Goal: Task Accomplishment & Management: Manage account settings

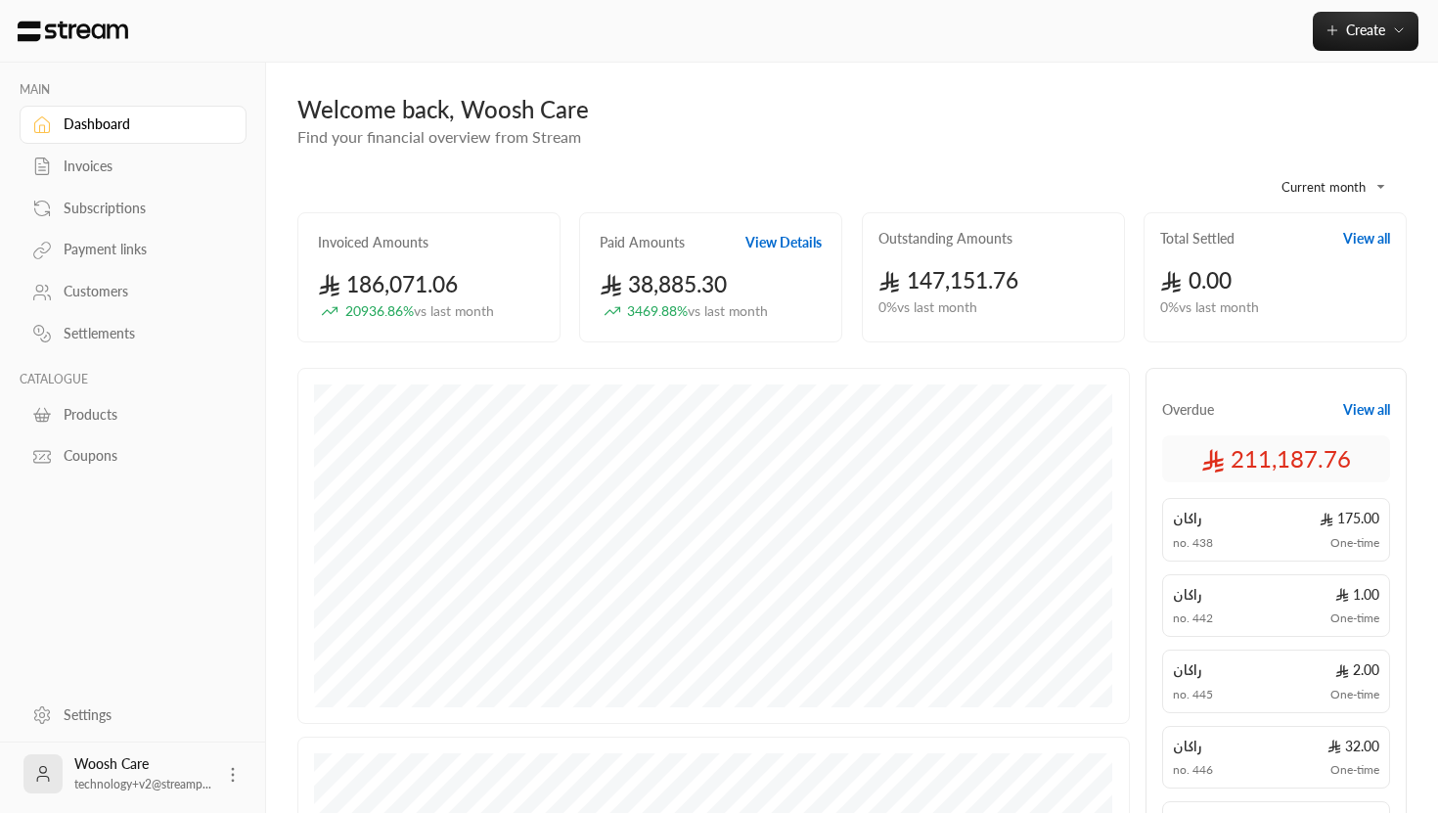
click at [94, 298] on div "Customers" at bounding box center [143, 292] width 158 height 20
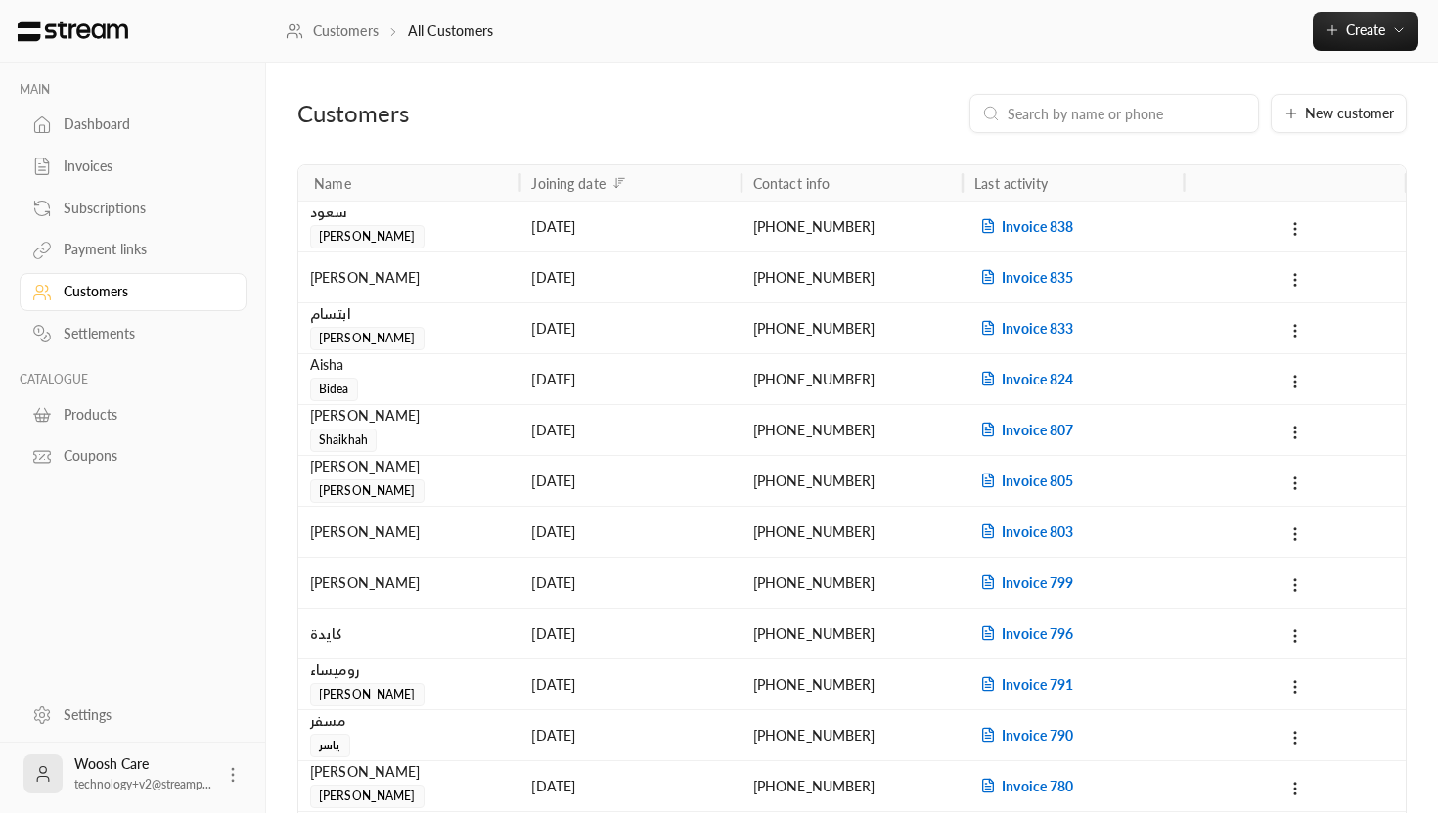
click at [116, 432] on link "Products" at bounding box center [133, 414] width 227 height 38
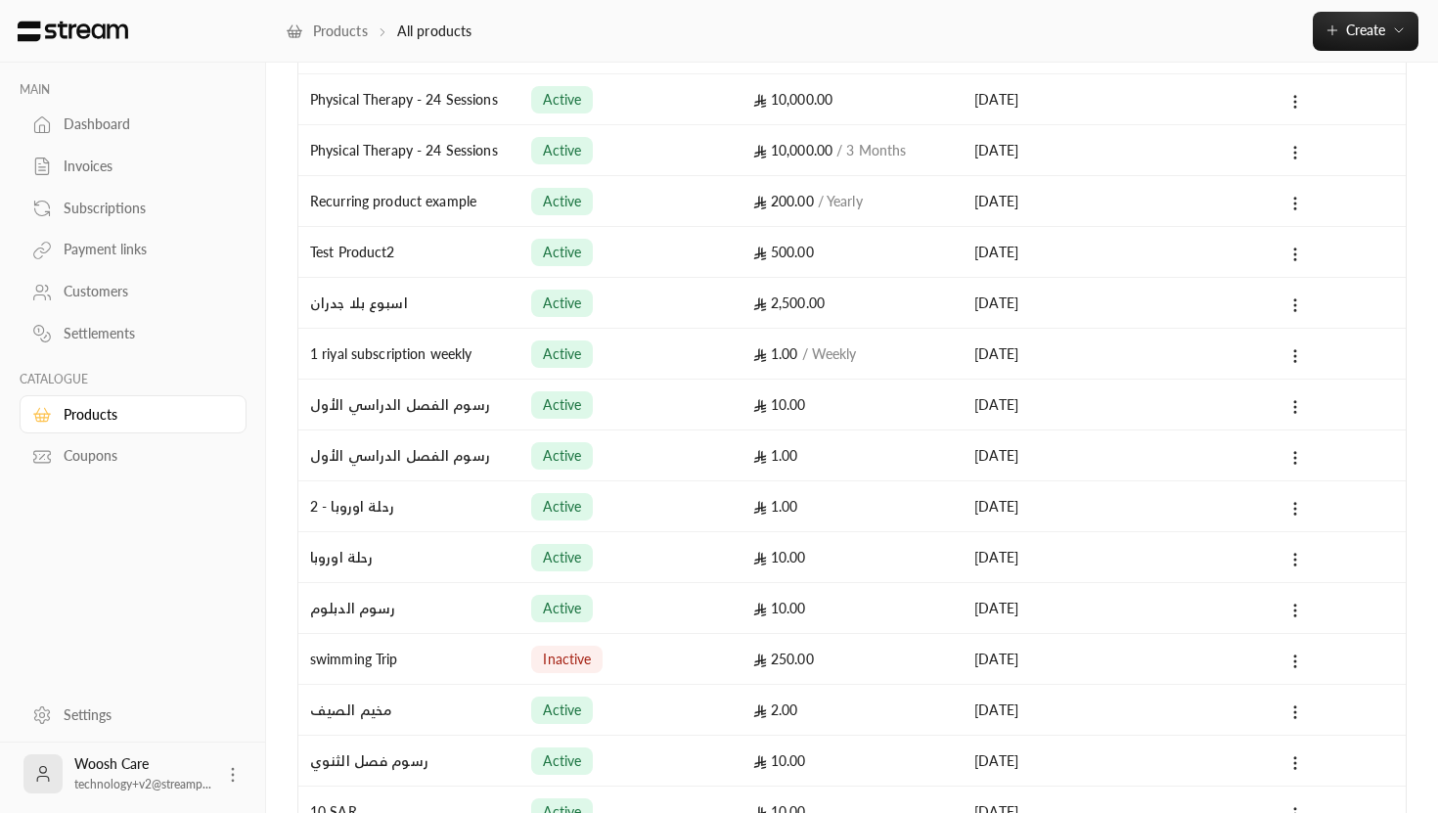
scroll to position [837, 0]
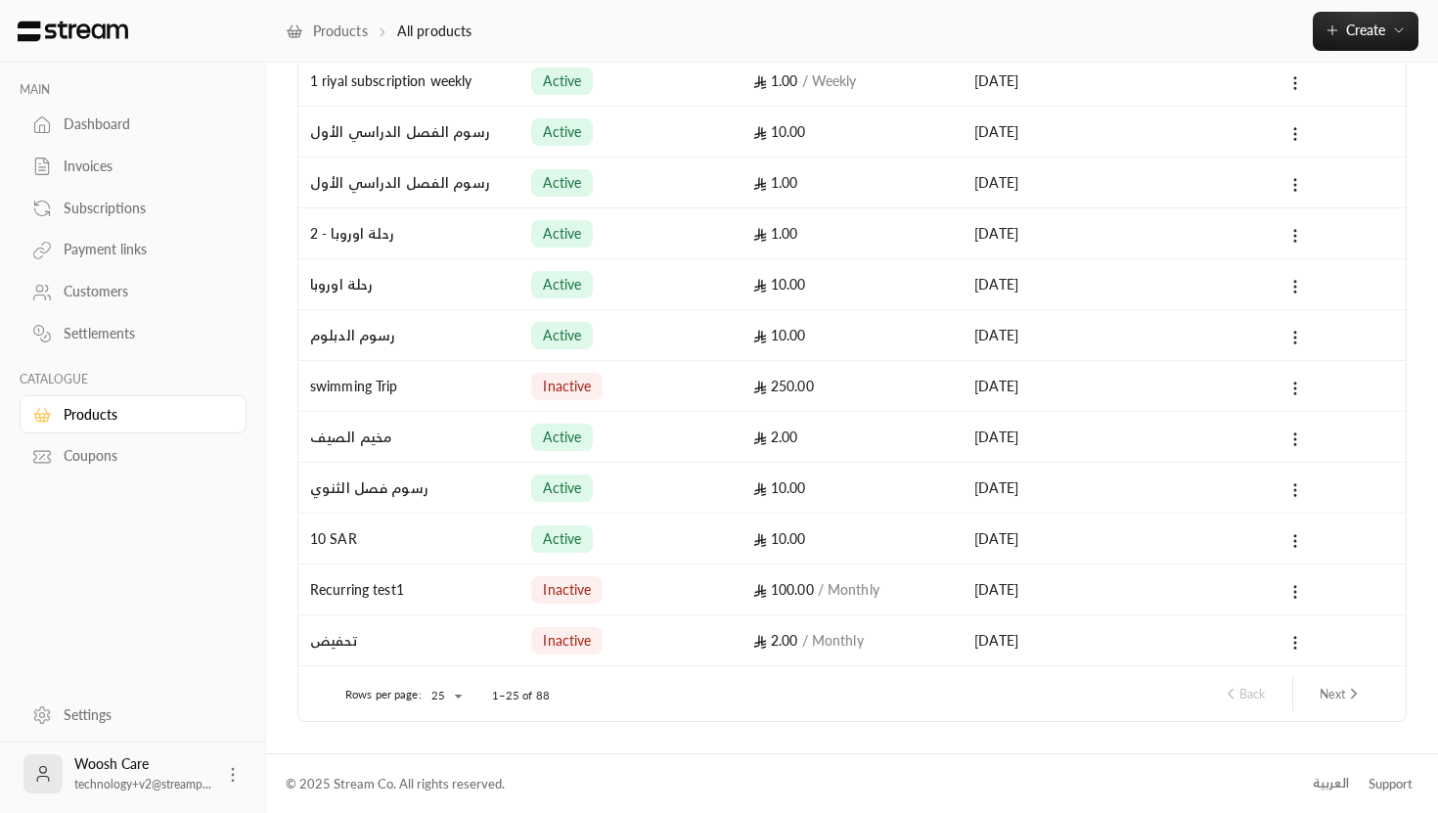
click at [114, 451] on div "Coupons" at bounding box center [143, 456] width 158 height 20
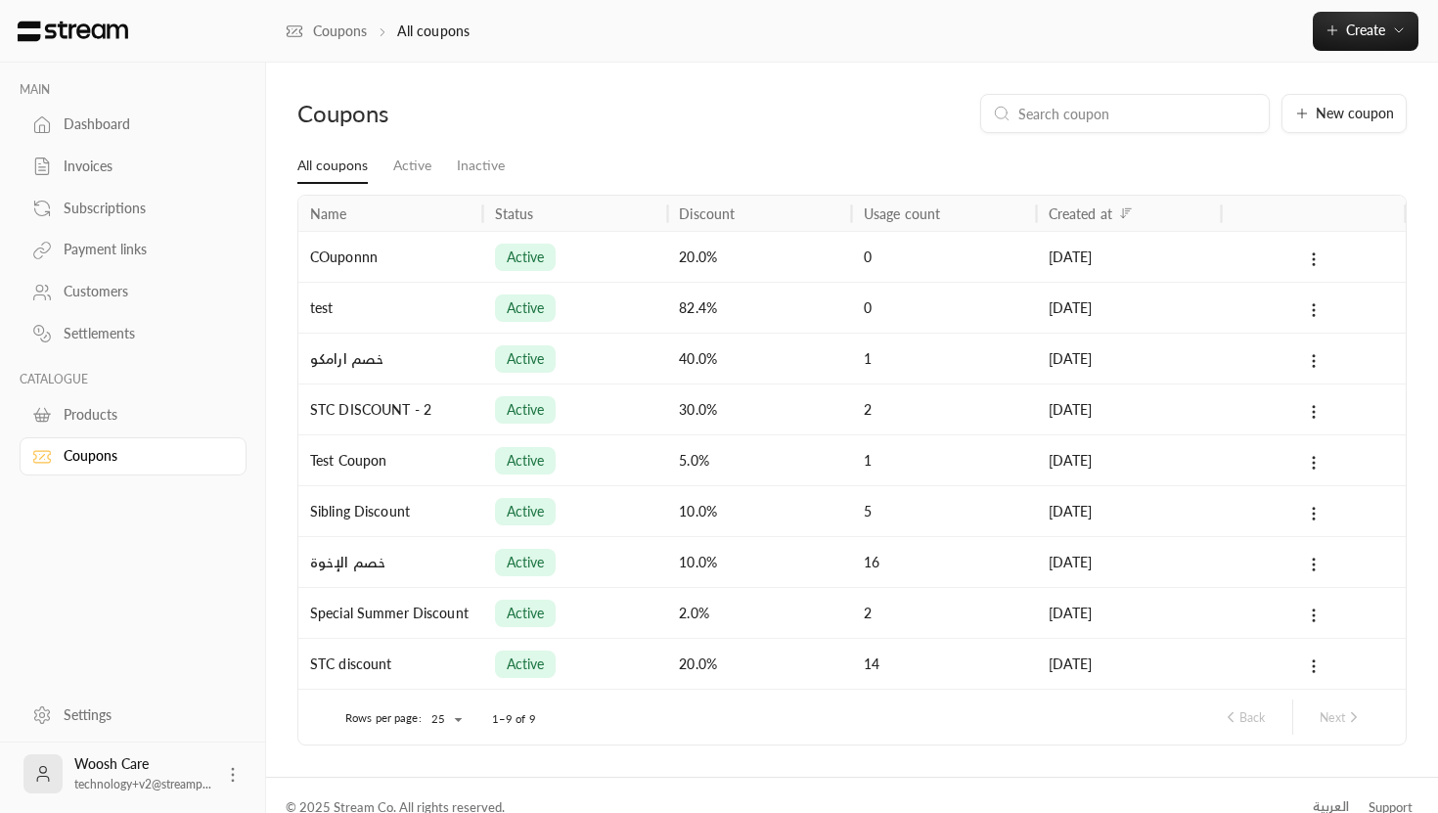
scroll to position [23, 0]
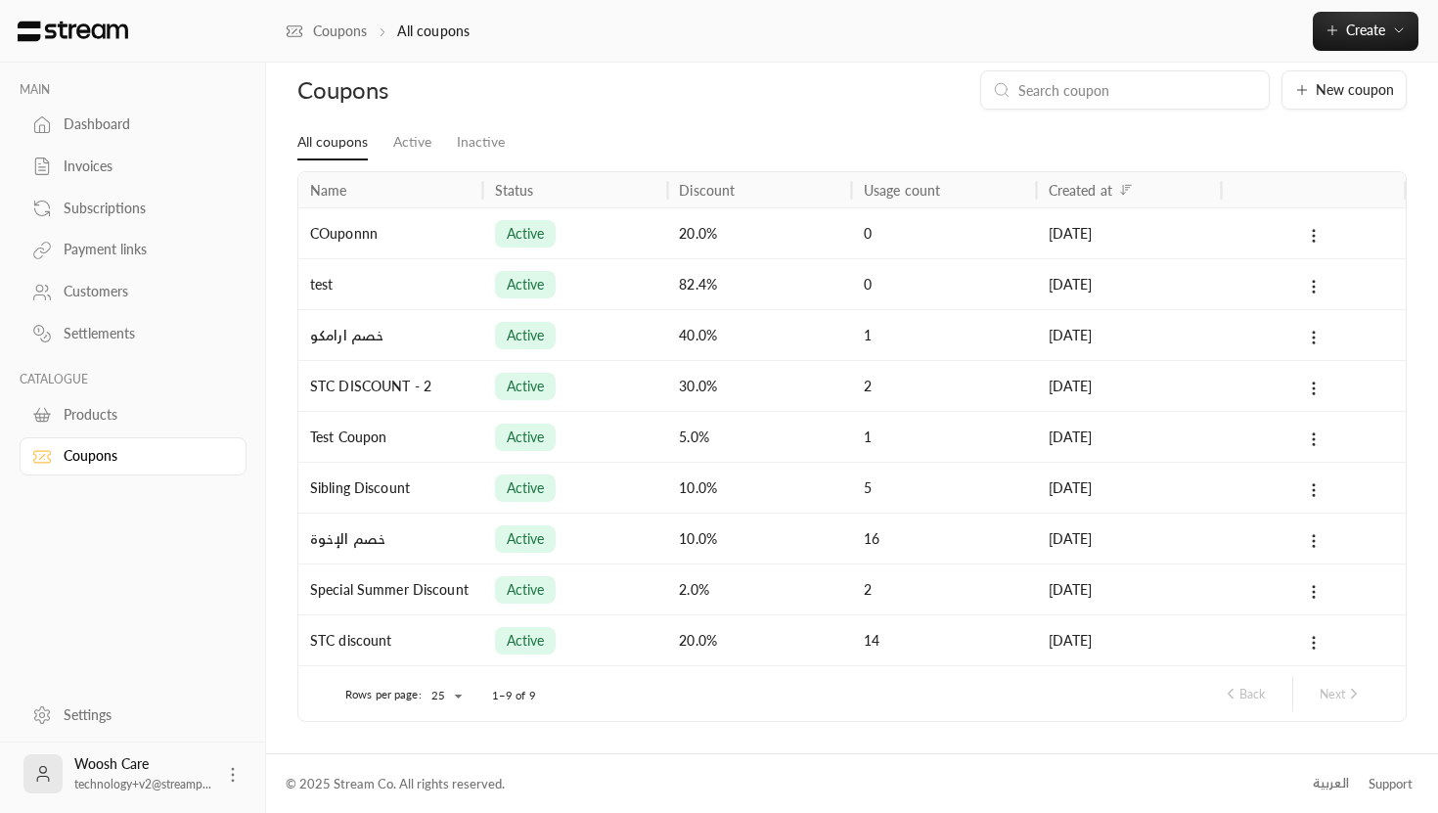
click at [88, 723] on div "Settings" at bounding box center [143, 715] width 158 height 20
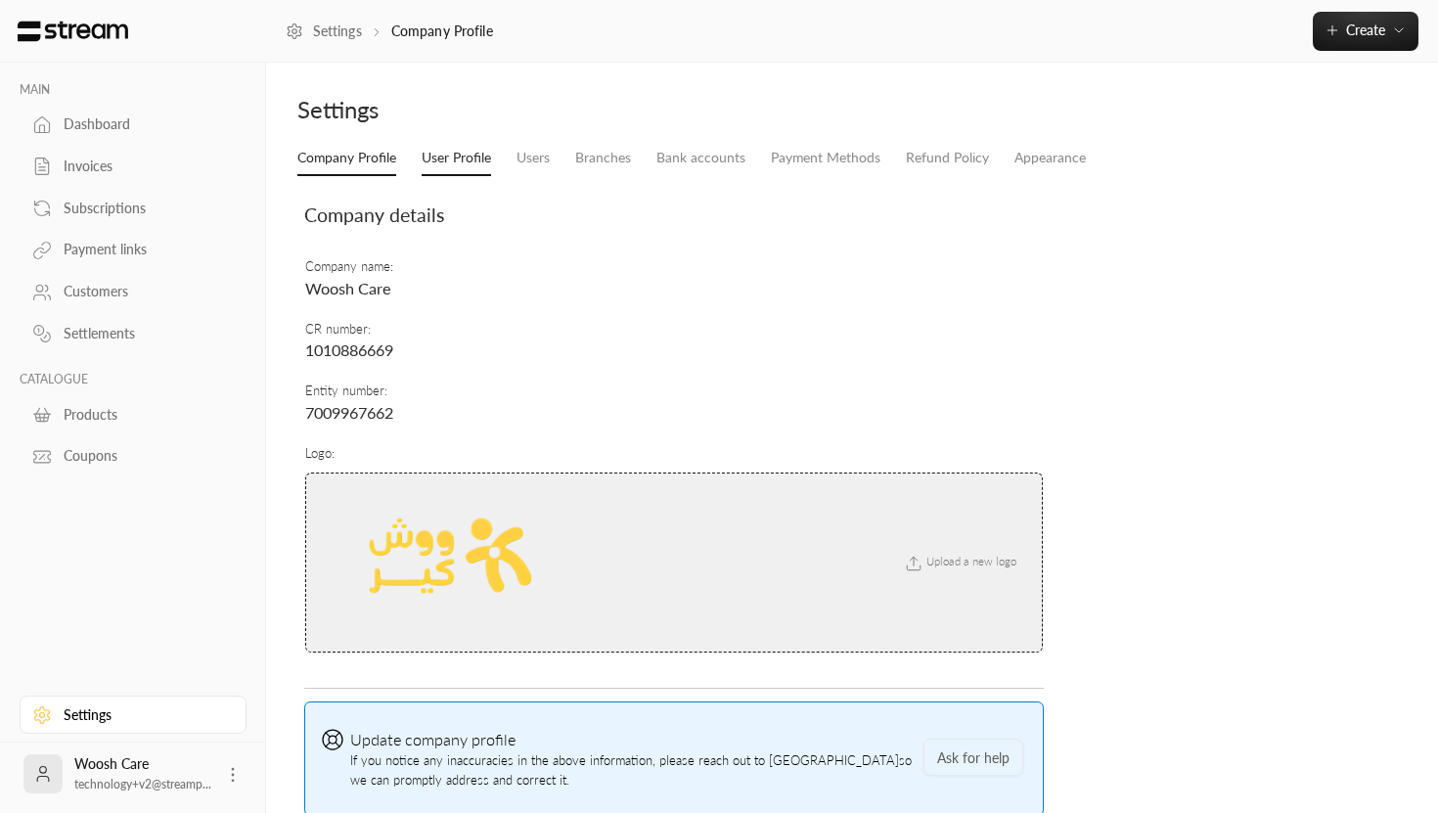
click at [464, 160] on link "User Profile" at bounding box center [456, 158] width 69 height 35
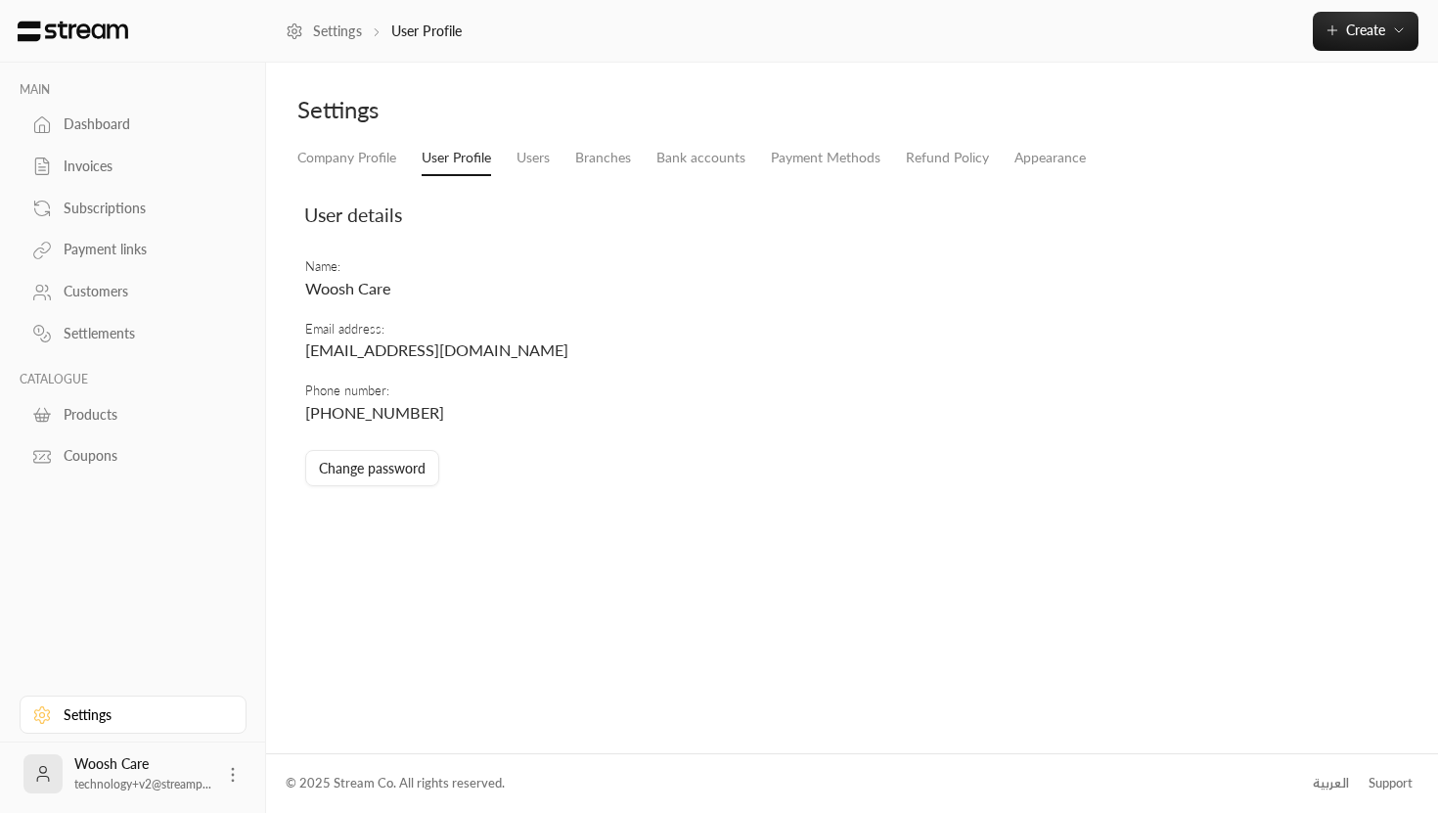
click at [566, 157] on li "Branches" at bounding box center [602, 158] width 81 height 35
click at [1067, 151] on link "Appearance" at bounding box center [1049, 158] width 71 height 35
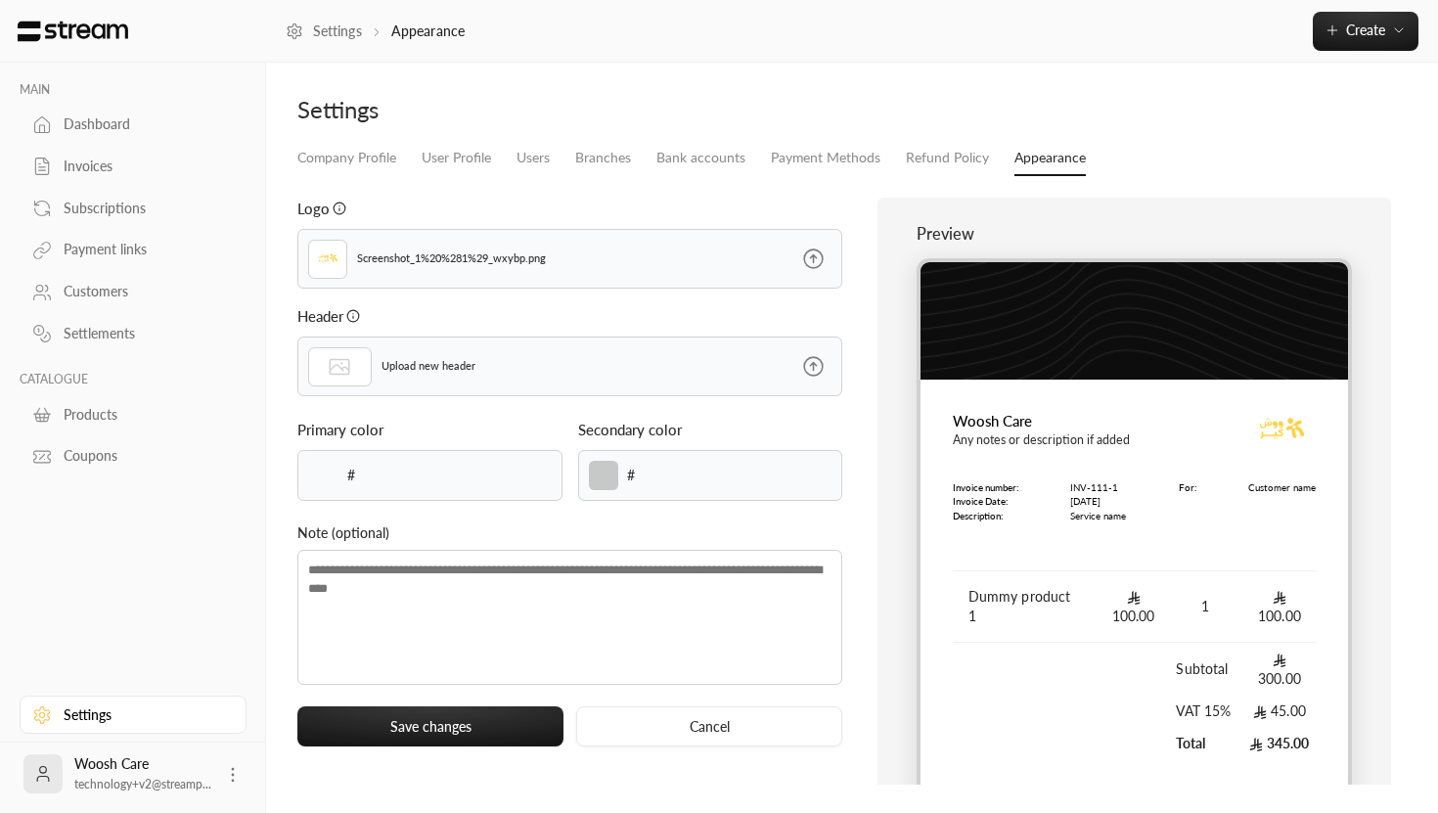
type input "******"
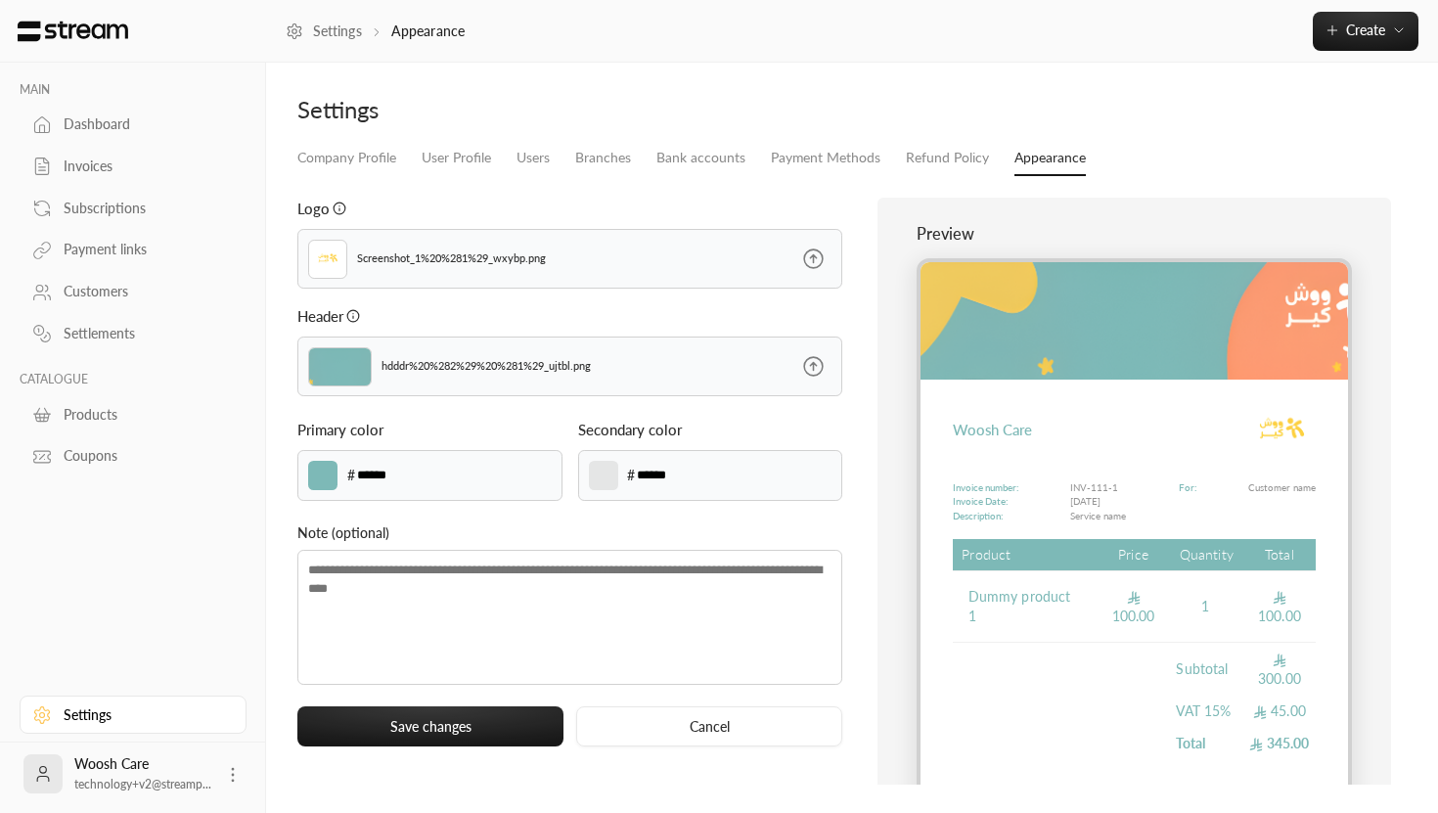
scroll to position [77, 0]
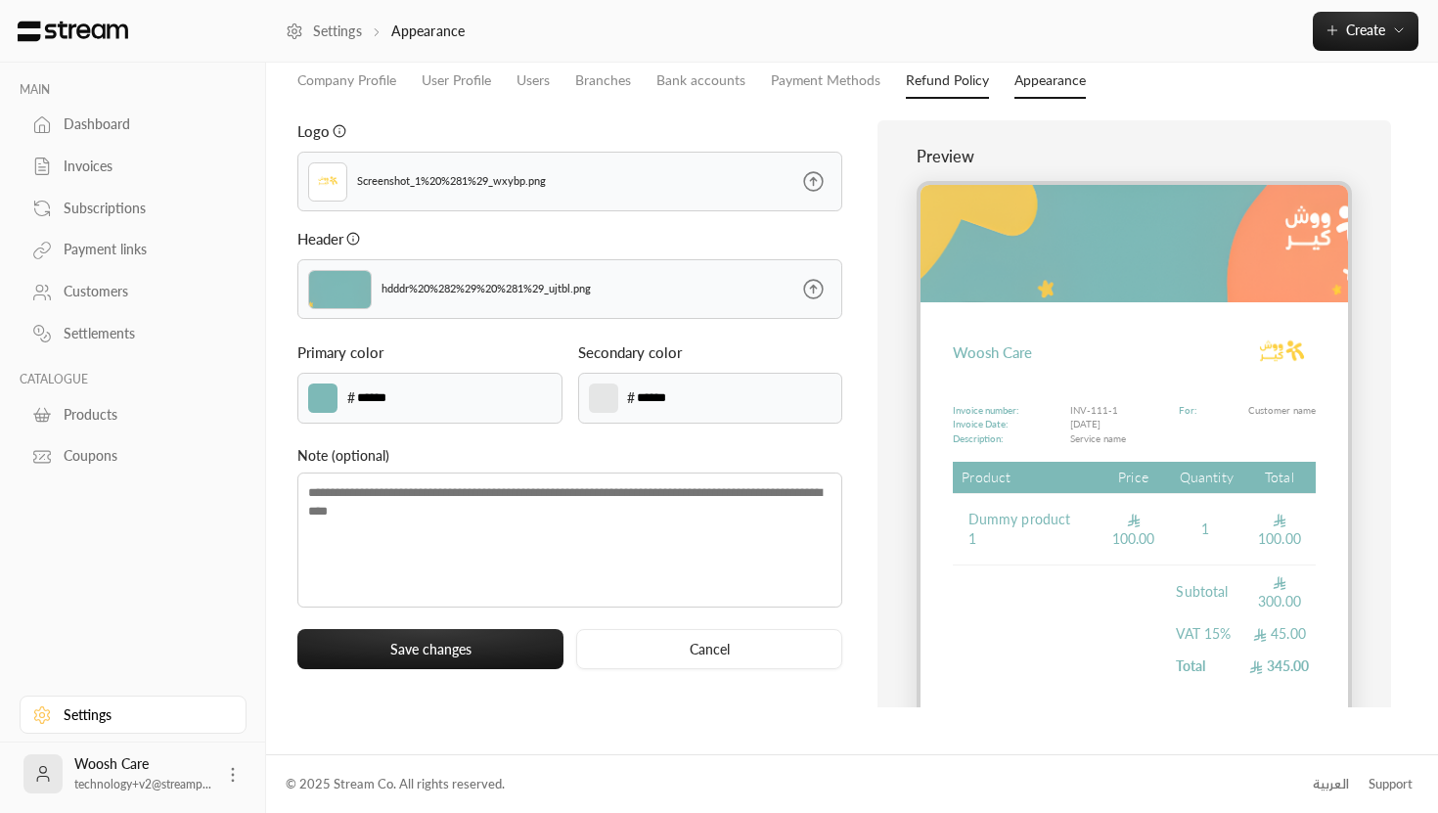
click at [922, 86] on link "Refund Policy" at bounding box center [947, 81] width 83 height 35
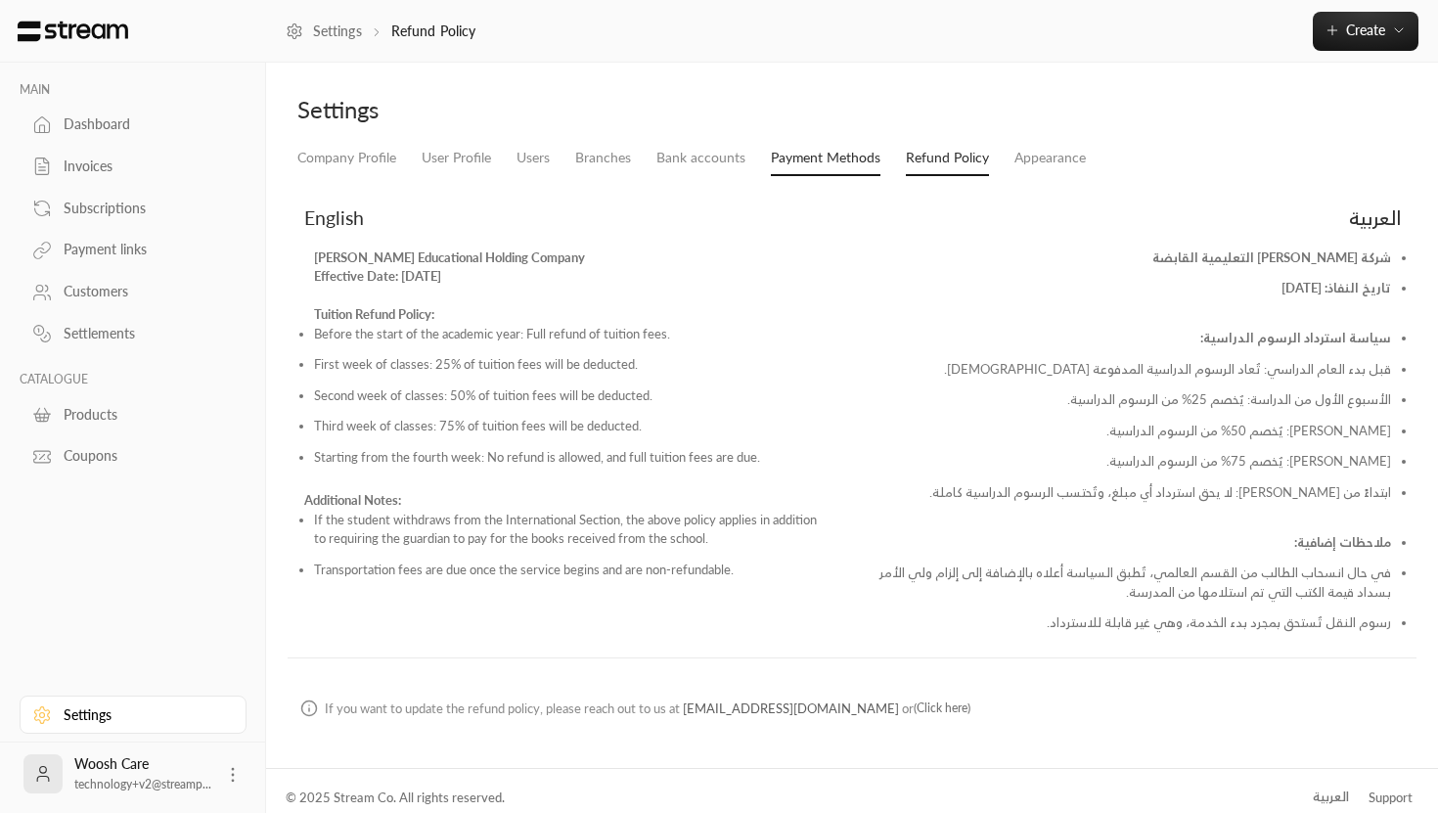
click at [860, 147] on link "Payment Methods" at bounding box center [826, 158] width 110 height 35
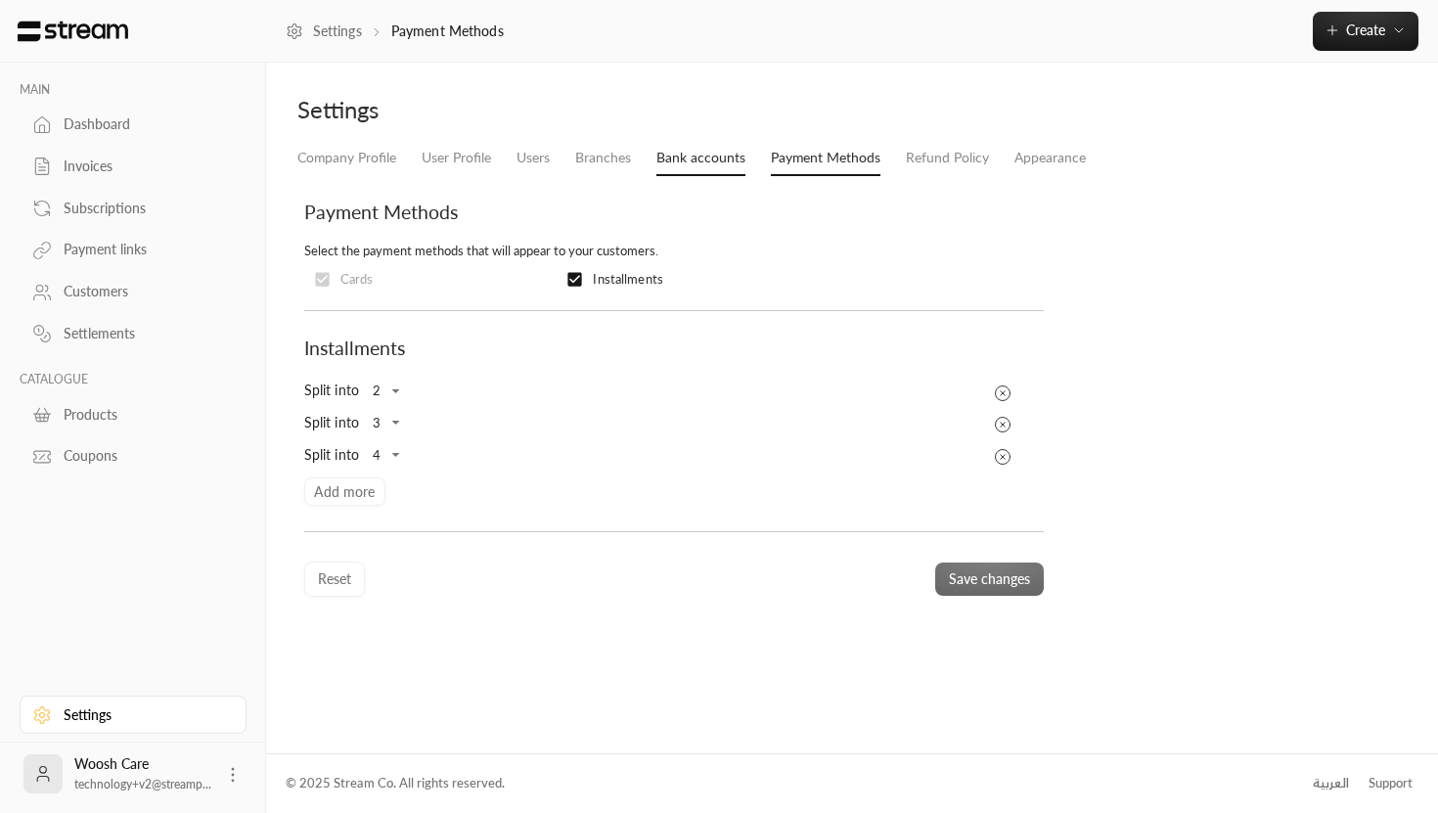
click at [723, 158] on link "Bank accounts" at bounding box center [700, 158] width 89 height 35
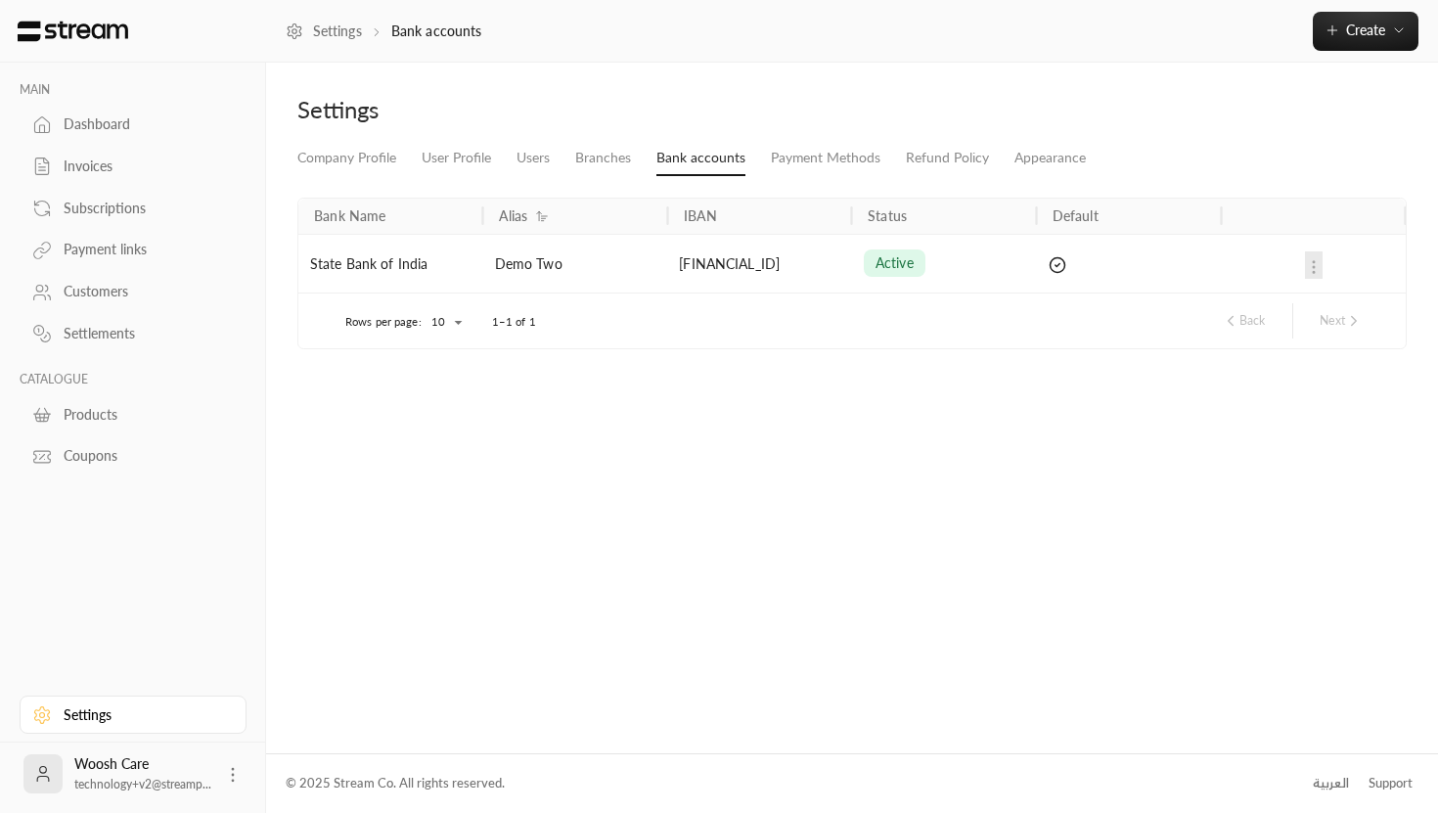
click at [566, 161] on li "Branches" at bounding box center [602, 158] width 81 height 35
click at [611, 154] on link "Branches" at bounding box center [603, 158] width 56 height 35
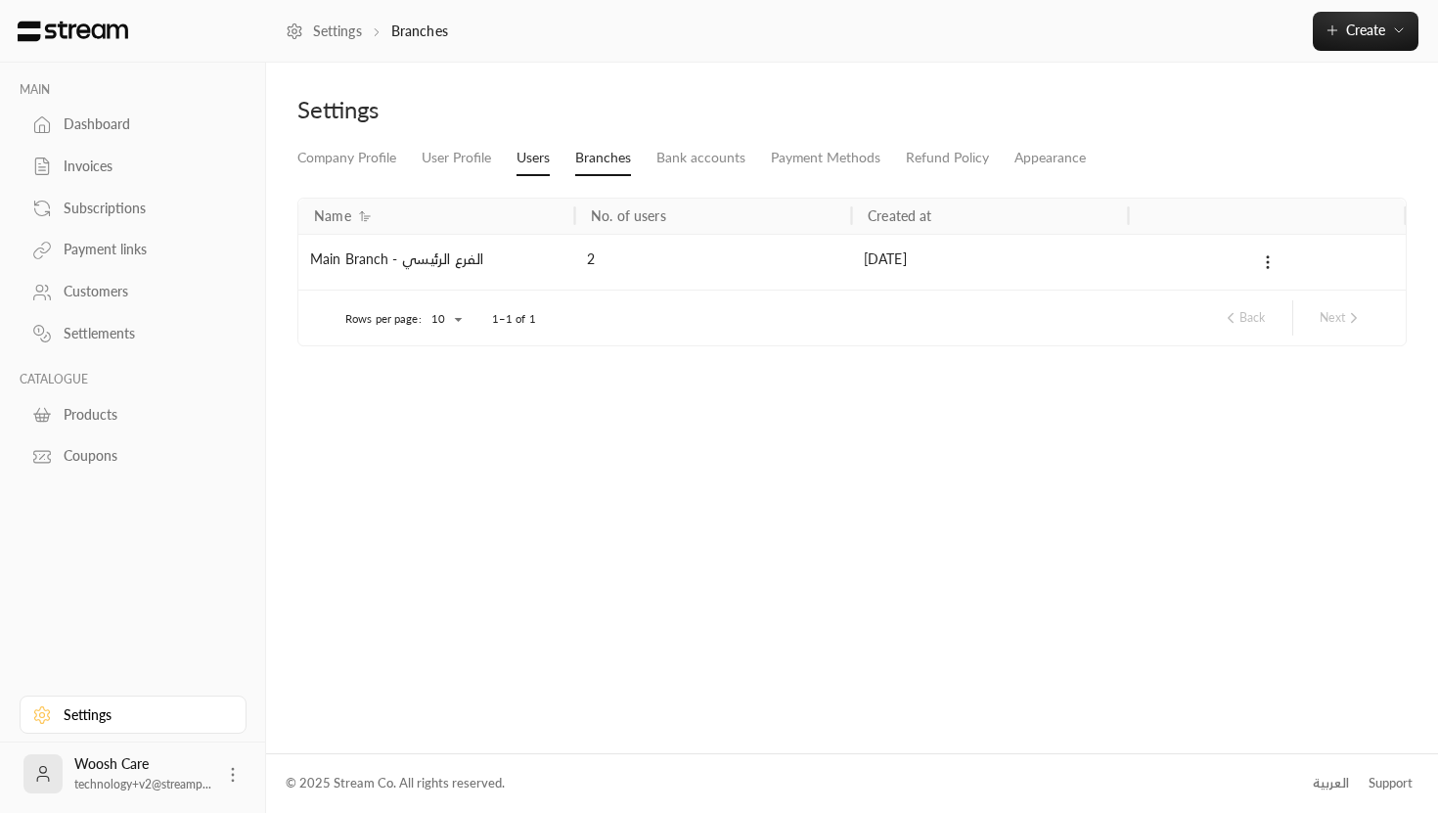
click at [527, 152] on link "Users" at bounding box center [532, 158] width 33 height 35
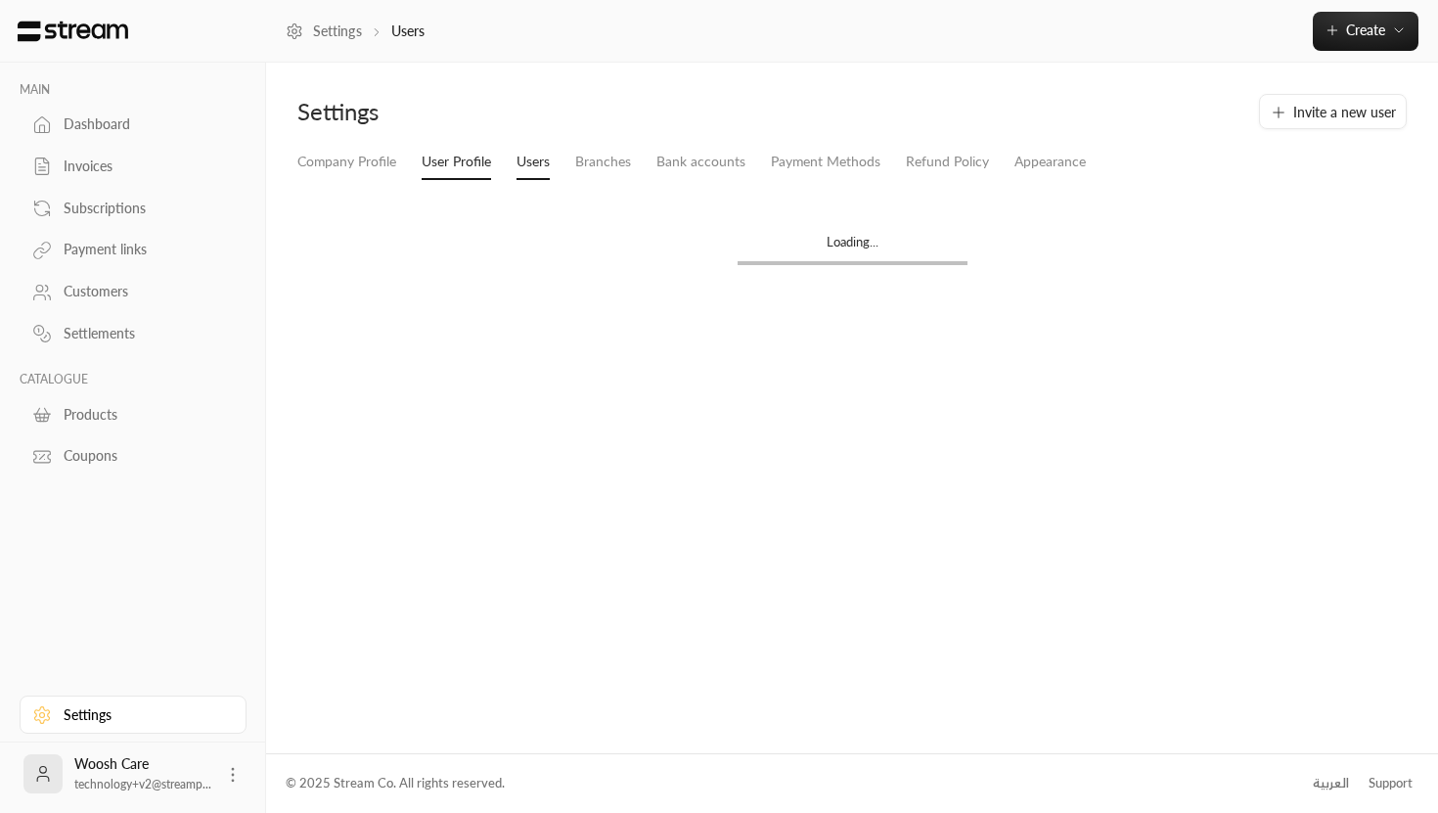
click at [469, 152] on link "User Profile" at bounding box center [456, 162] width 69 height 35
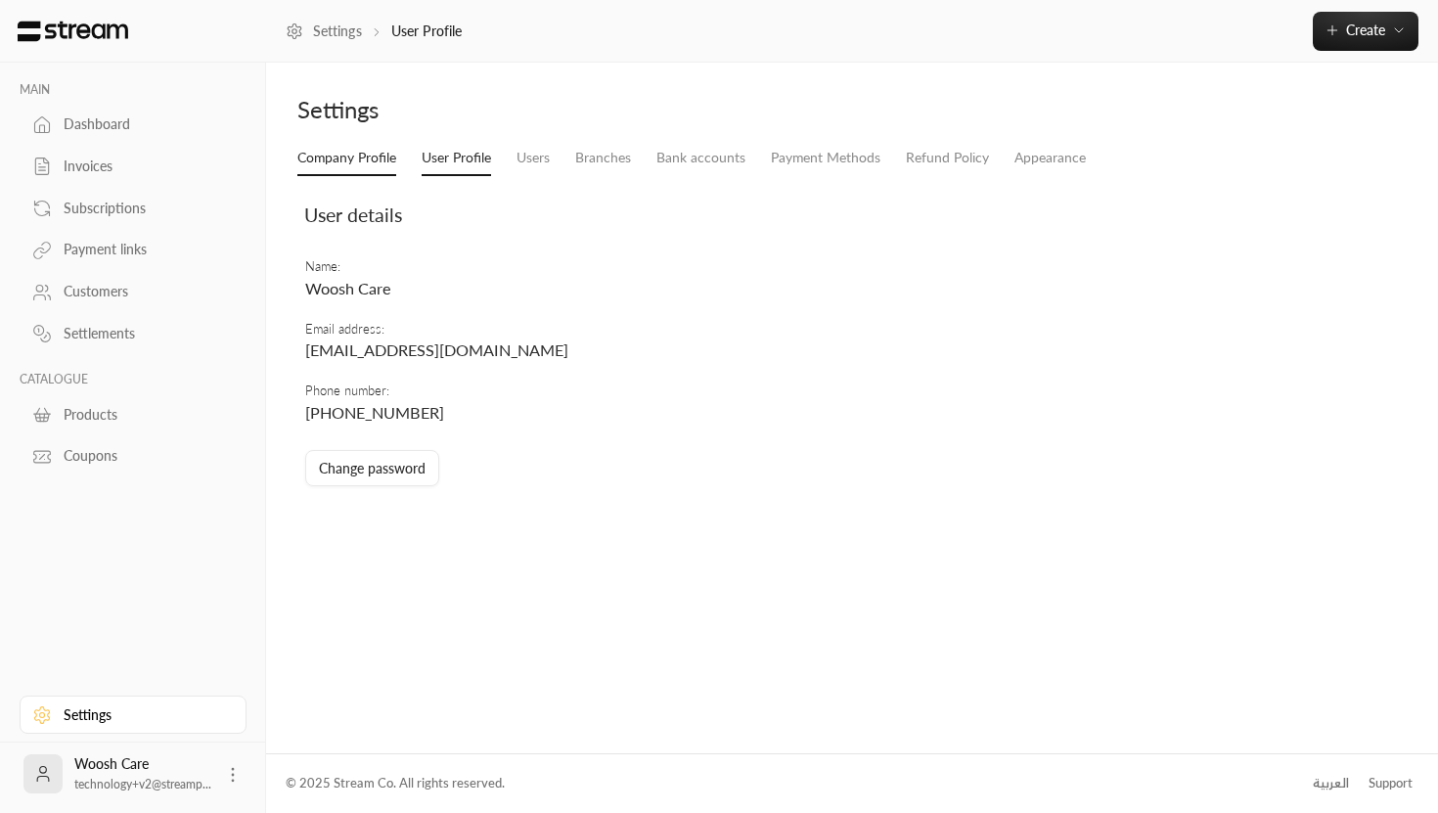
click at [370, 157] on link "Company Profile" at bounding box center [346, 158] width 99 height 35
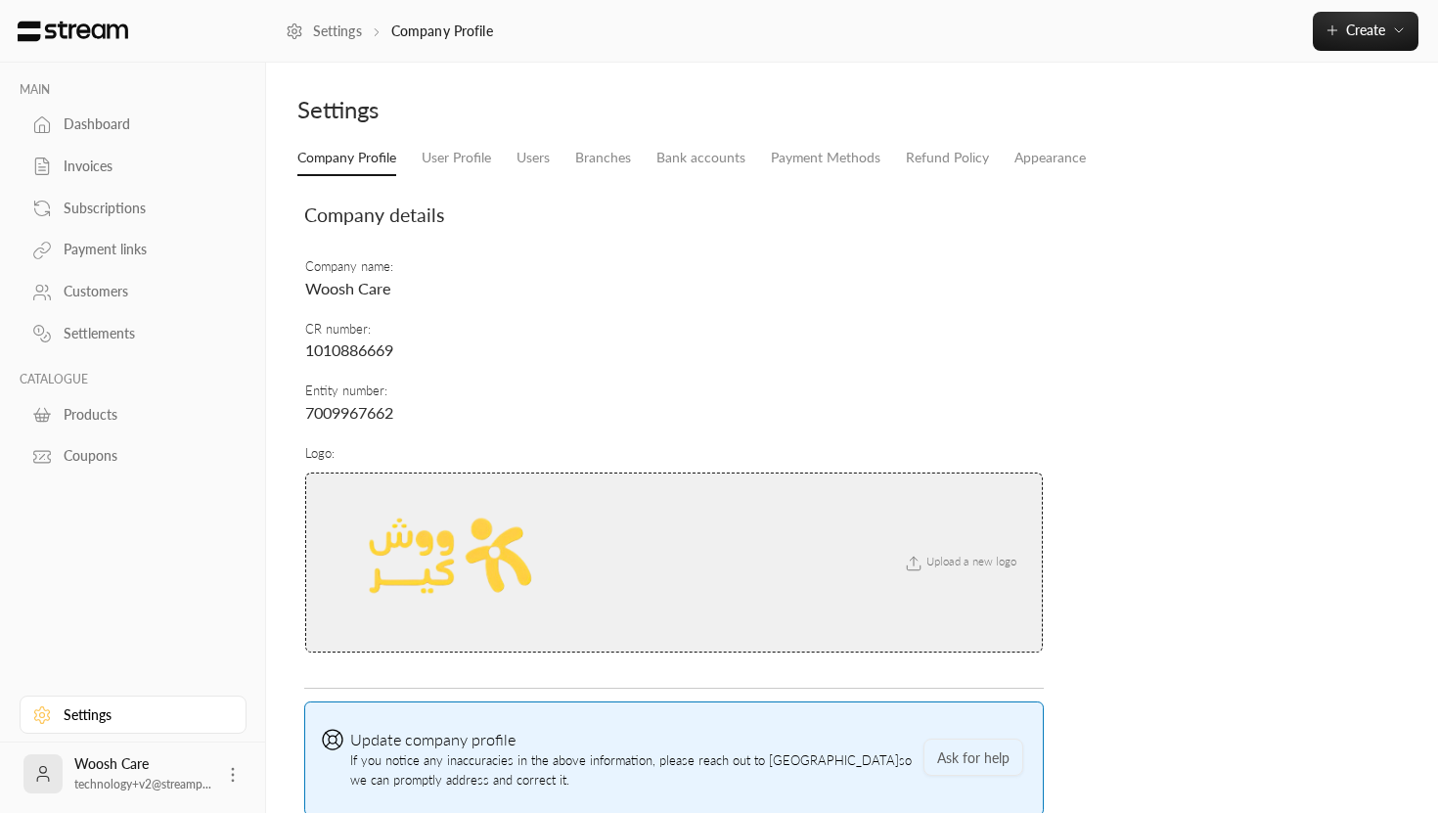
click at [105, 128] on div "Dashboard" at bounding box center [143, 124] width 158 height 20
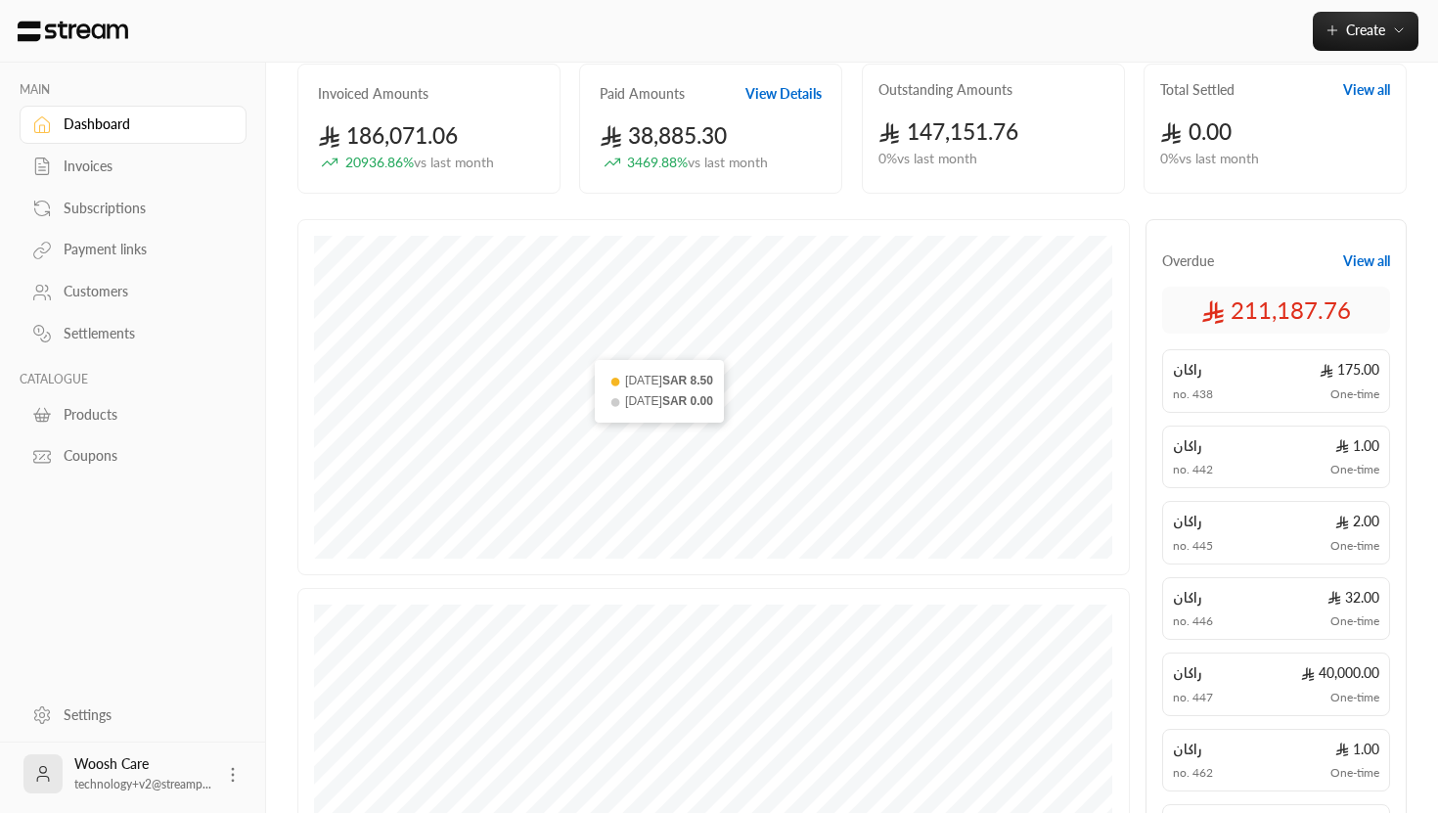
scroll to position [177, 0]
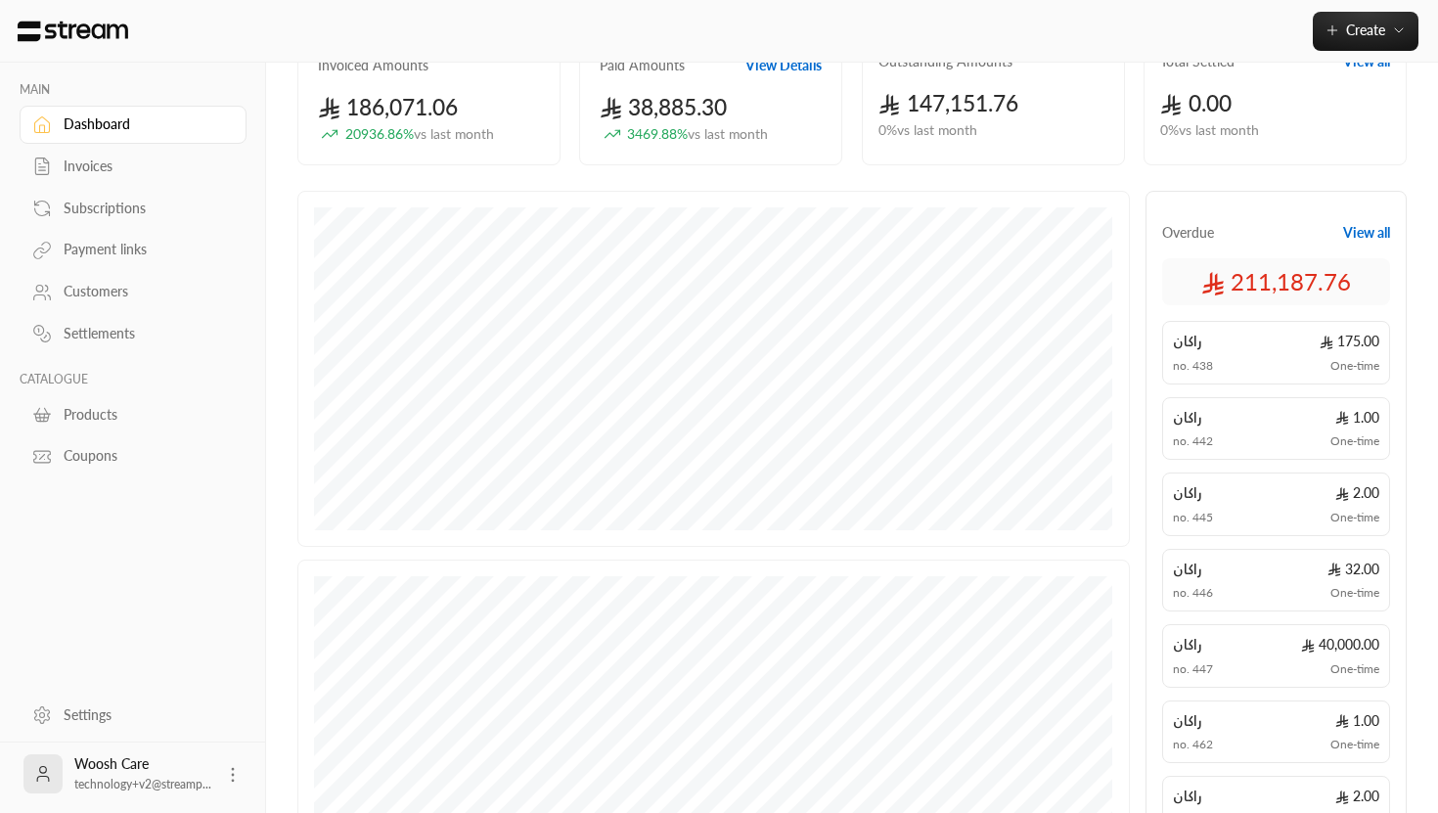
click at [111, 301] on div "Customers" at bounding box center [143, 292] width 158 height 20
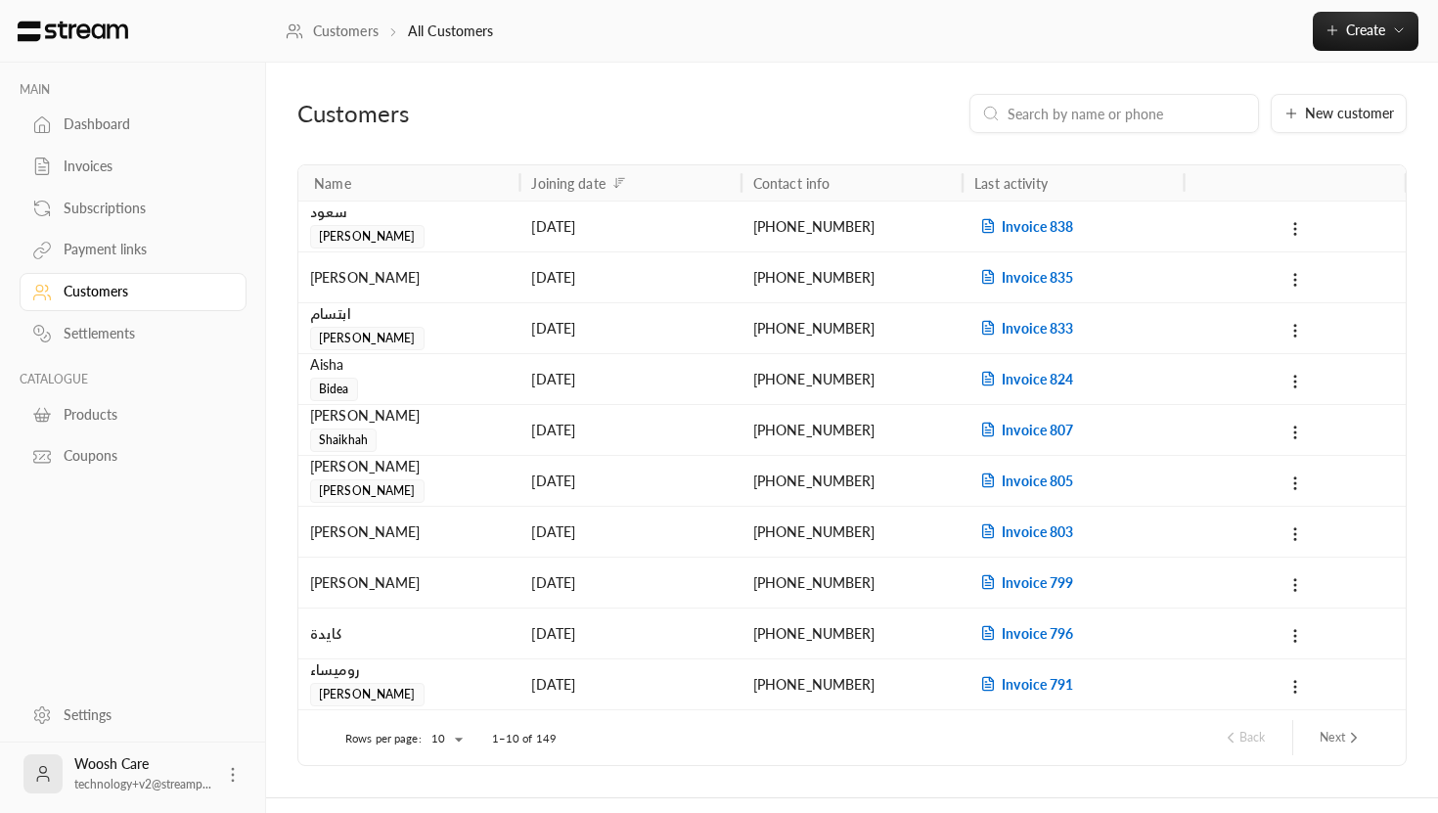
click at [93, 424] on div "Products" at bounding box center [143, 415] width 158 height 20
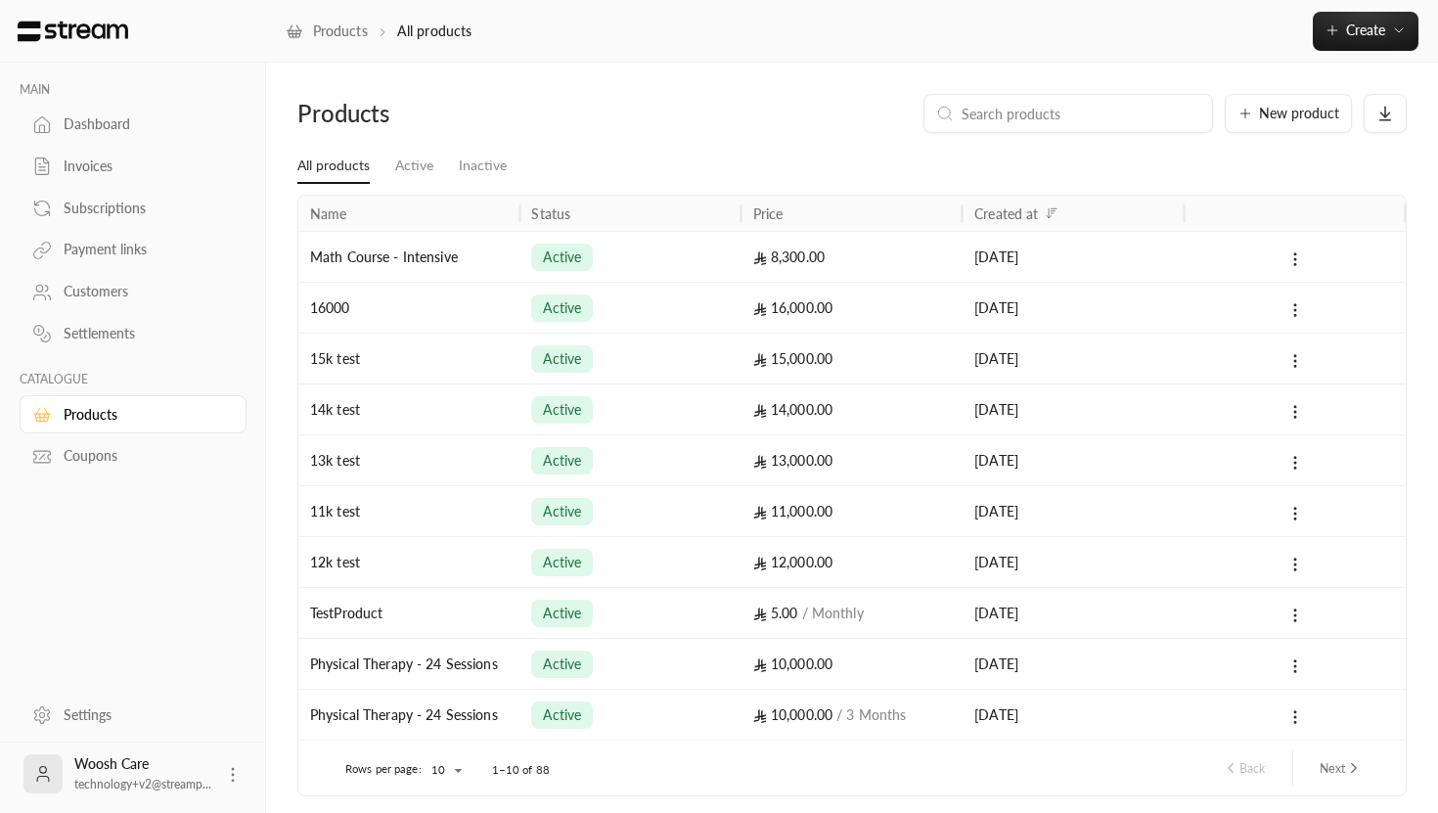
click at [104, 463] on div "Coupons" at bounding box center [143, 456] width 158 height 20
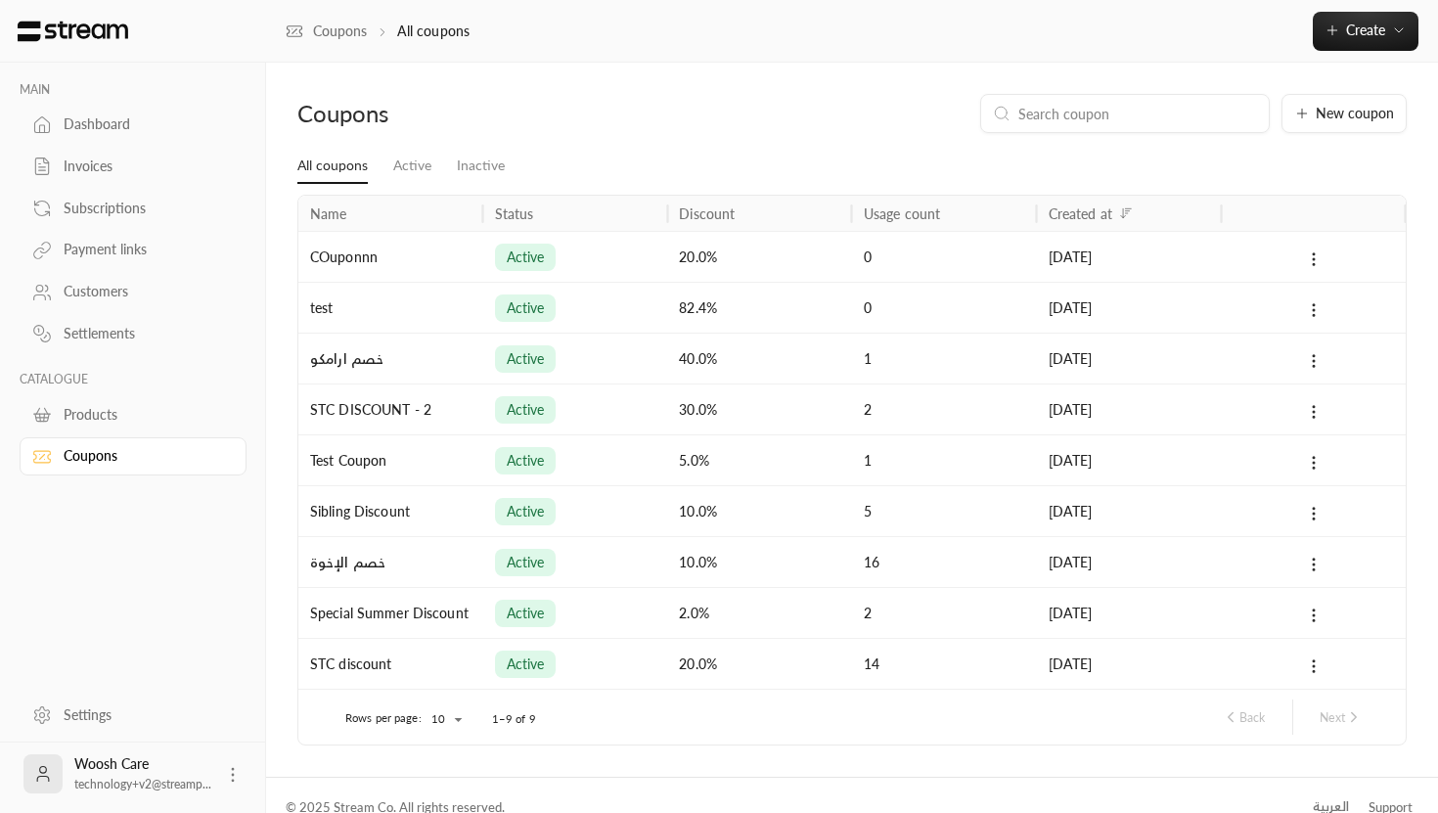
click at [113, 166] on div "Invoices" at bounding box center [143, 166] width 158 height 20
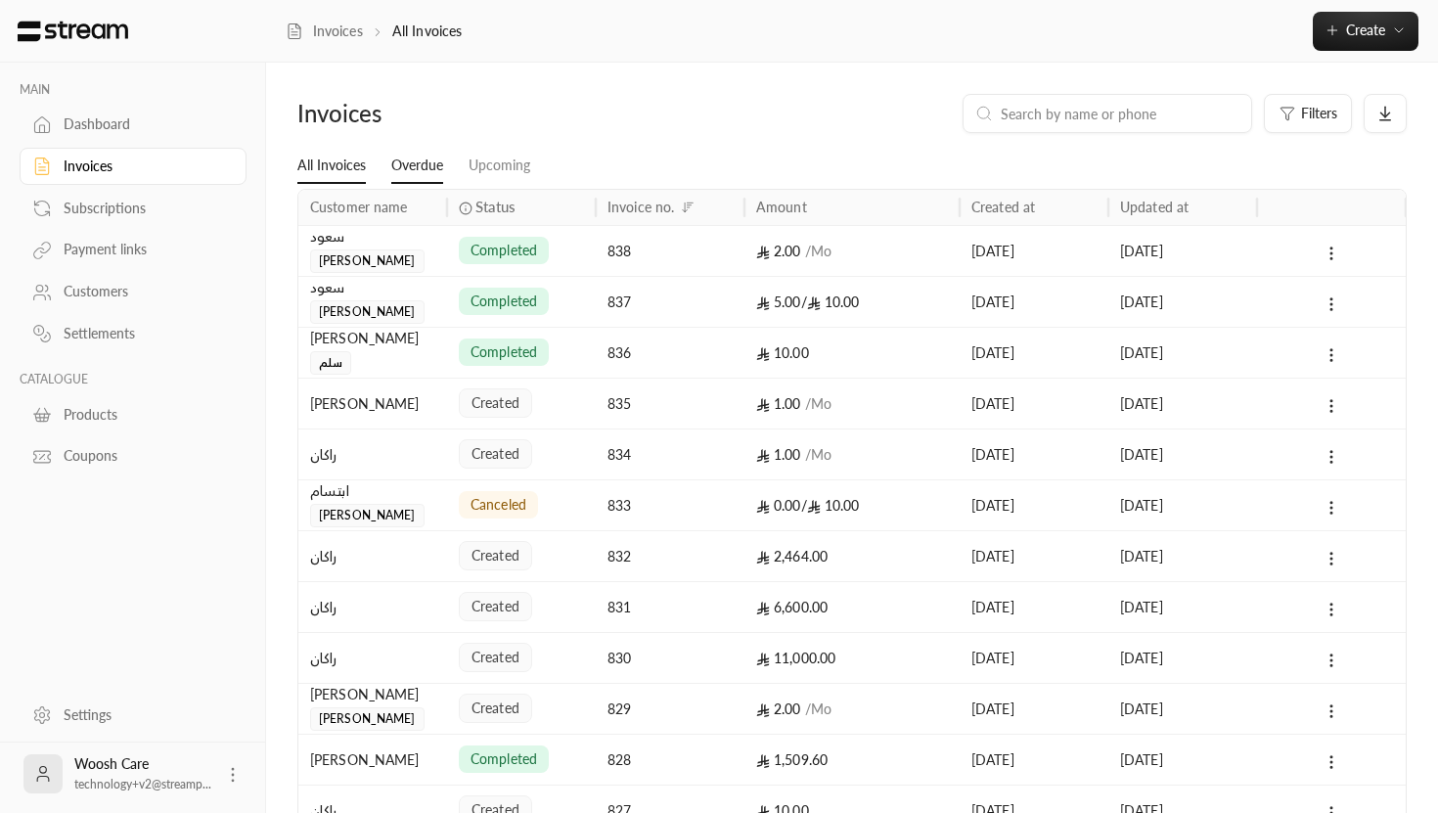
click at [419, 172] on link "Overdue" at bounding box center [417, 166] width 52 height 35
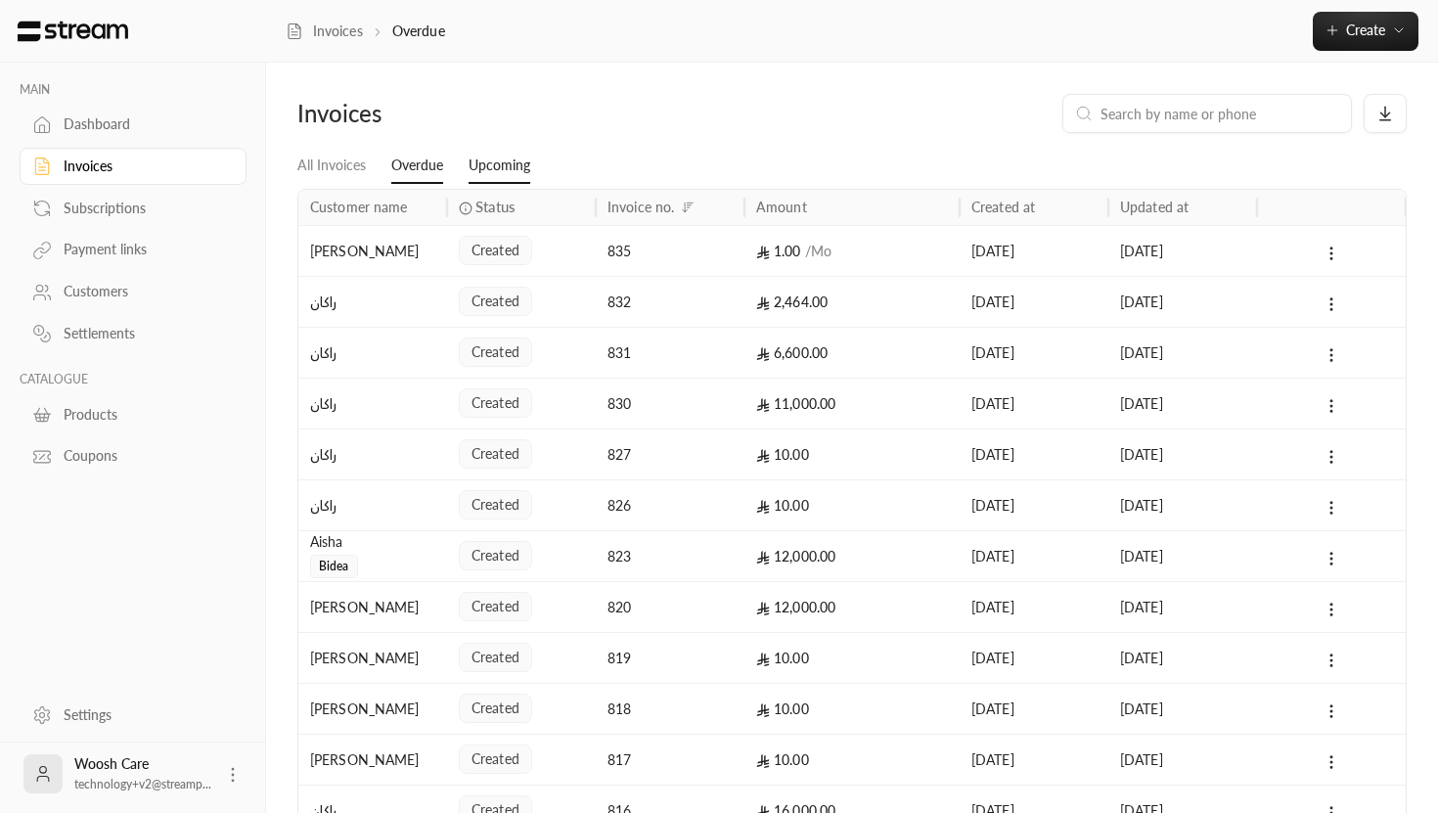
click at [505, 168] on link "Upcoming" at bounding box center [499, 166] width 62 height 35
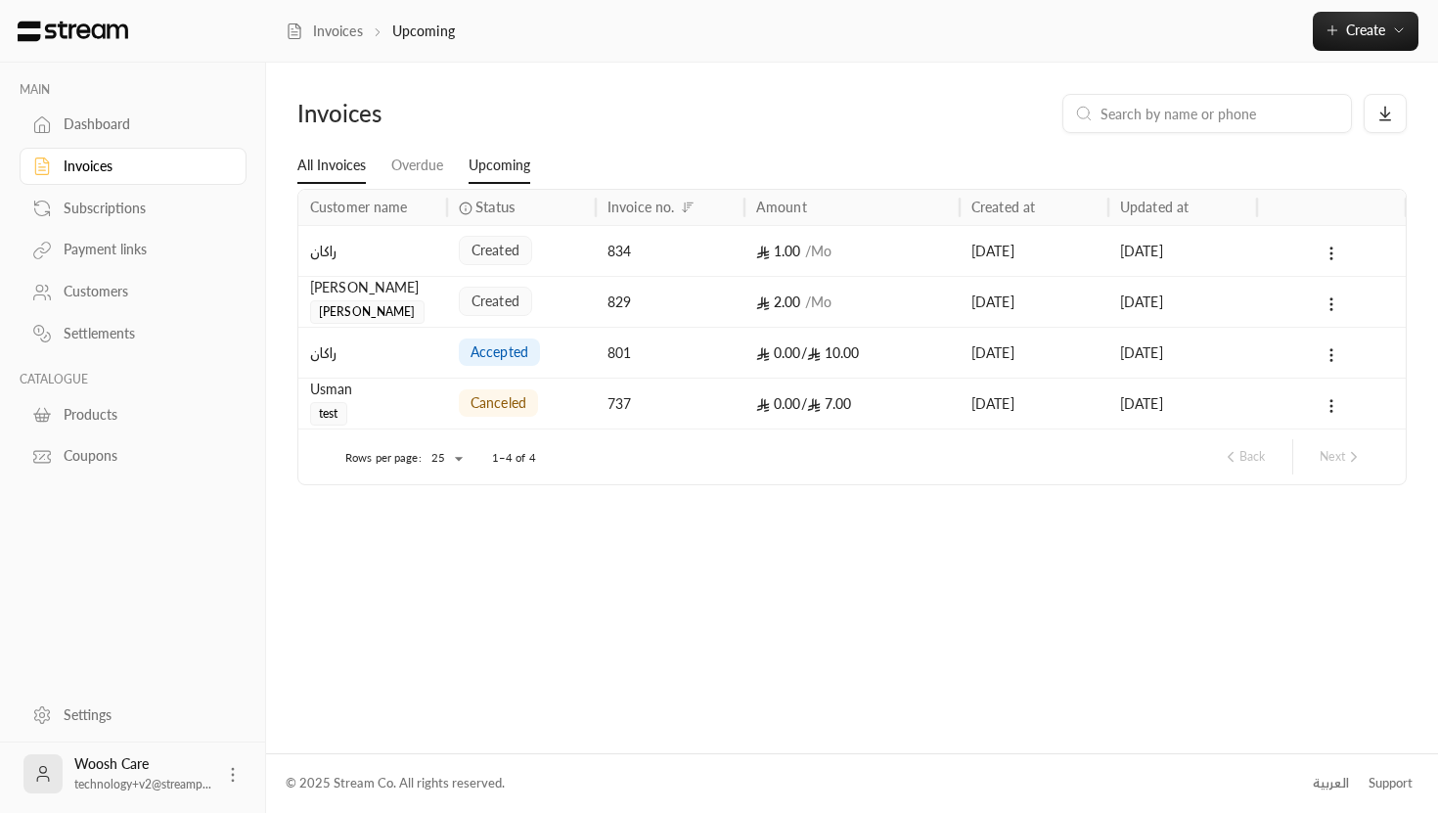
click at [341, 169] on link "All Invoices" at bounding box center [331, 166] width 68 height 35
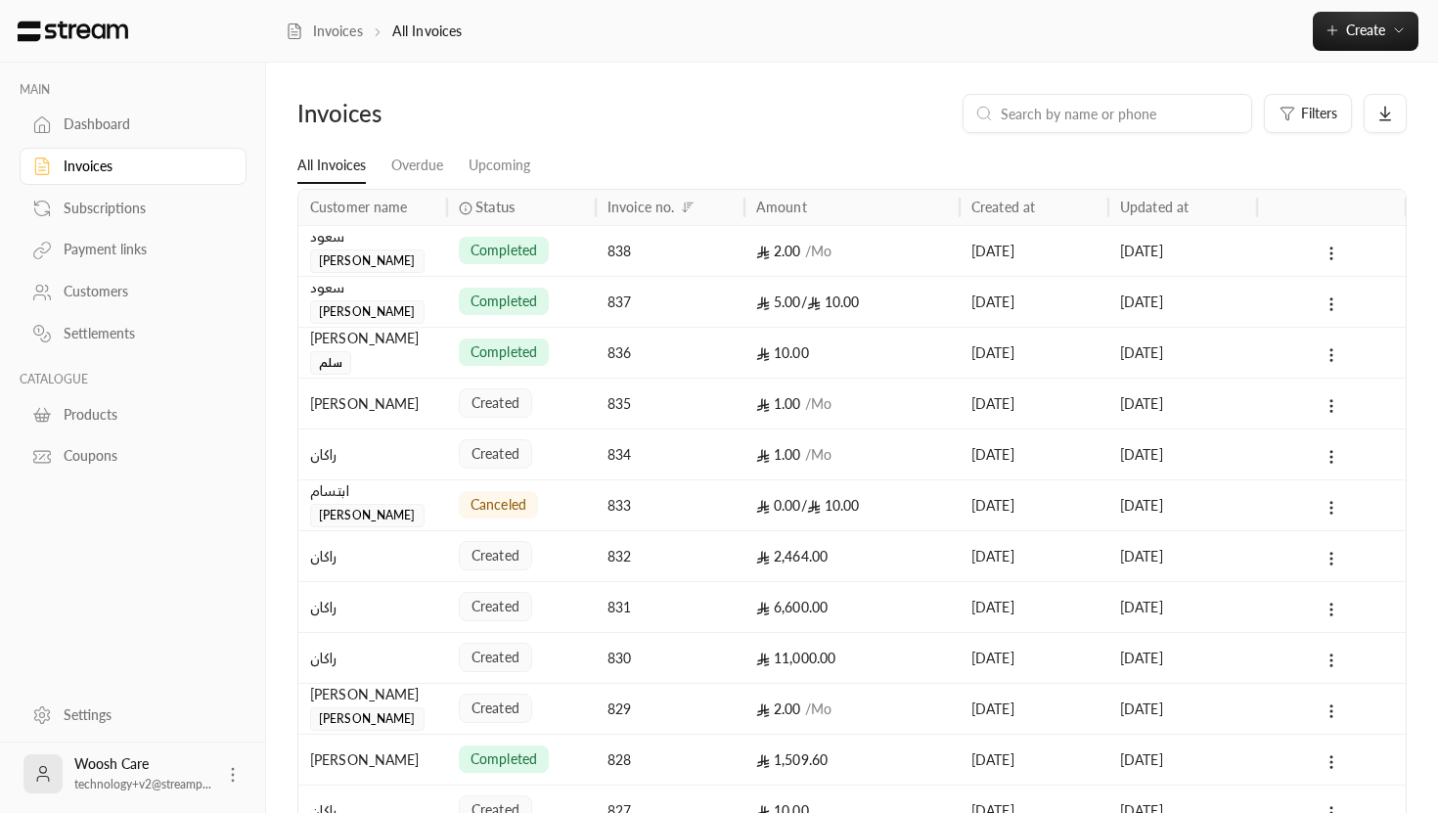
click at [102, 119] on div "Dashboard" at bounding box center [143, 124] width 158 height 20
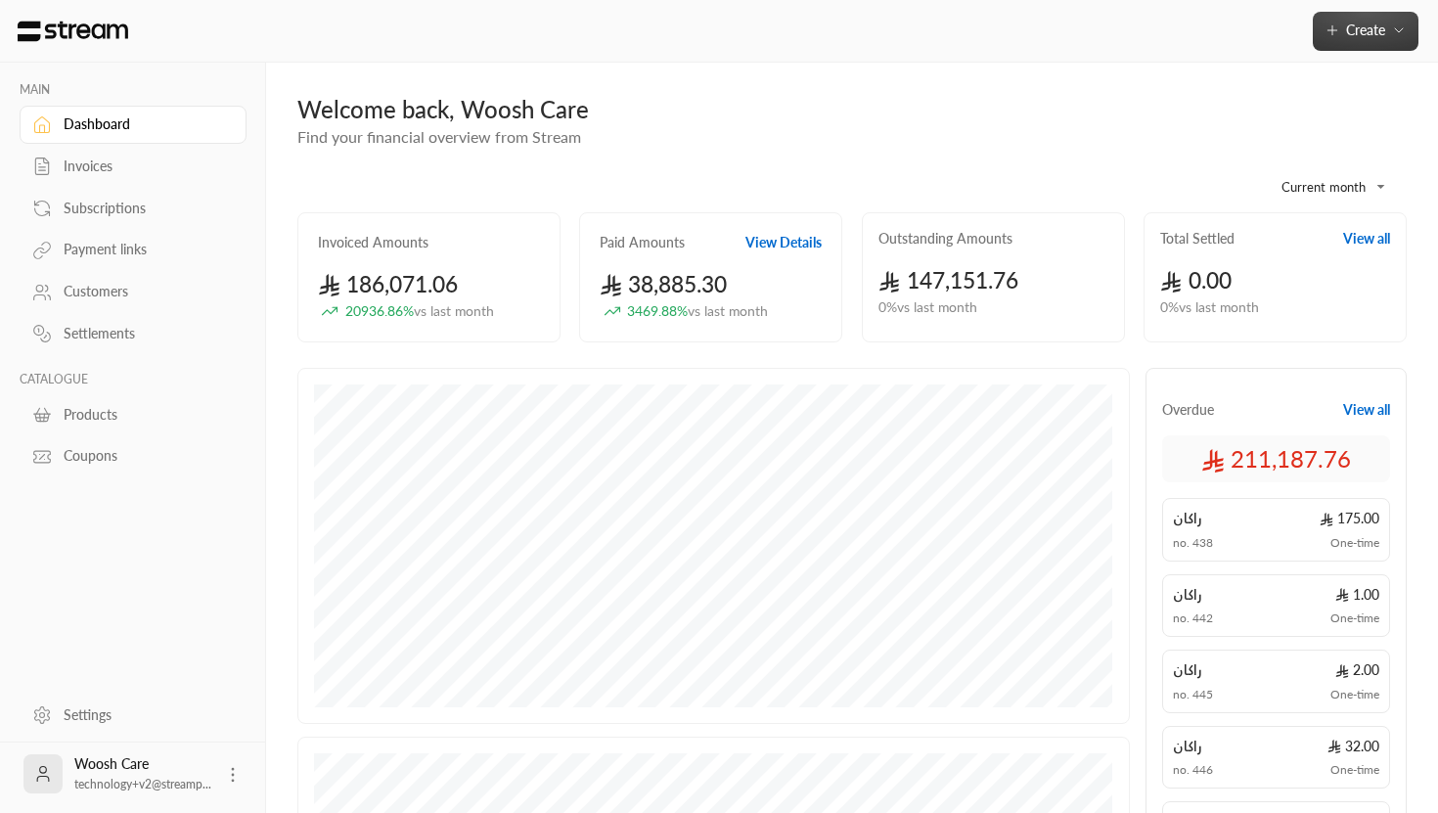
click at [1358, 31] on span "Create" at bounding box center [1365, 30] width 39 height 17
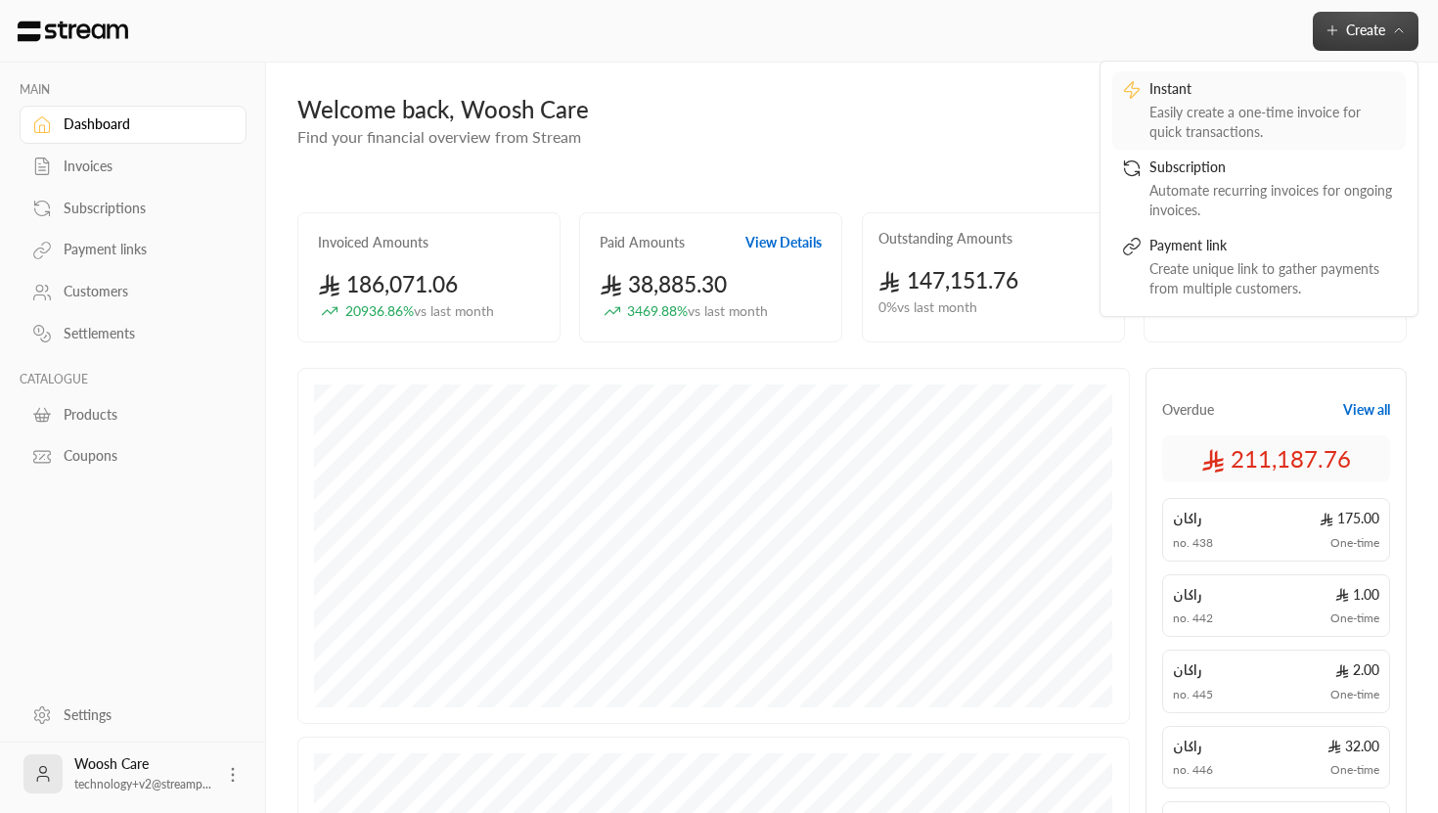
click at [1202, 103] on div "Easily create a one-time invoice for quick transactions." at bounding box center [1272, 122] width 246 height 39
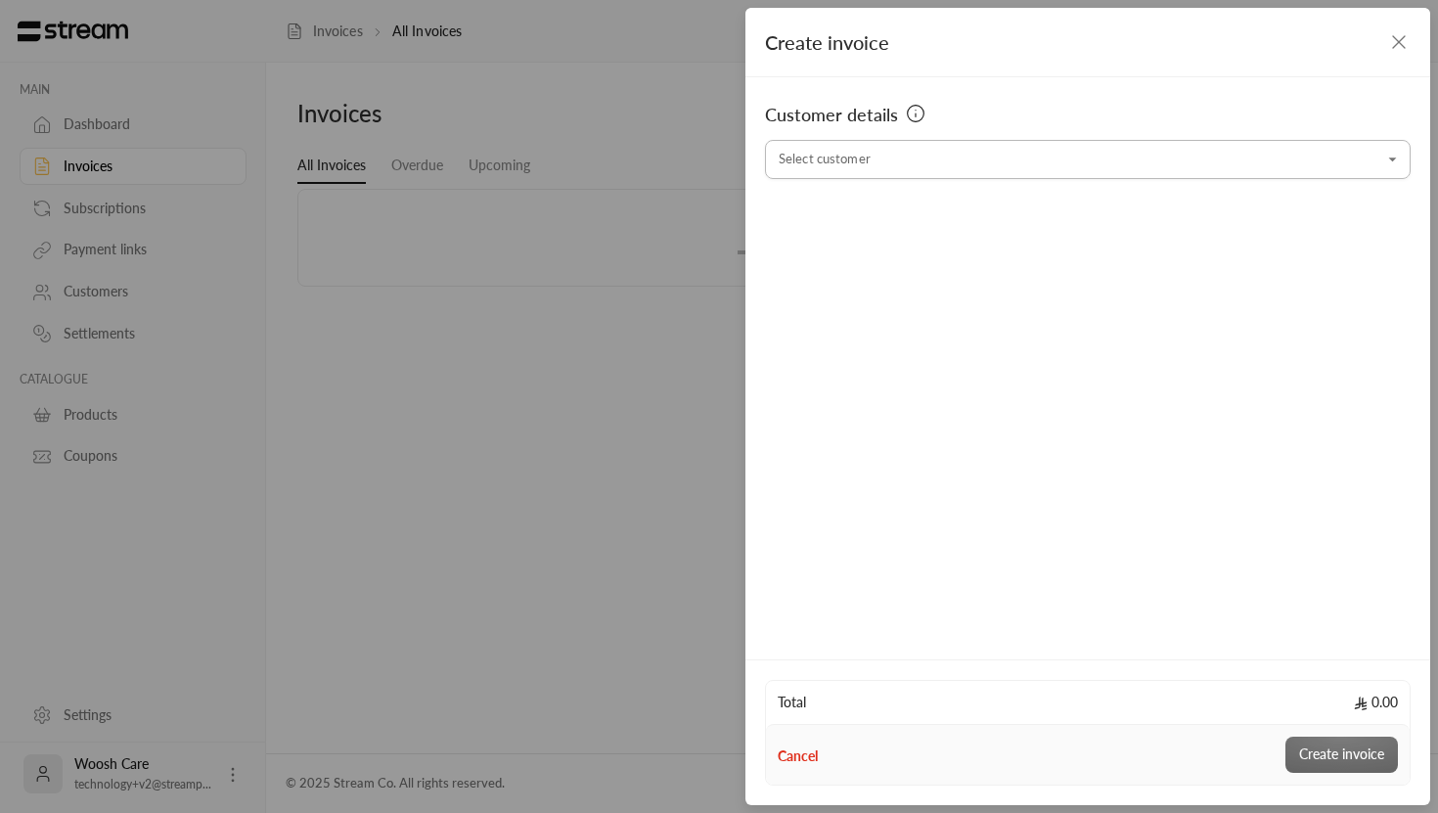
click at [1051, 163] on input "Select customer" at bounding box center [1088, 160] width 646 height 34
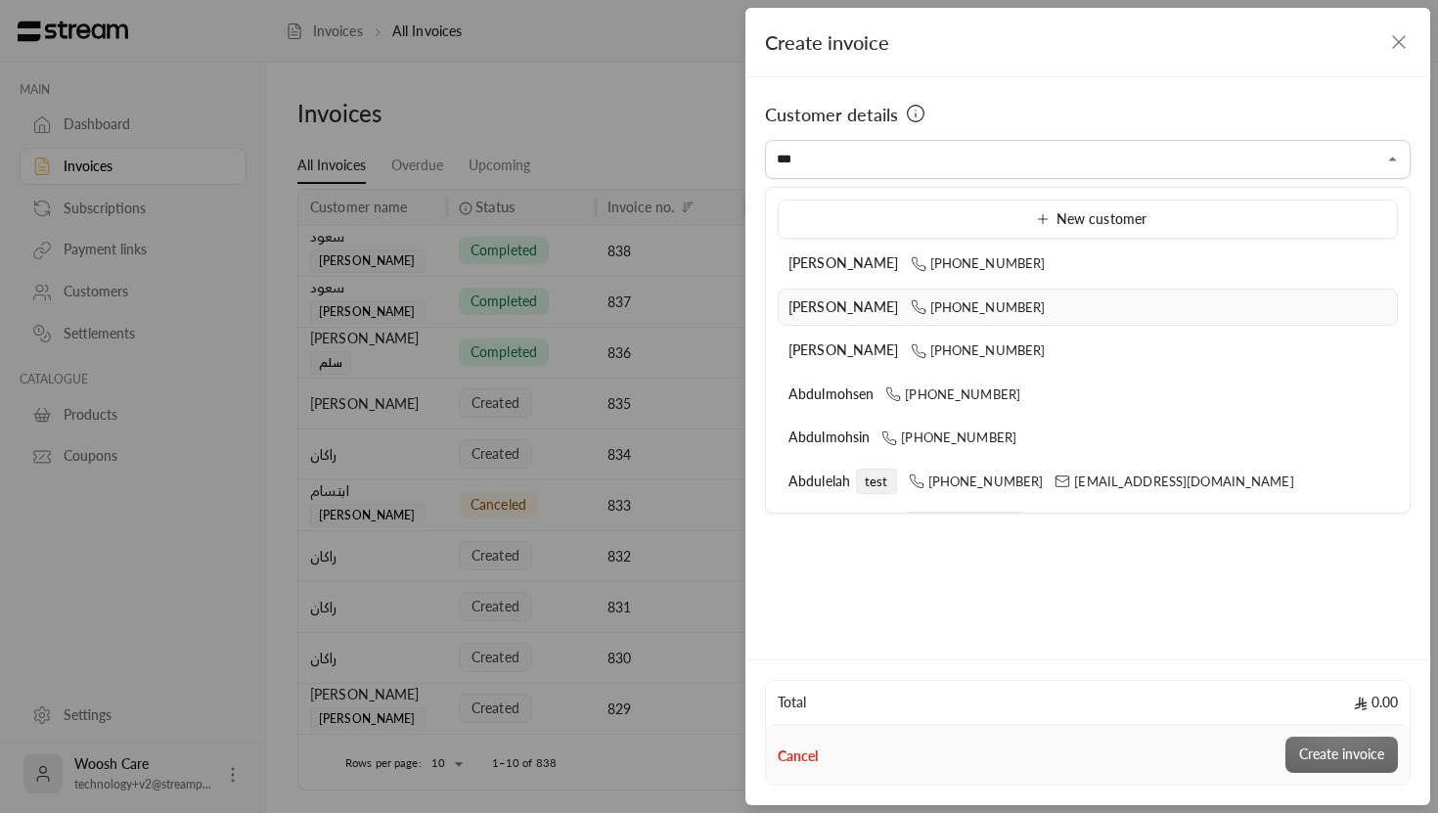
click at [914, 302] on icon at bounding box center [919, 307] width 16 height 16
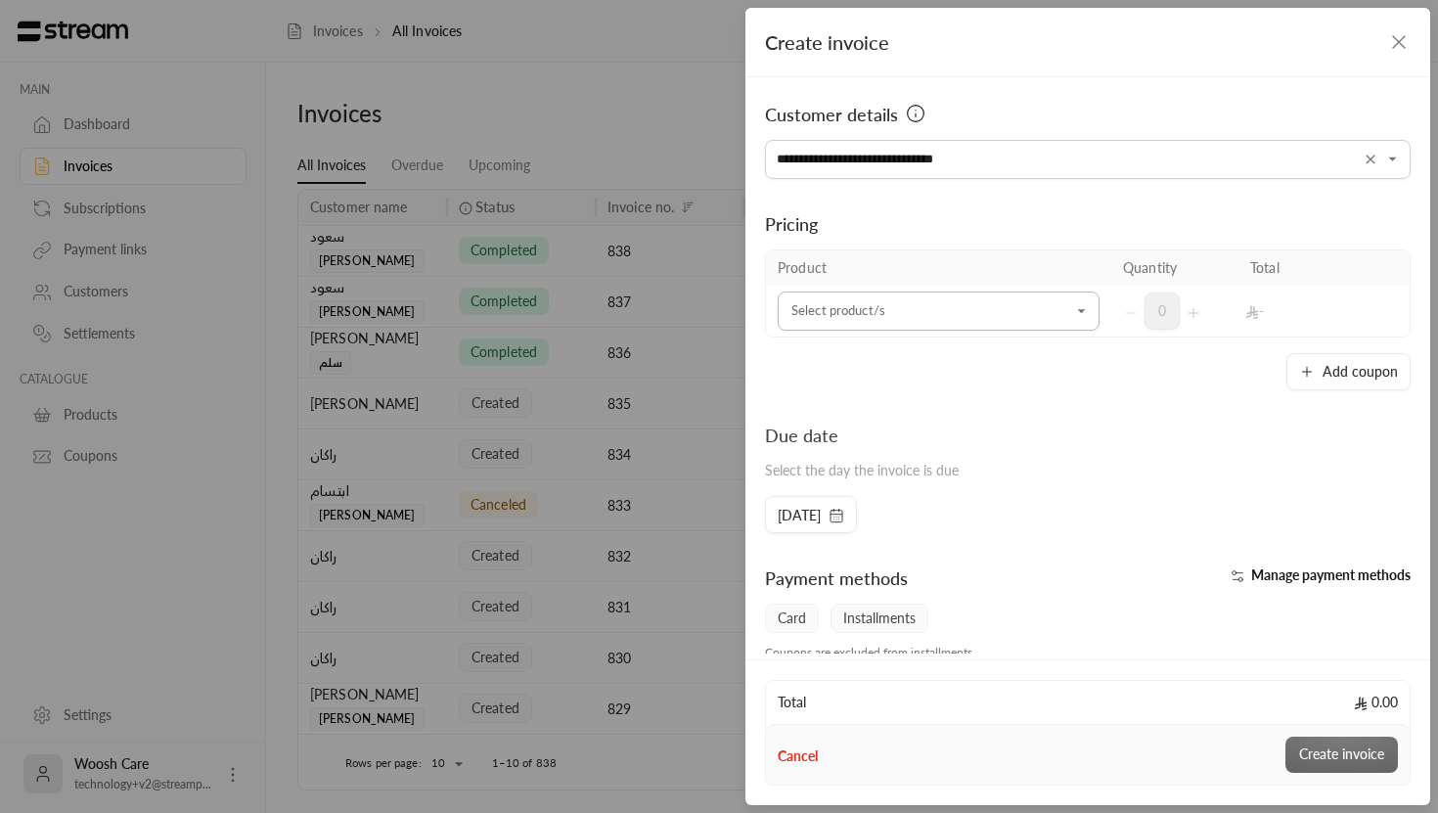
type input "**********"
click at [823, 327] on input "Select customer" at bounding box center [939, 311] width 322 height 34
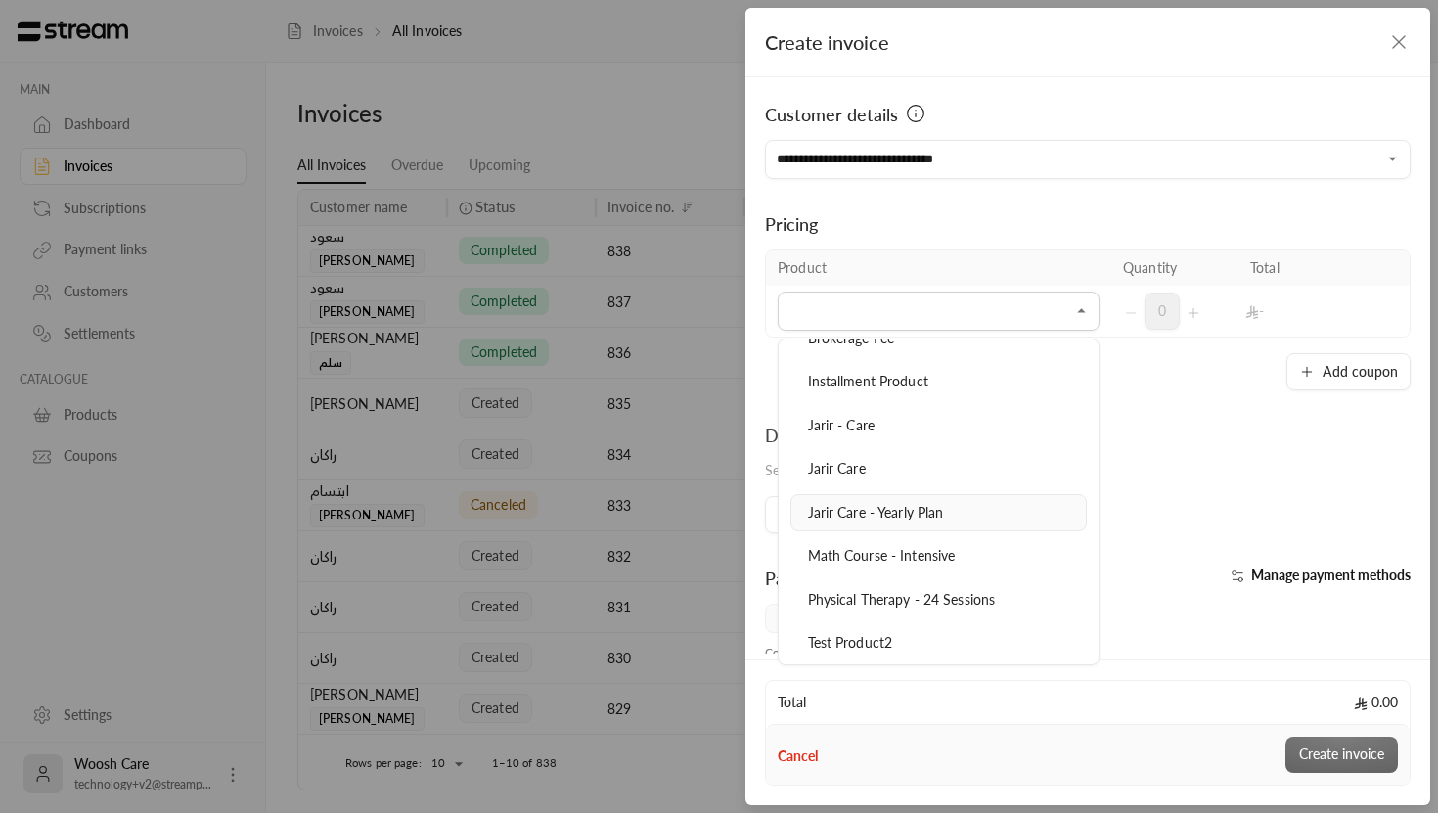
scroll to position [356, 0]
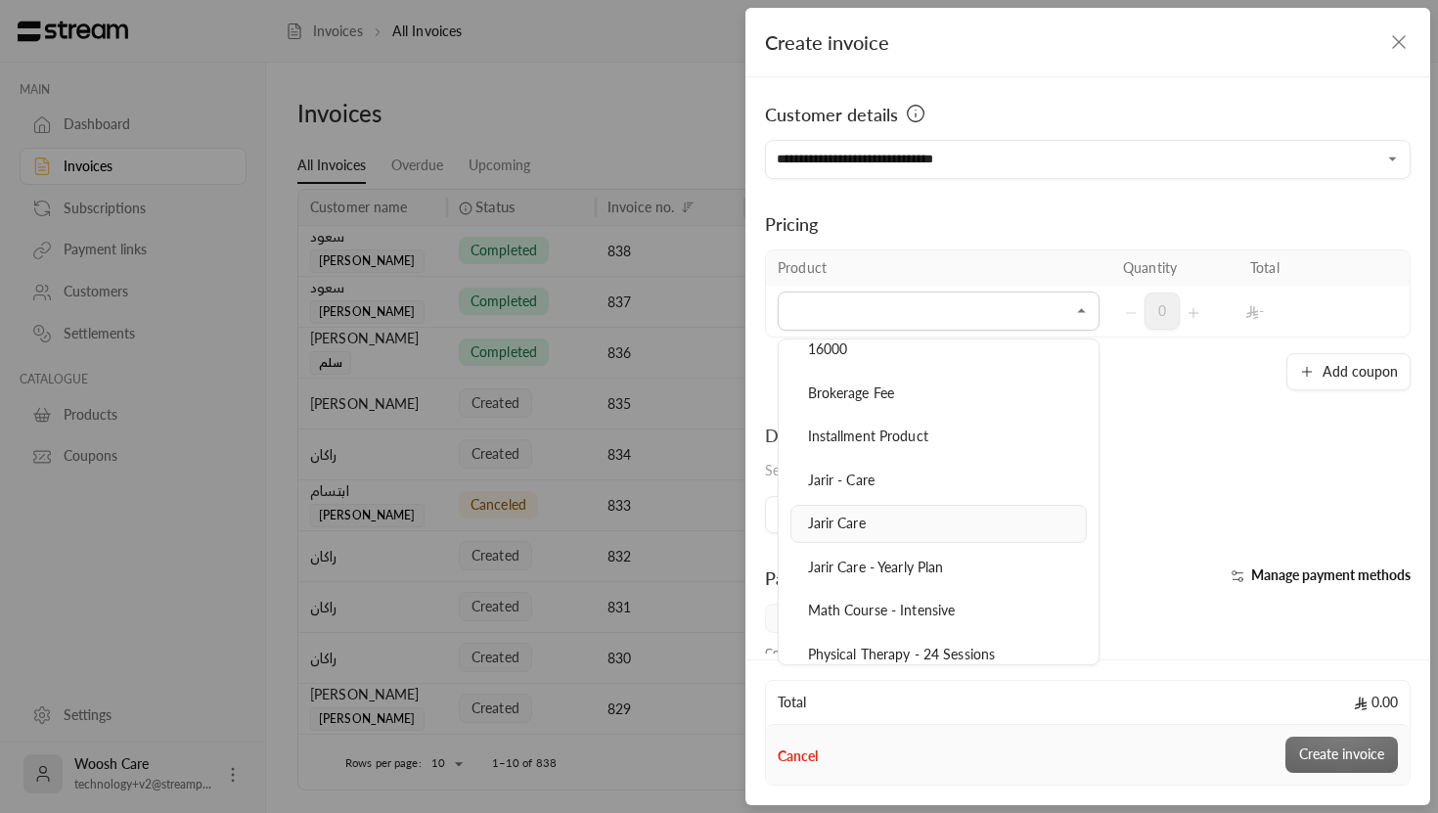
click at [877, 515] on div "Jarir Care" at bounding box center [938, 523] width 275 height 21
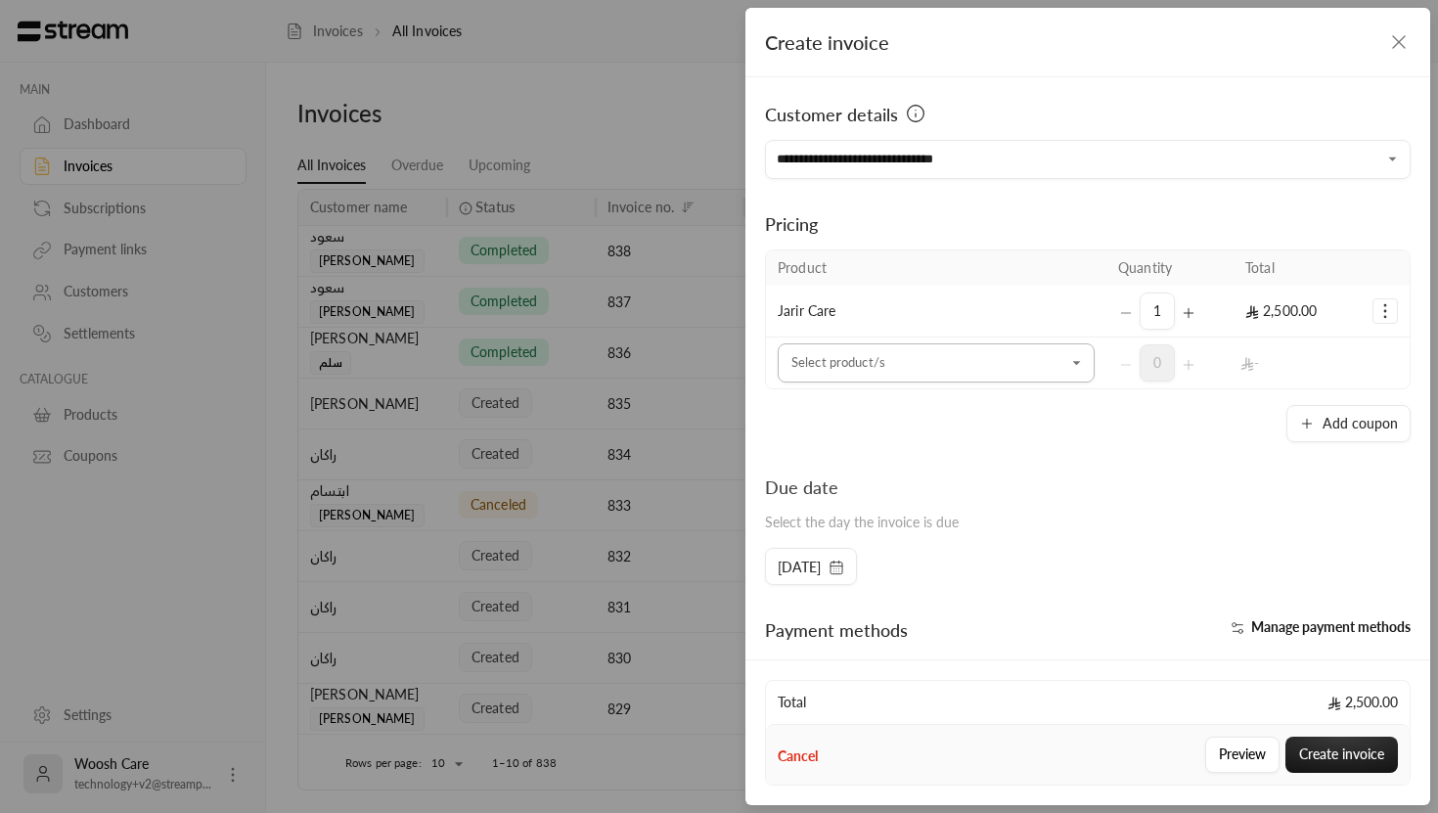
click at [1087, 362] on button "Open" at bounding box center [1076, 362] width 23 height 23
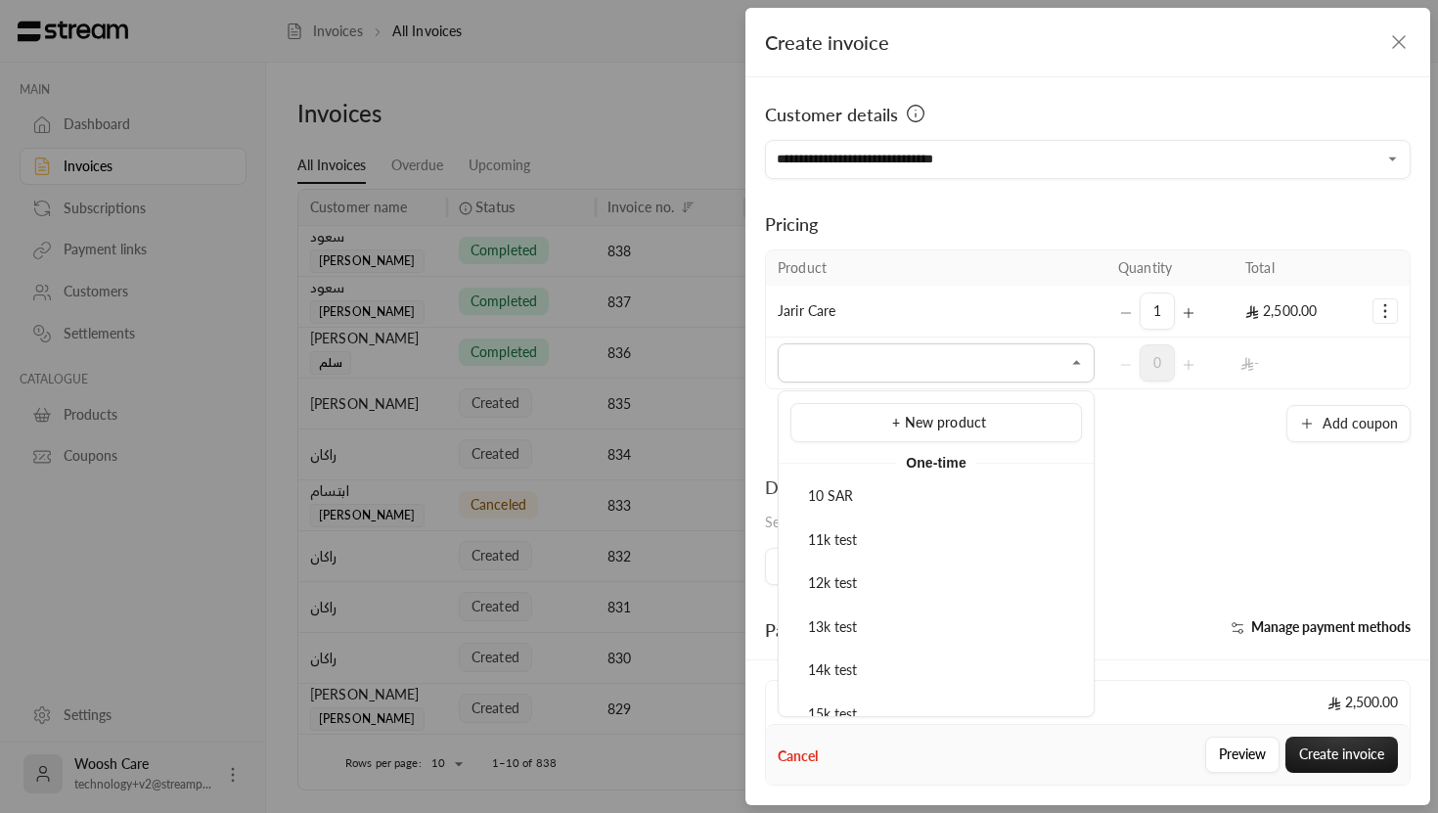
click at [1116, 284] on th "Quantity" at bounding box center [1169, 267] width 127 height 35
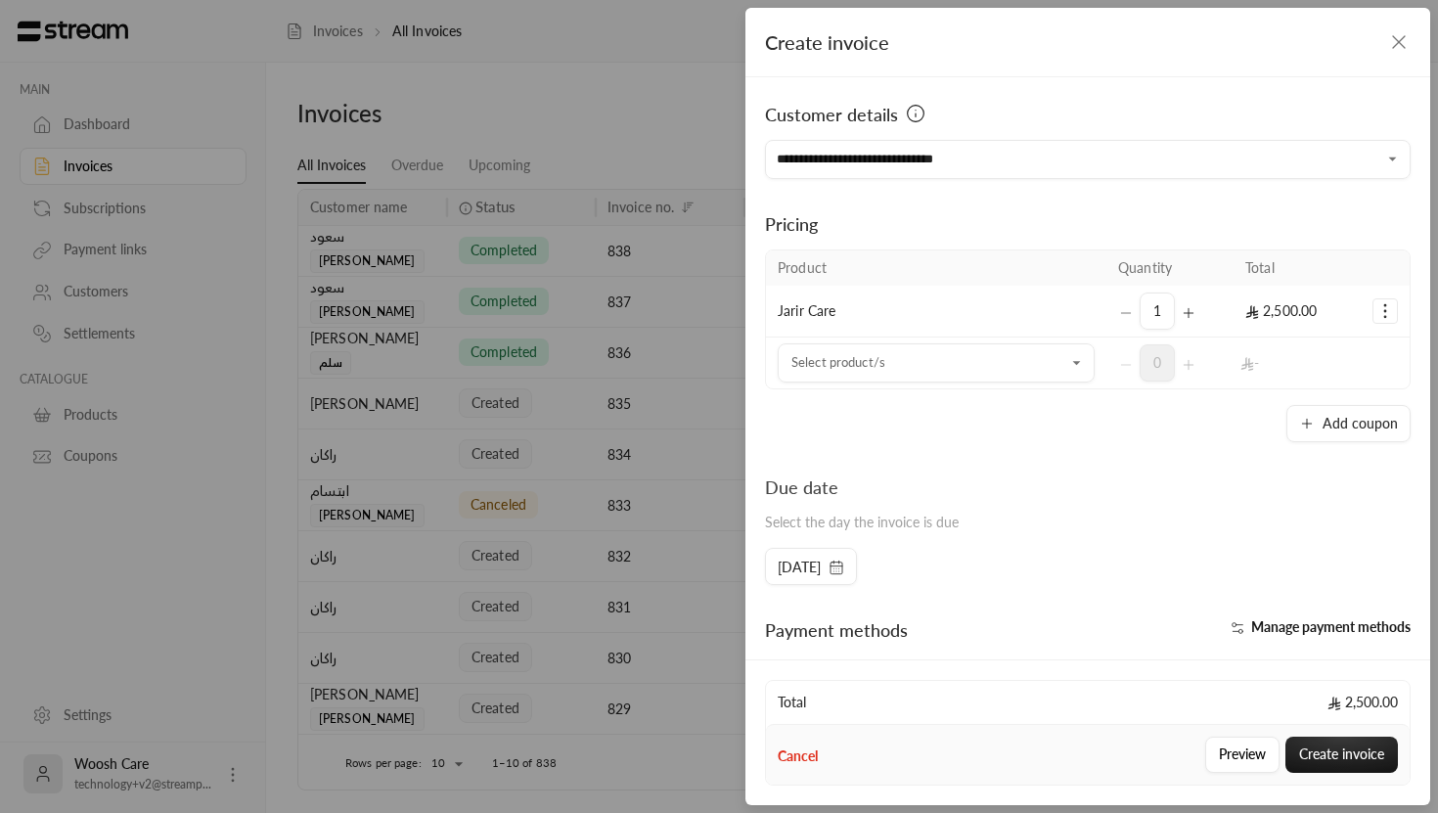
click at [1388, 306] on icon "Selected Products" at bounding box center [1385, 311] width 20 height 20
click at [1356, 357] on link "Add coupon" at bounding box center [1323, 360] width 121 height 34
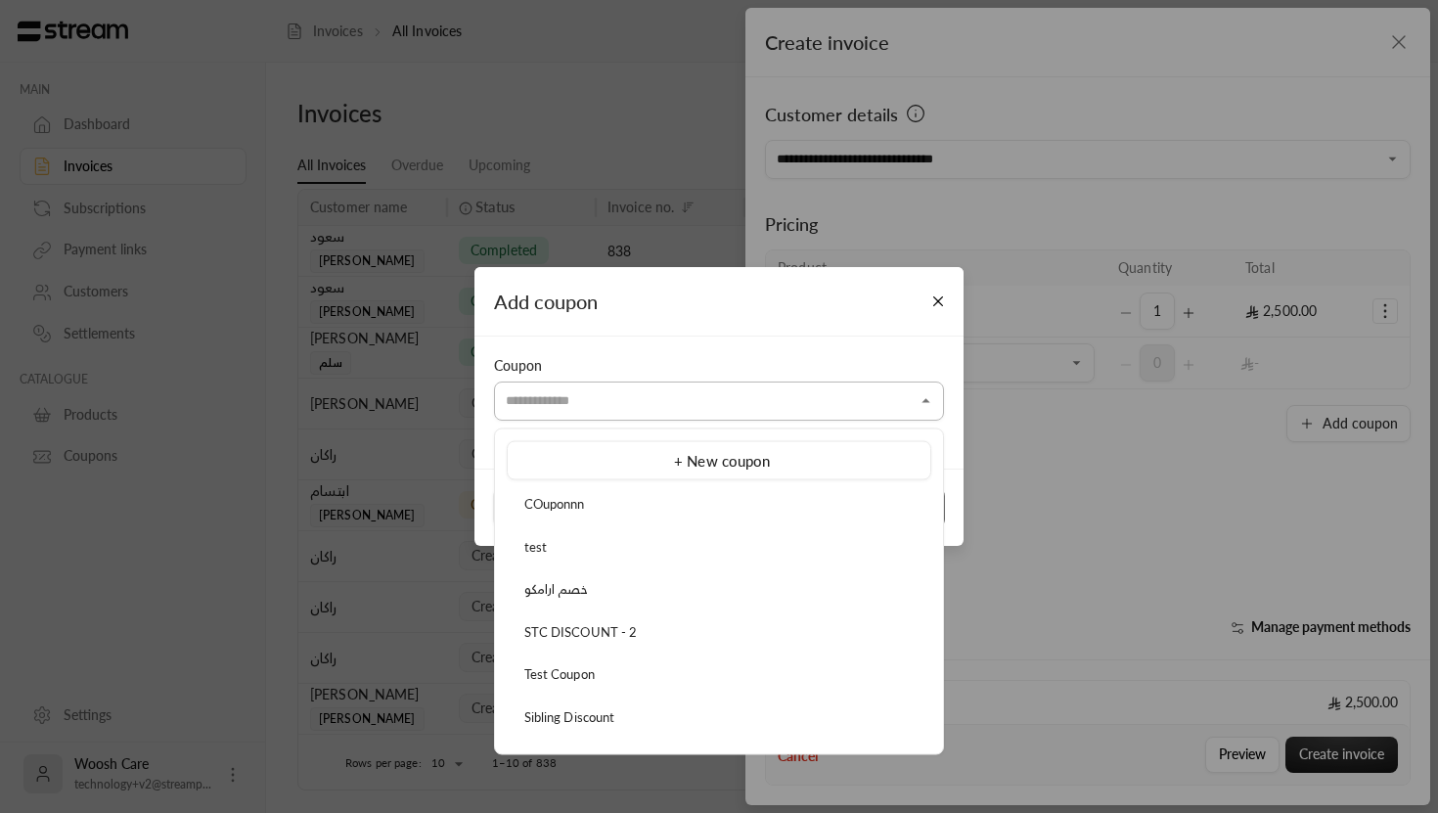
click at [893, 386] on input "Select customer" at bounding box center [719, 400] width 450 height 34
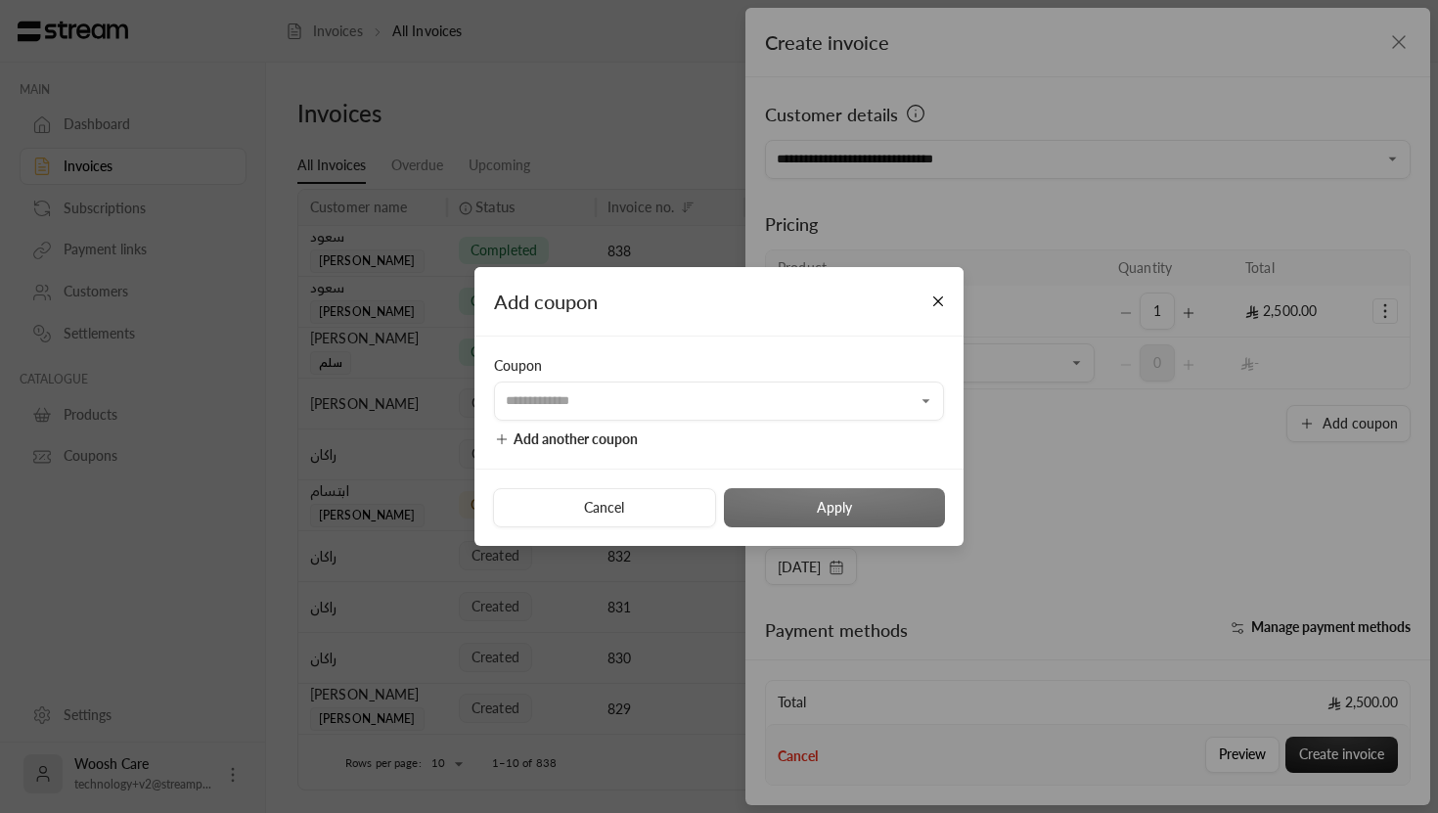
click at [993, 421] on div "Add coupon Coupon ​ Add another coupon Cancel Apply" at bounding box center [719, 406] width 1438 height 813
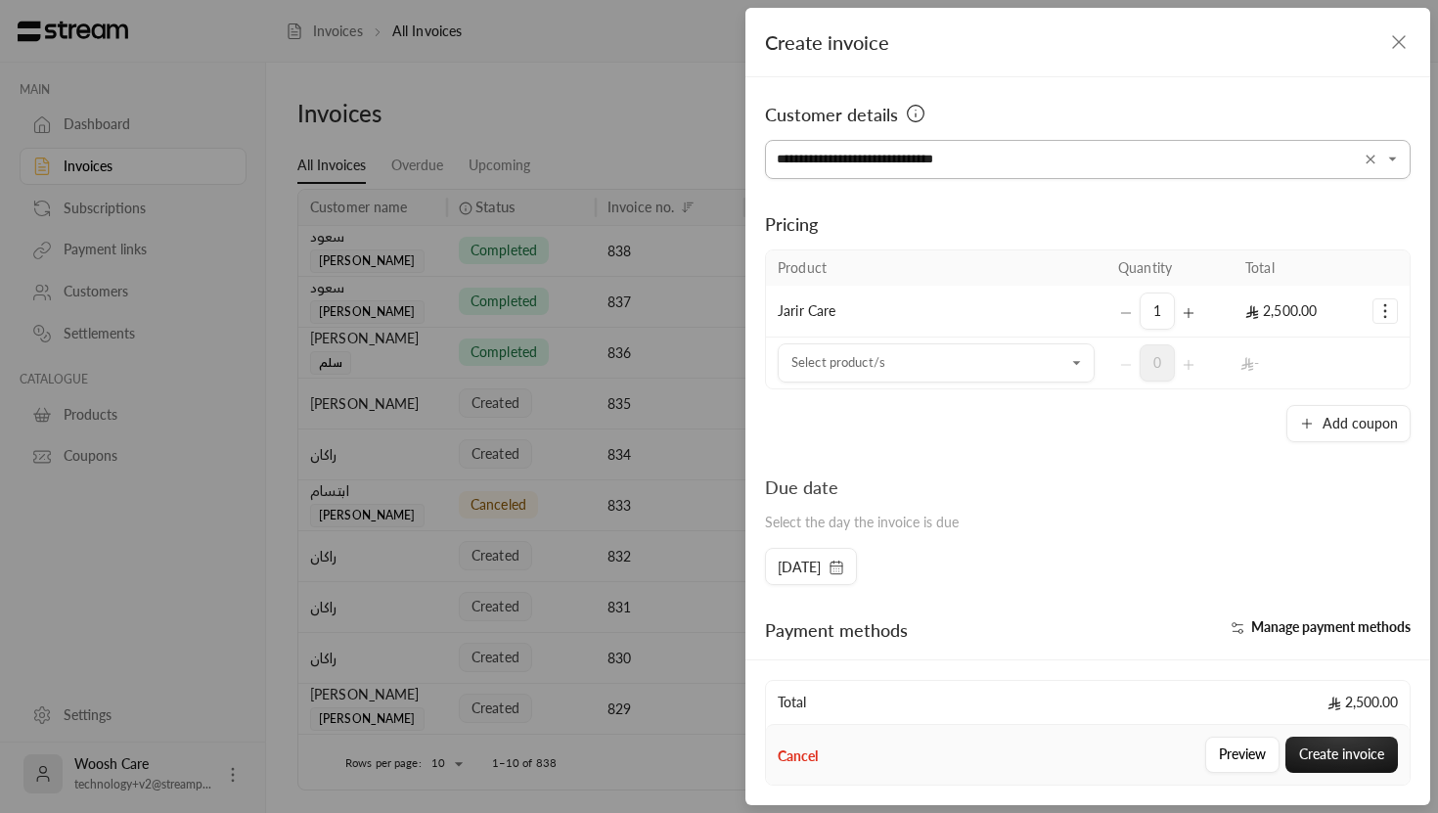
click at [979, 165] on input "**********" at bounding box center [1088, 160] width 646 height 34
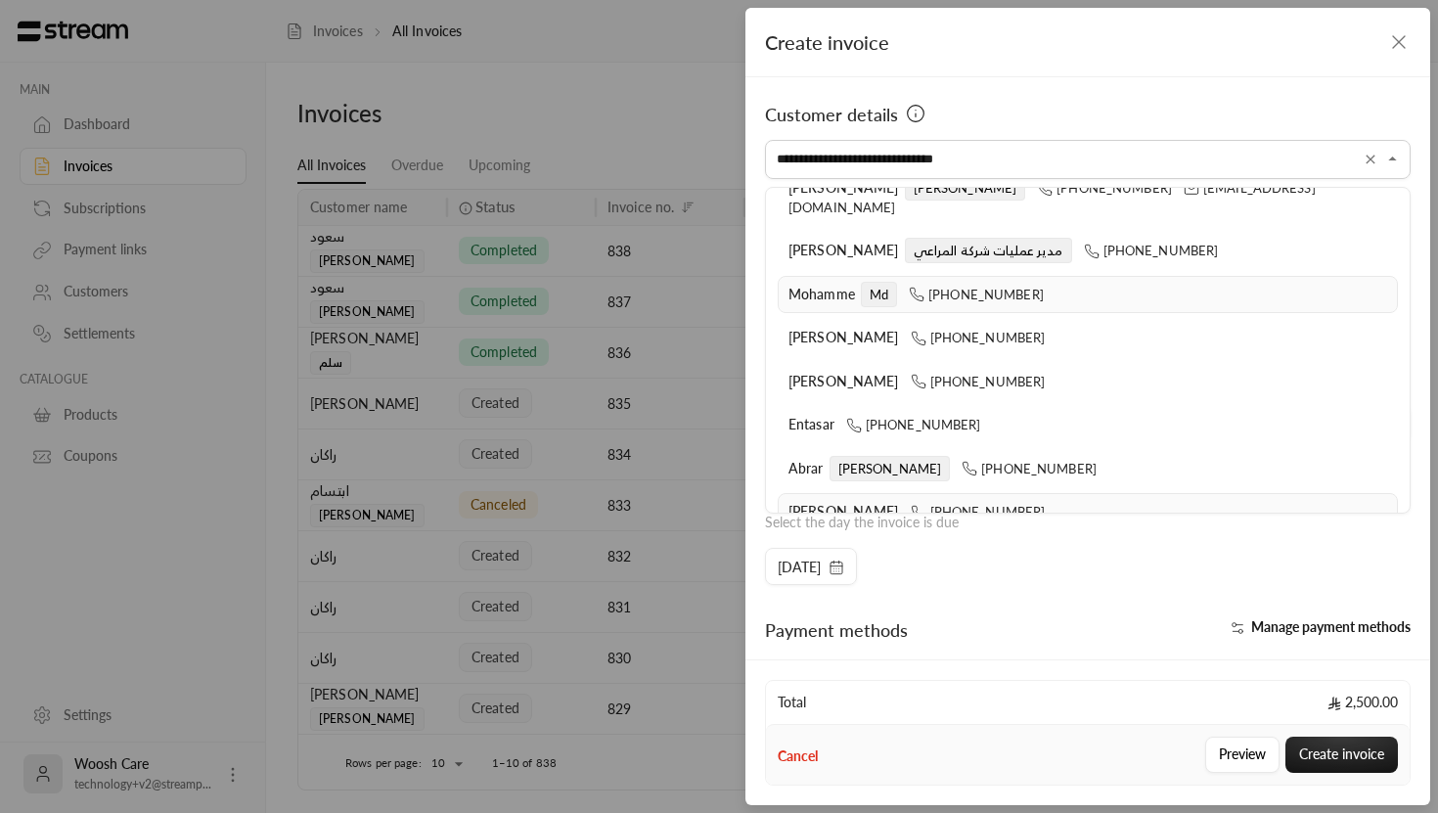
scroll to position [0, 0]
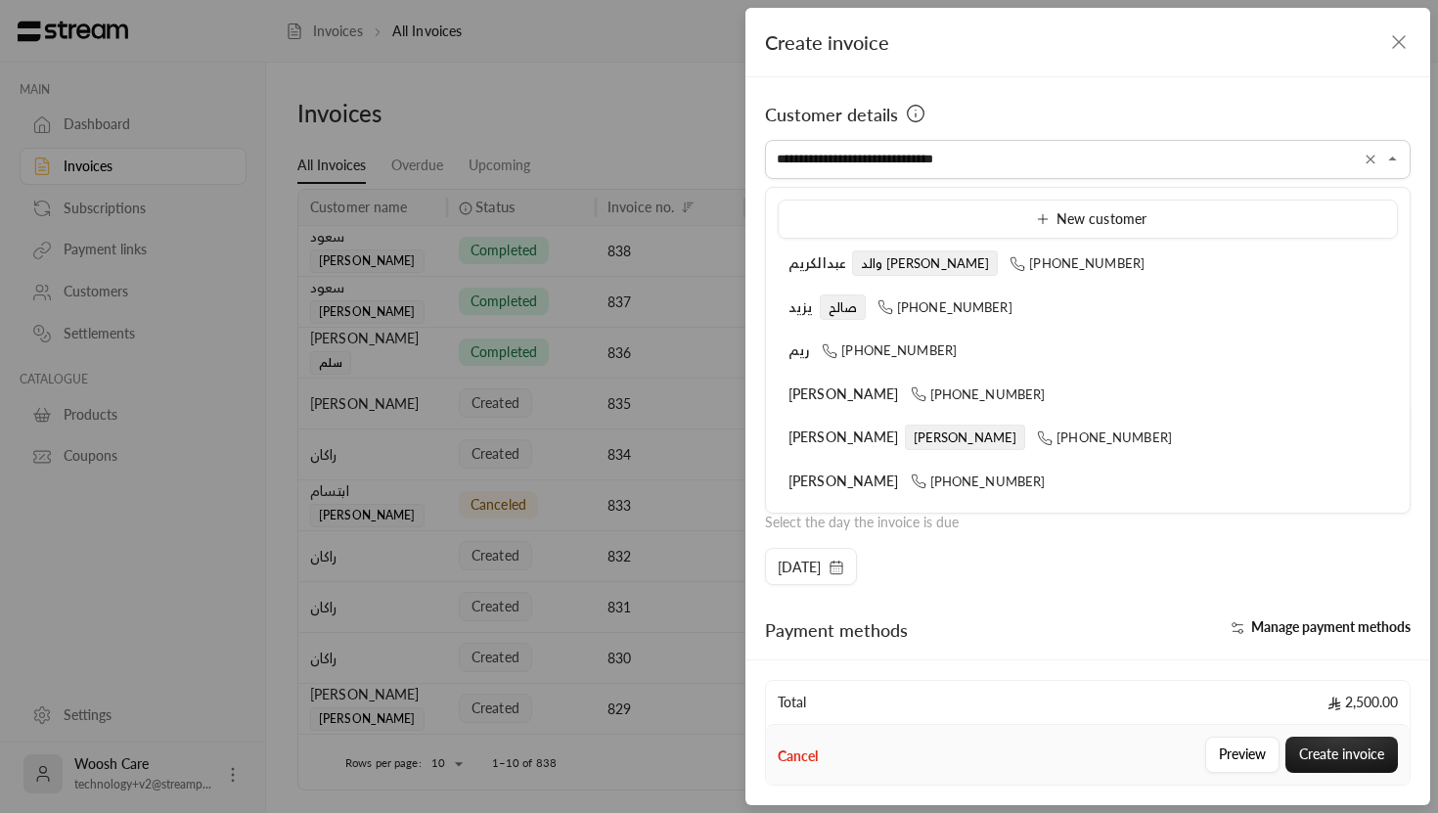
click at [1055, 130] on div "Customer details" at bounding box center [1088, 120] width 646 height 39
click at [978, 149] on input "**********" at bounding box center [1088, 160] width 646 height 34
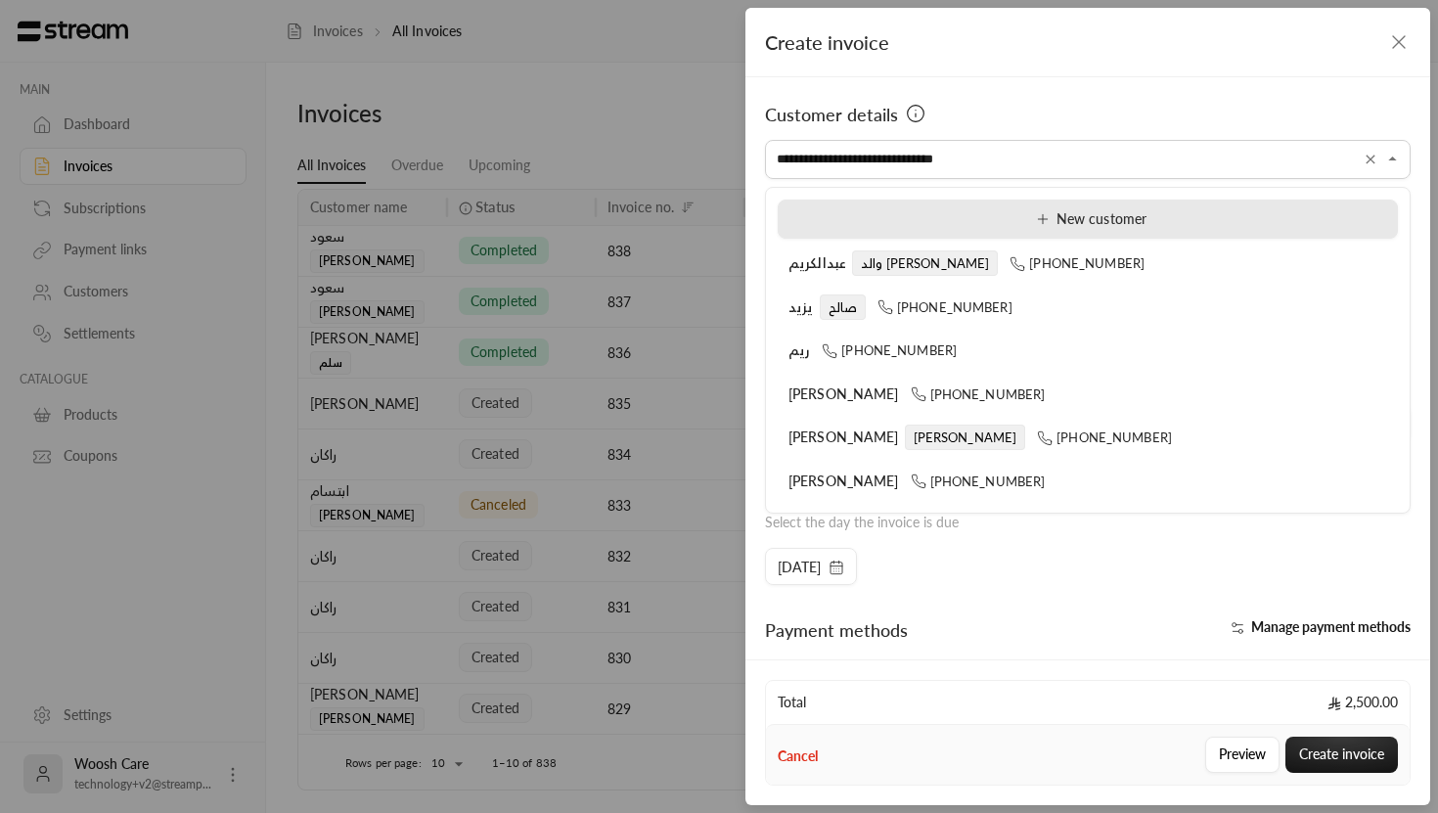
click at [1166, 233] on li "New customer" at bounding box center [1088, 219] width 620 height 39
type input "**********"
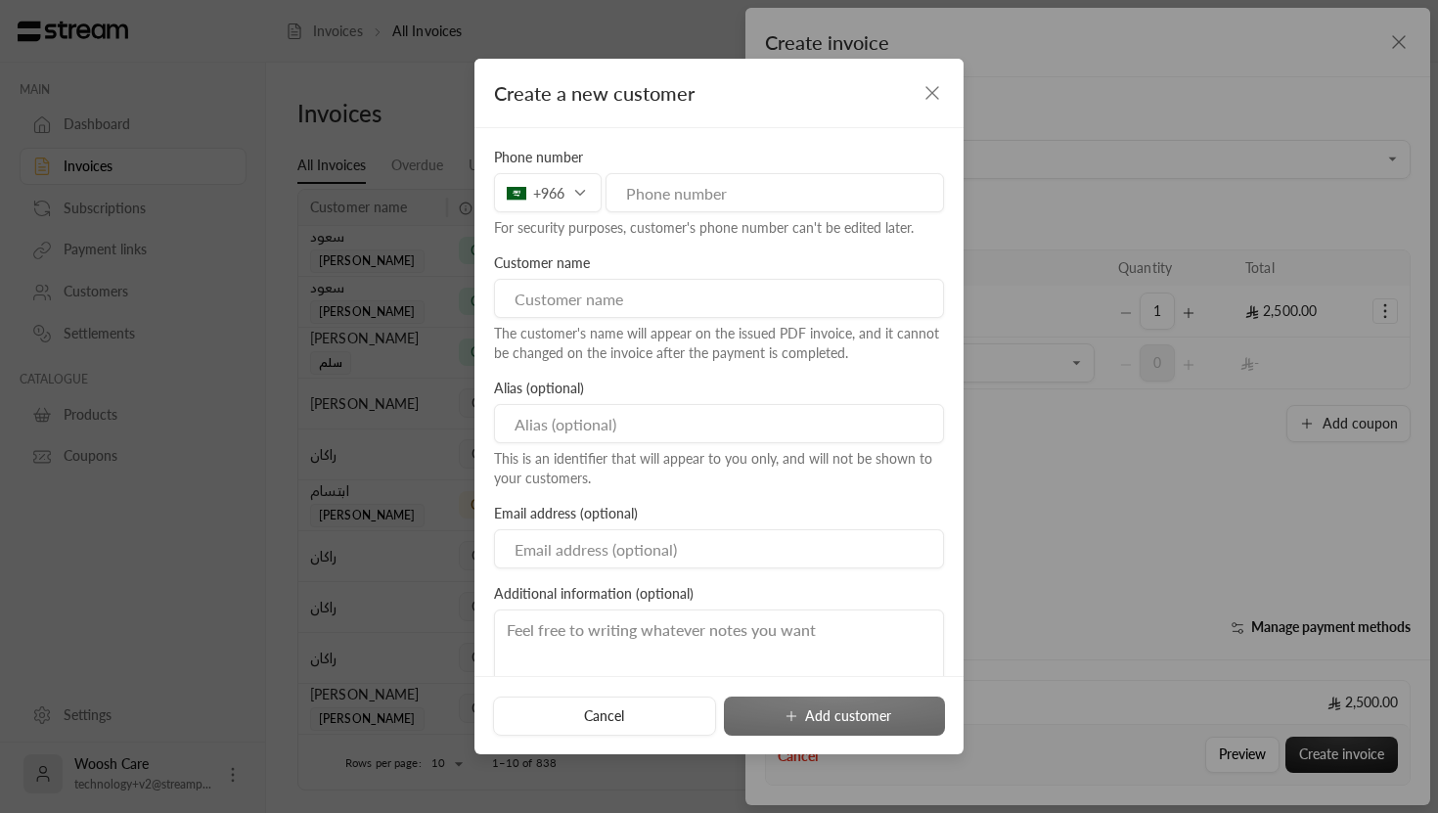
click at [942, 82] on icon "button" at bounding box center [931, 92] width 23 height 23
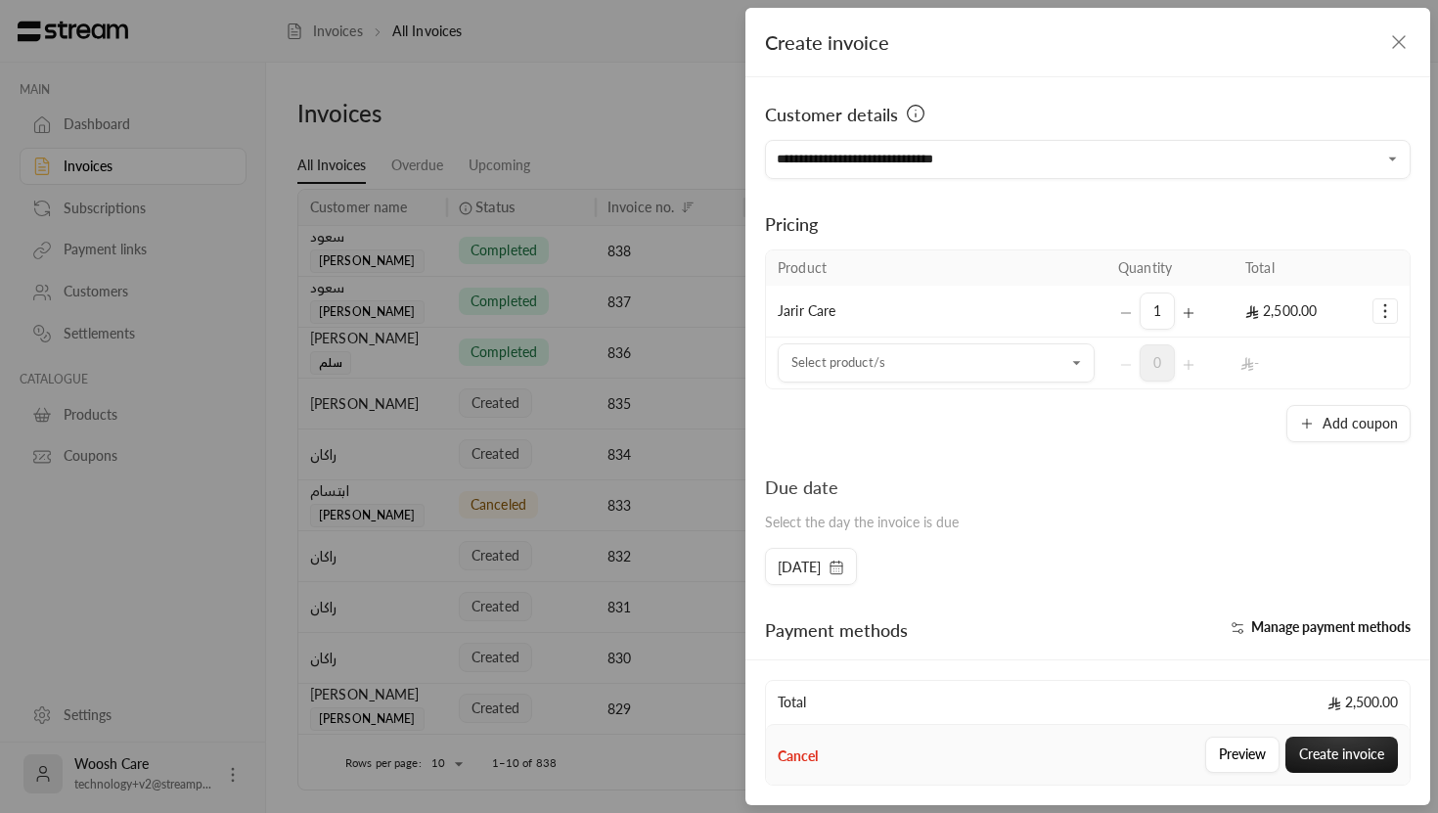
click at [955, 214] on div "Pricing" at bounding box center [1088, 223] width 646 height 27
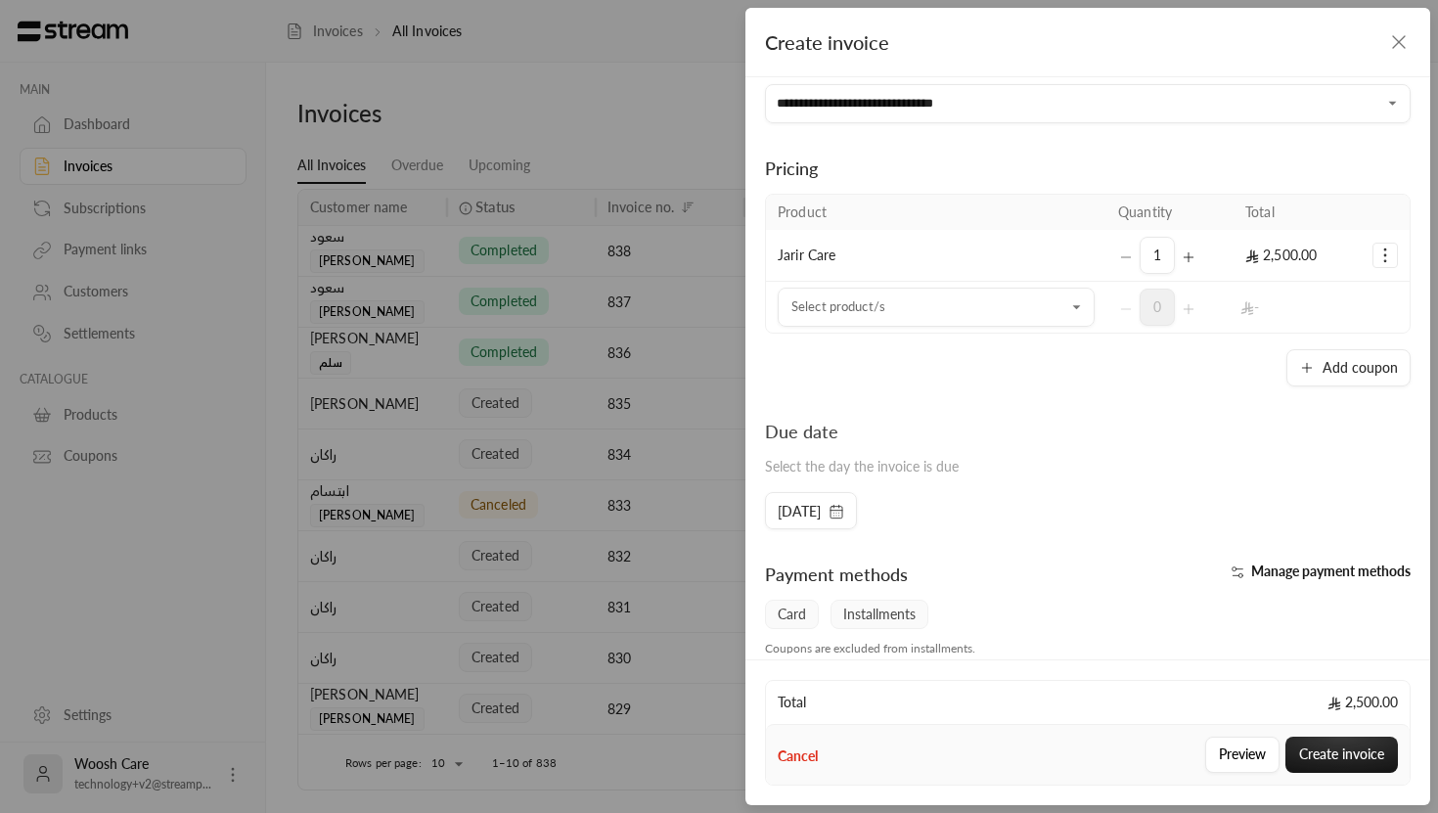
click at [1400, 252] on td "Add coupon Remove product" at bounding box center [1384, 256] width 49 height 52
click at [1382, 252] on icon "Selected Products" at bounding box center [1385, 255] width 20 height 20
click at [1345, 312] on link "Add coupon" at bounding box center [1323, 305] width 121 height 34
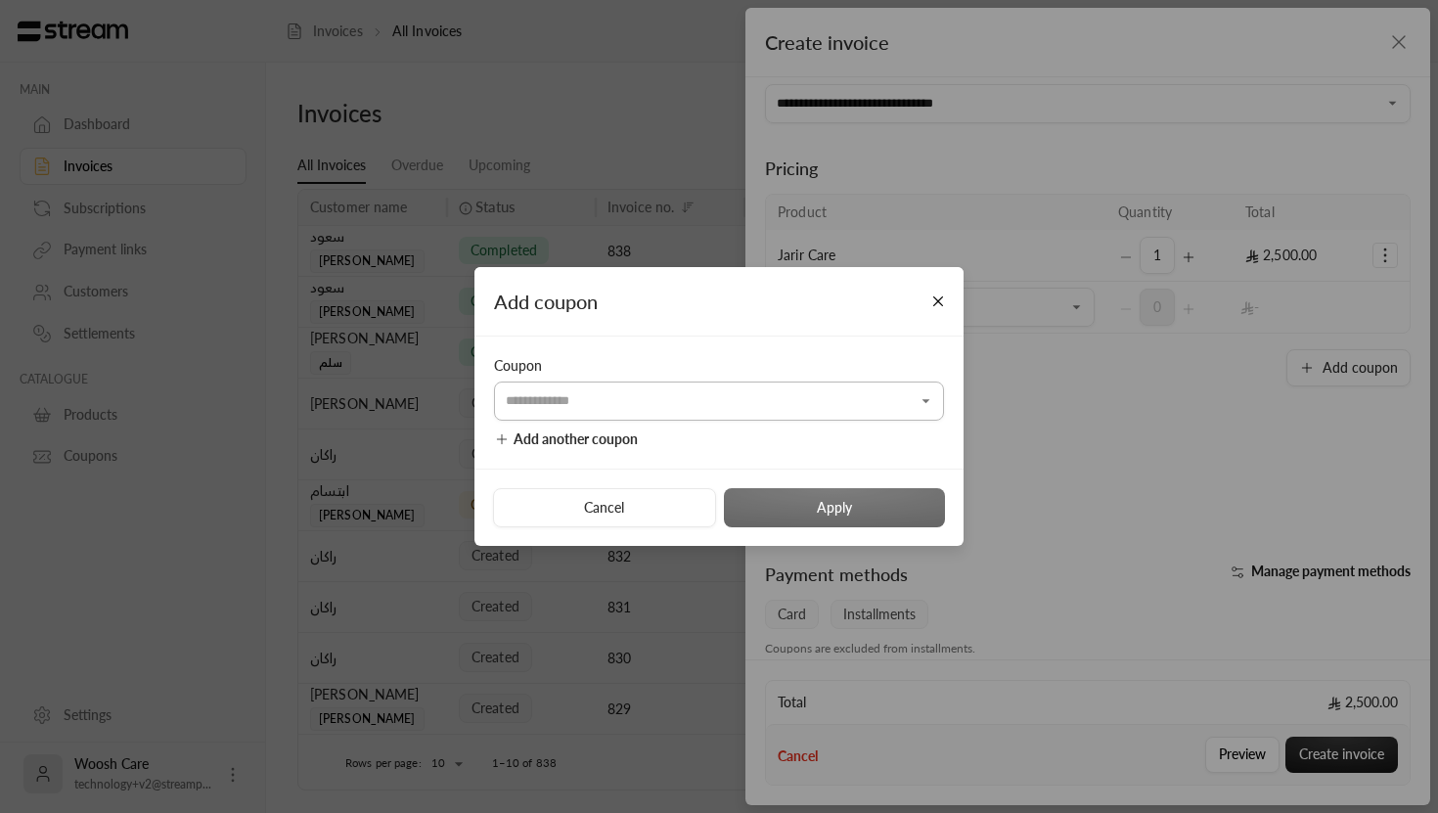
click at [815, 412] on input "Select customer" at bounding box center [719, 400] width 450 height 34
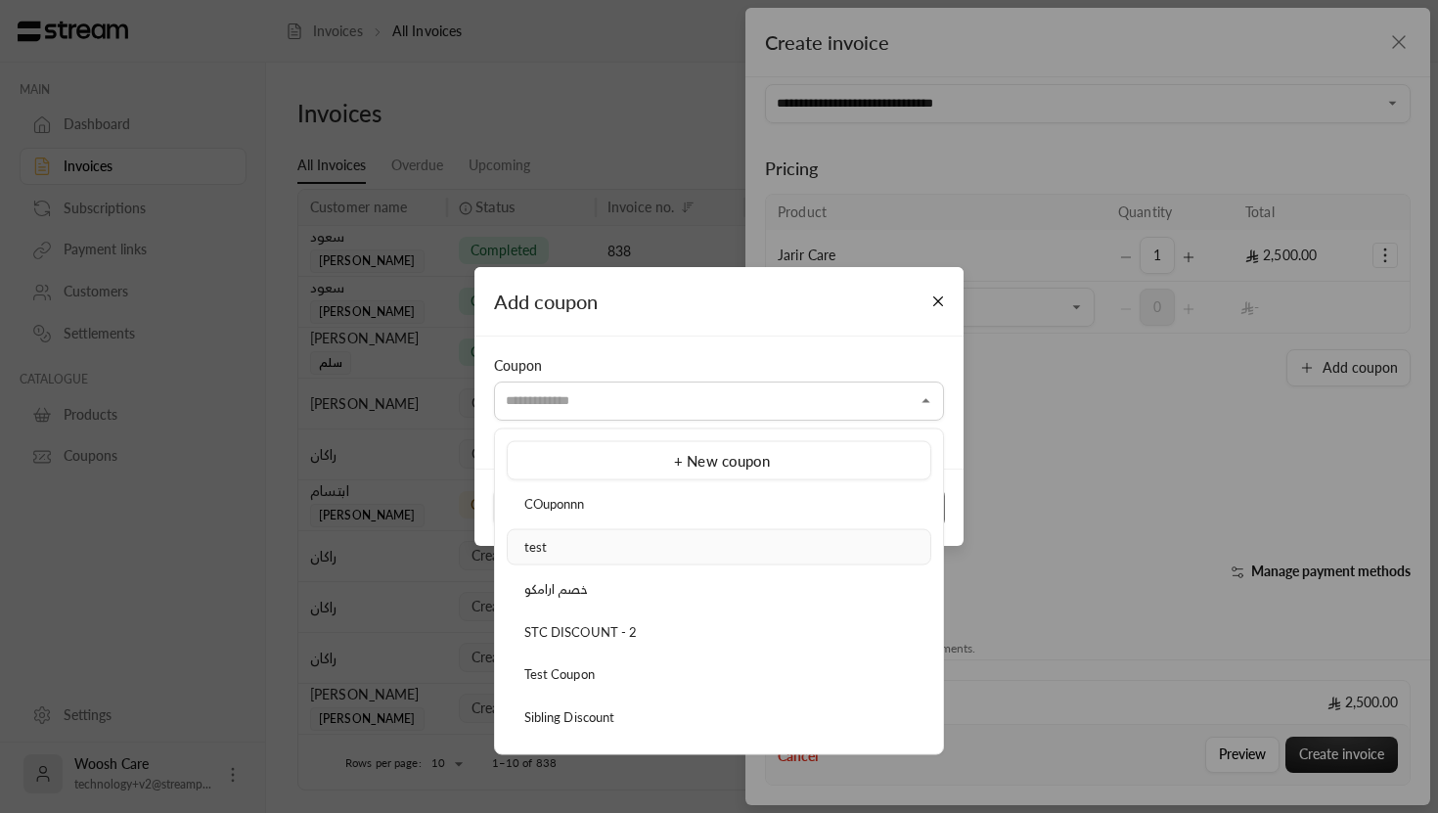
scroll to position [44, 0]
click at [716, 528] on li "خصم ارامكو" at bounding box center [719, 545] width 424 height 37
type input "**********"
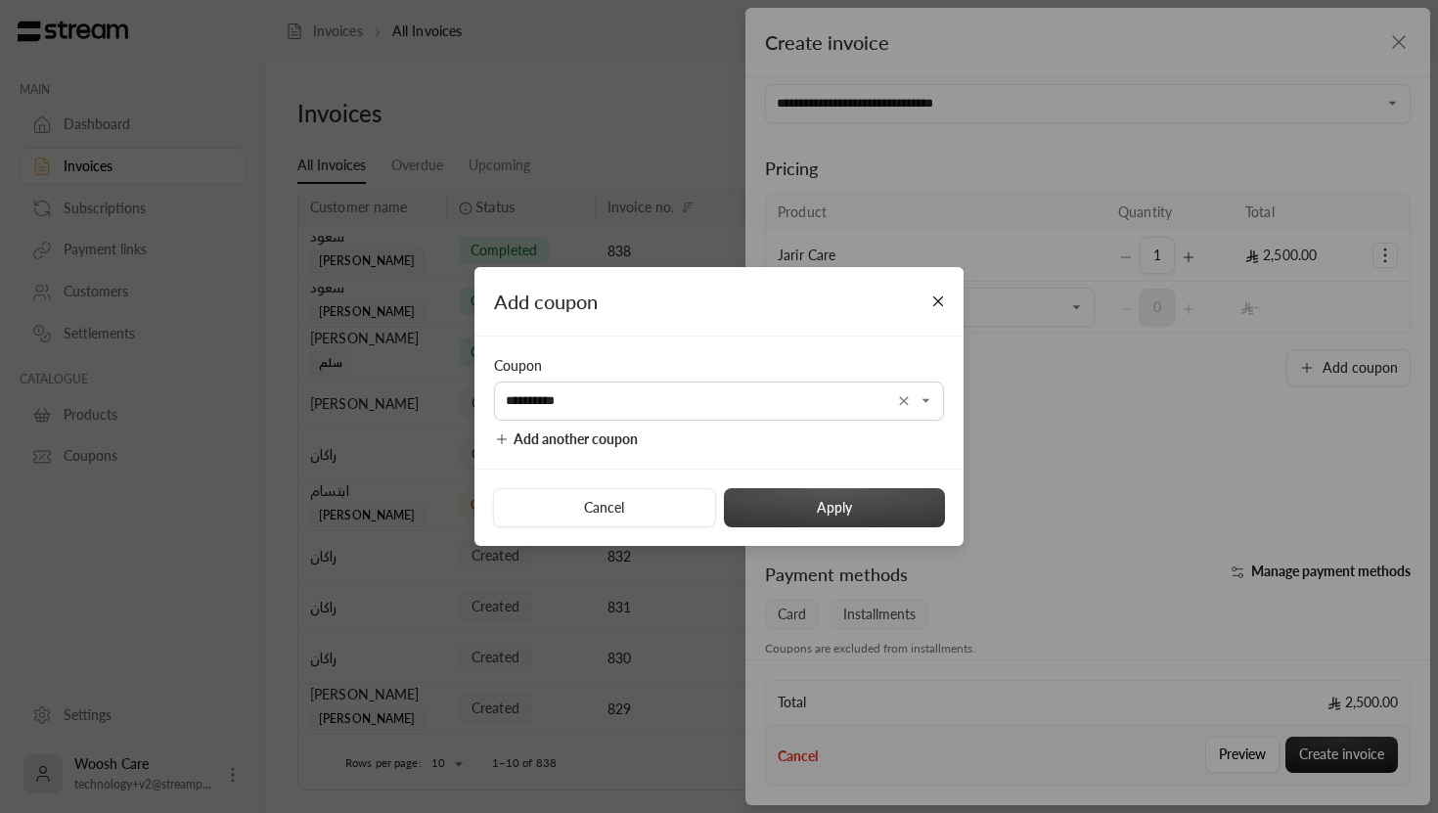
click at [778, 504] on button "Apply" at bounding box center [834, 507] width 221 height 39
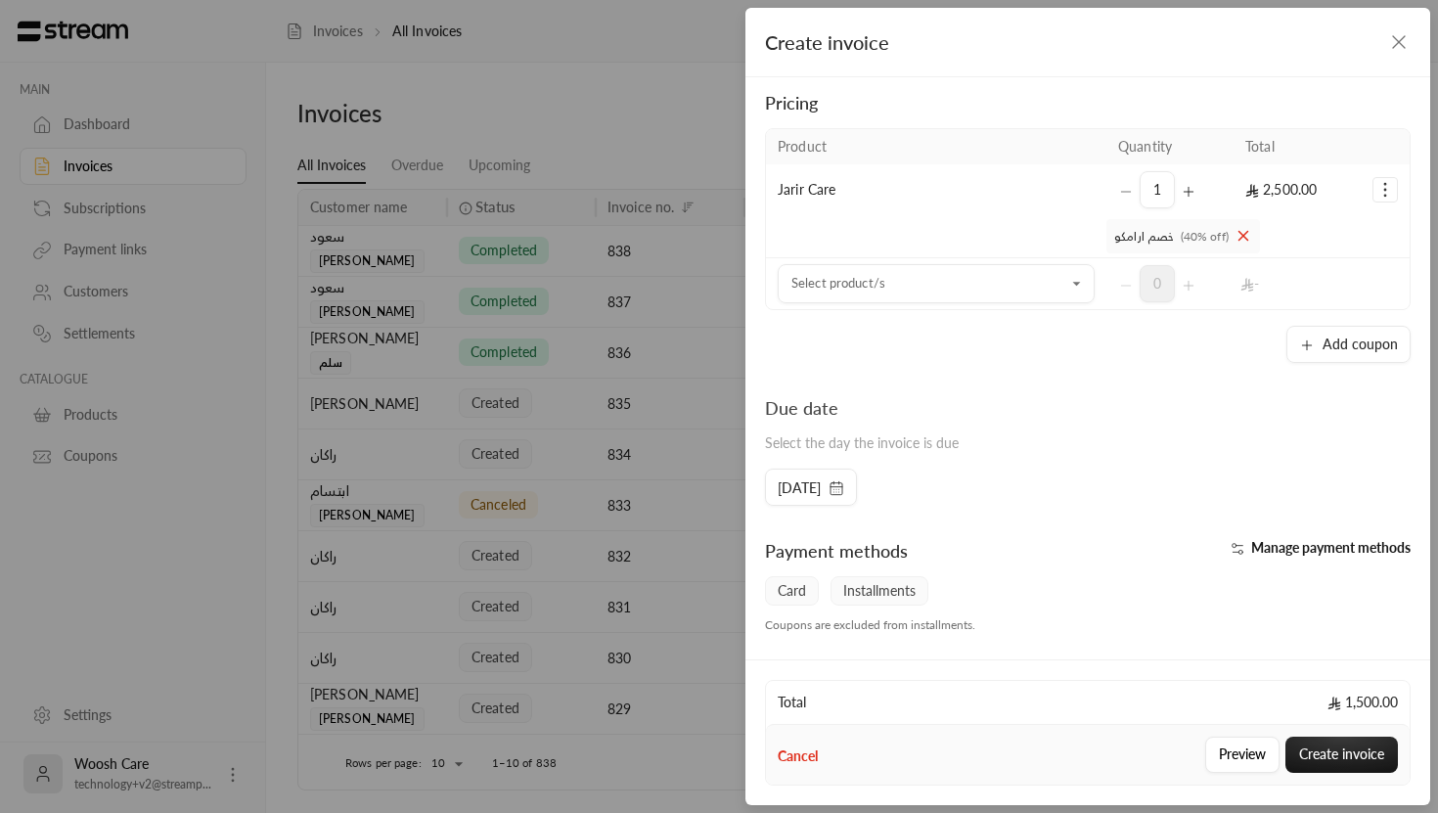
scroll to position [125, 0]
click at [1062, 288] on input "Select customer" at bounding box center [936, 280] width 317 height 34
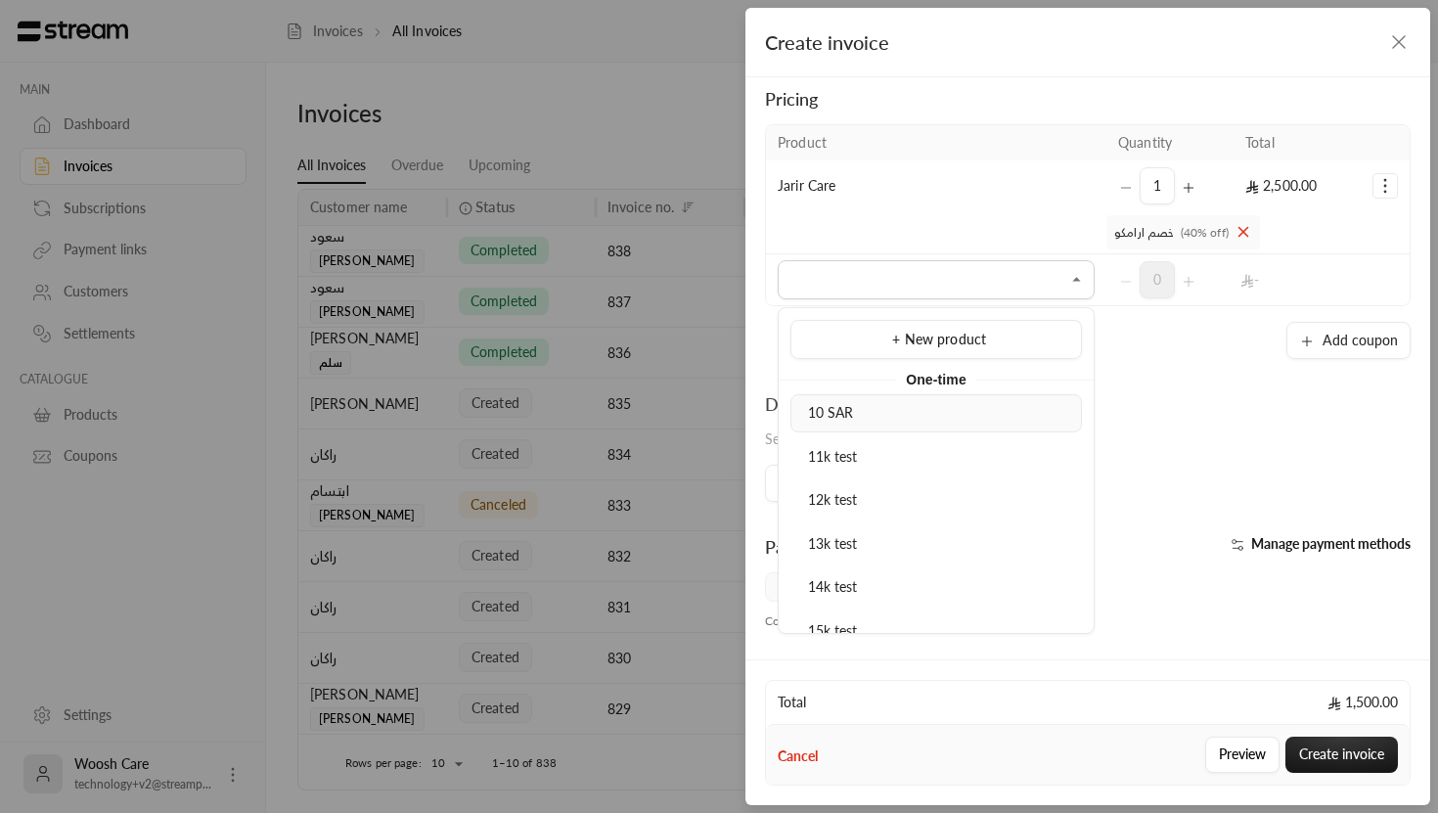
click at [1004, 410] on div "10 SAR" at bounding box center [936, 413] width 270 height 21
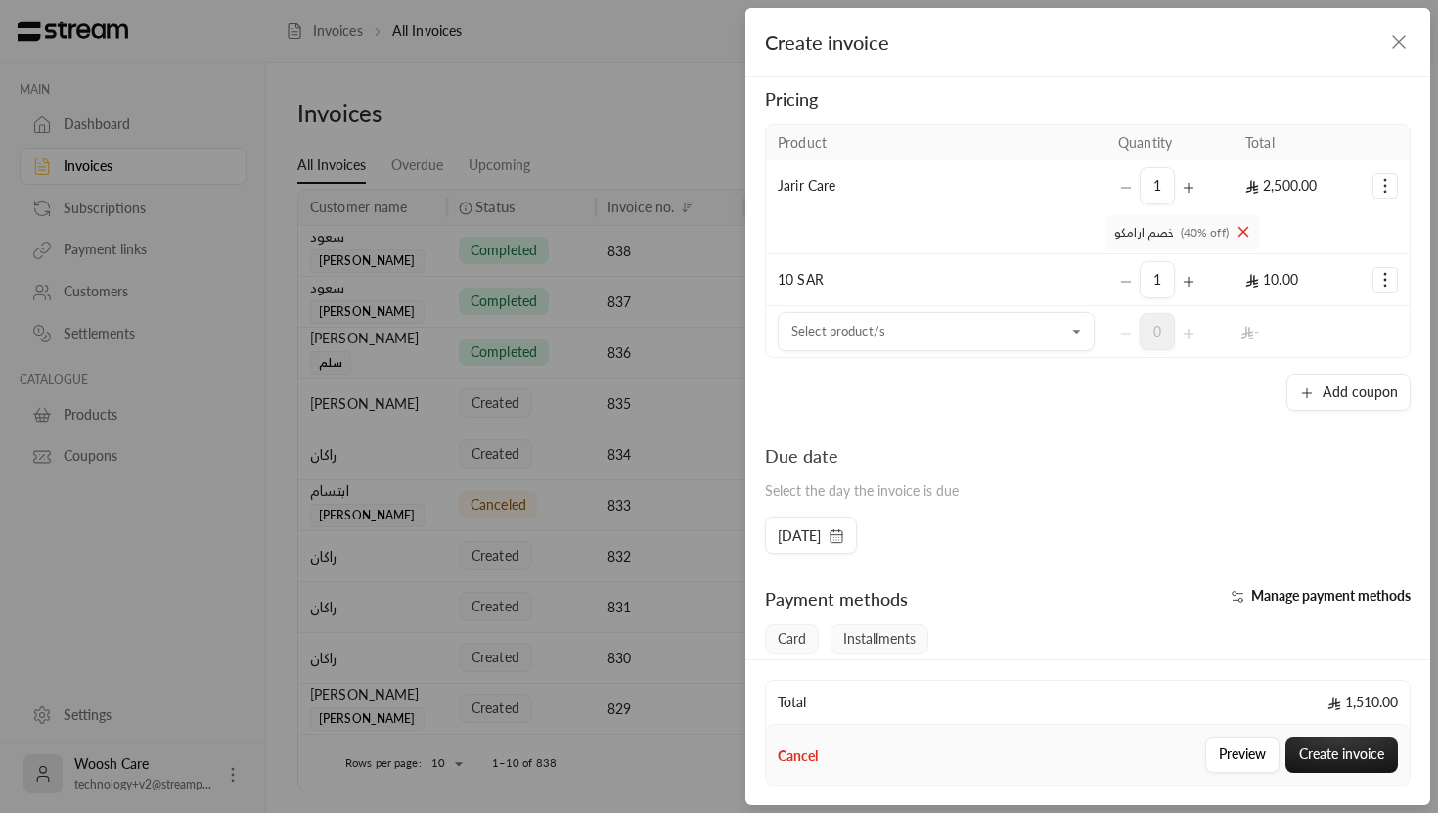
click at [1389, 276] on icon "Selected Products" at bounding box center [1385, 280] width 20 height 20
click at [1333, 360] on span "Remove product" at bounding box center [1319, 363] width 94 height 16
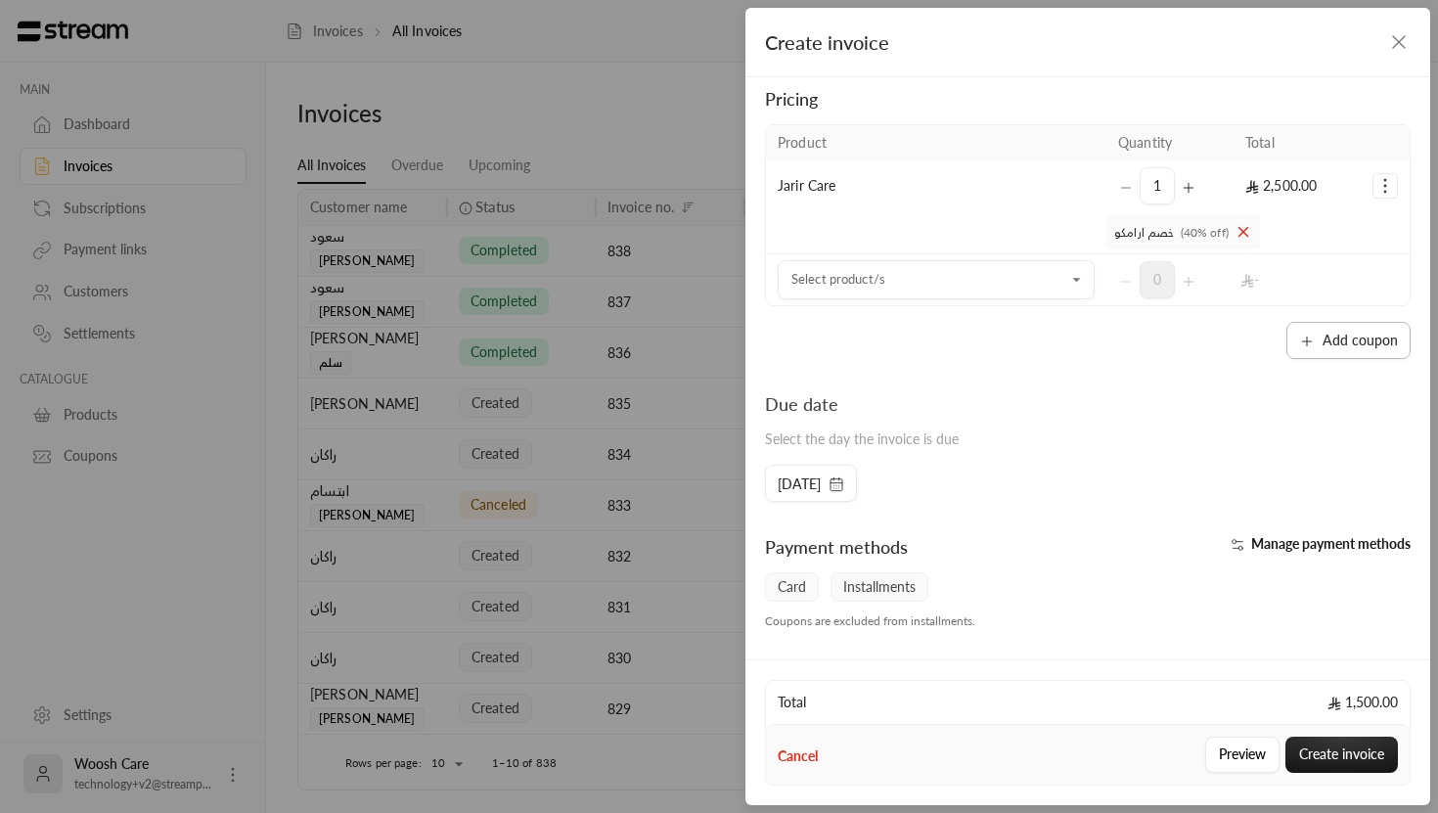
click at [1371, 334] on button "Add coupon" at bounding box center [1348, 340] width 124 height 37
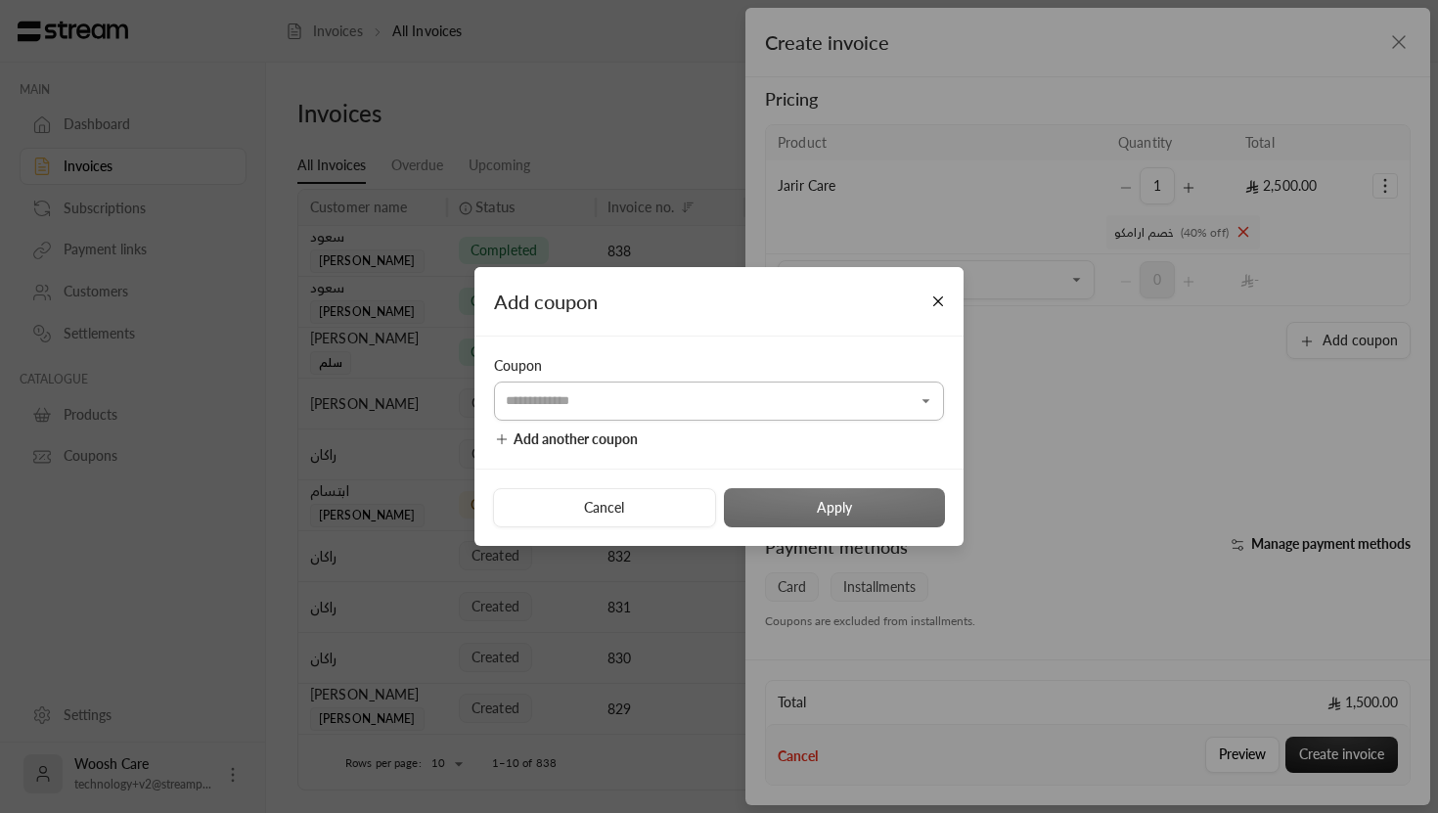
click at [831, 406] on input "Select customer" at bounding box center [719, 400] width 450 height 34
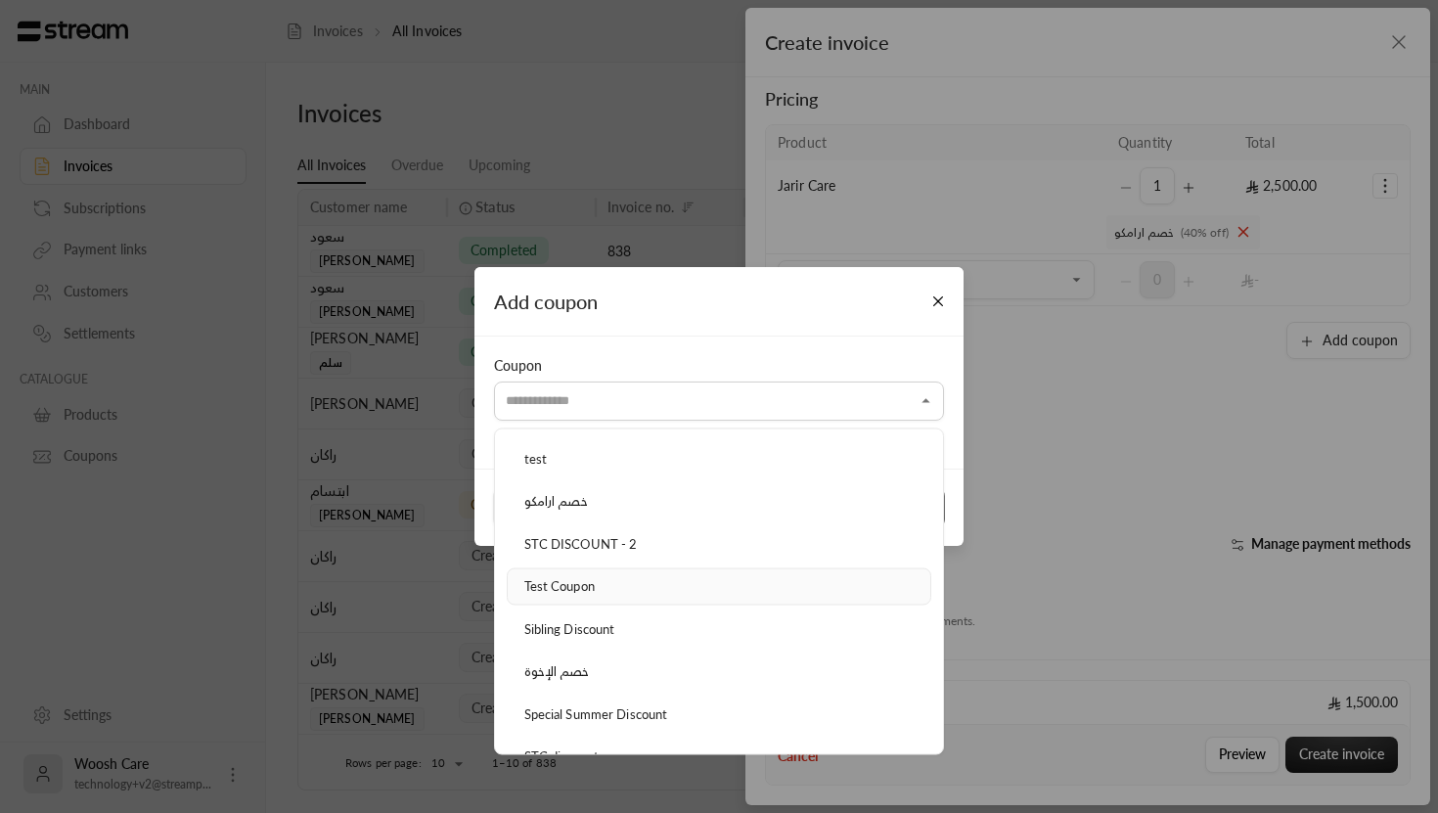
scroll to position [116, 0]
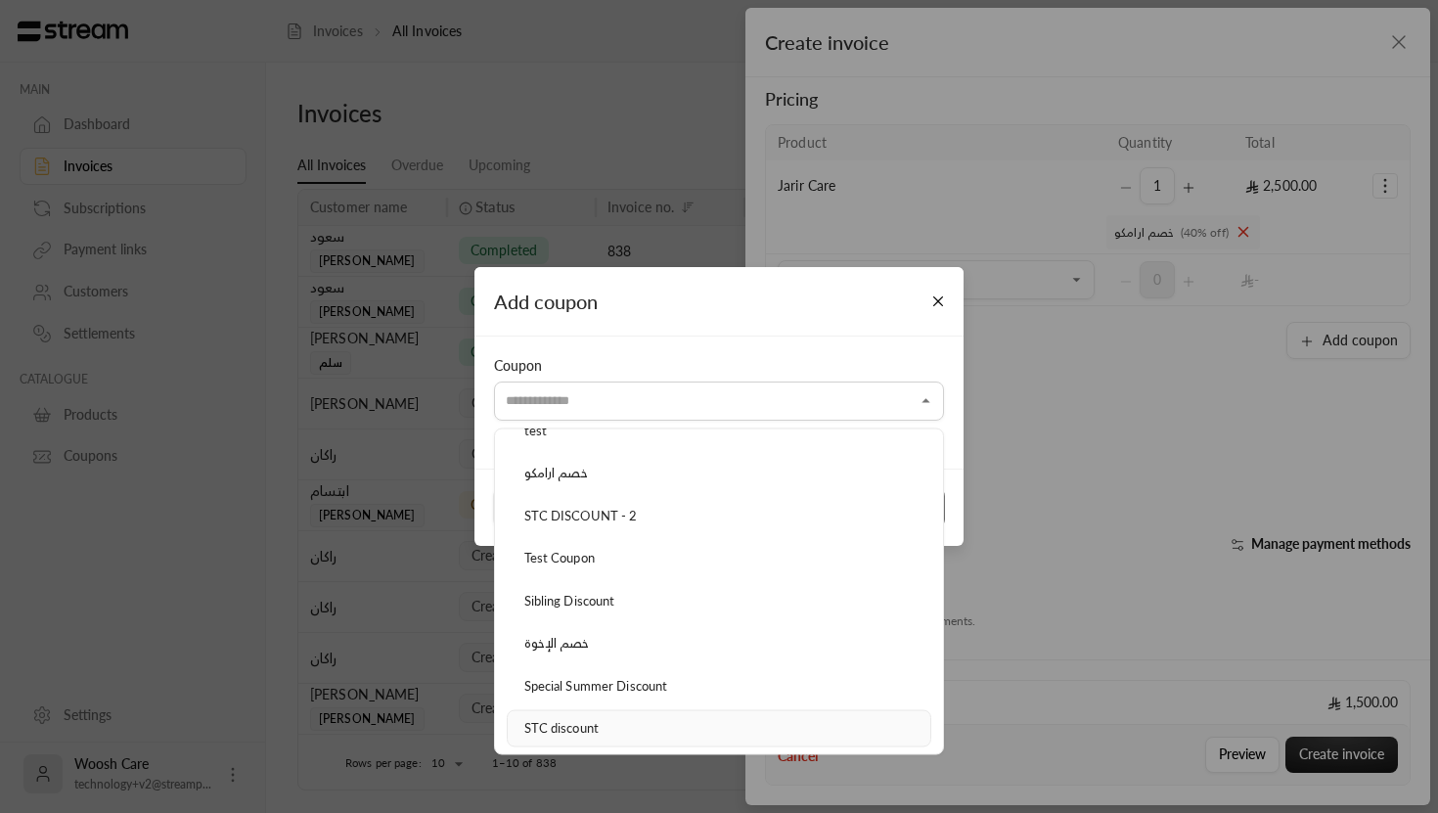
click at [613, 724] on div "STC discount" at bounding box center [718, 729] width 403 height 20
type input "**********"
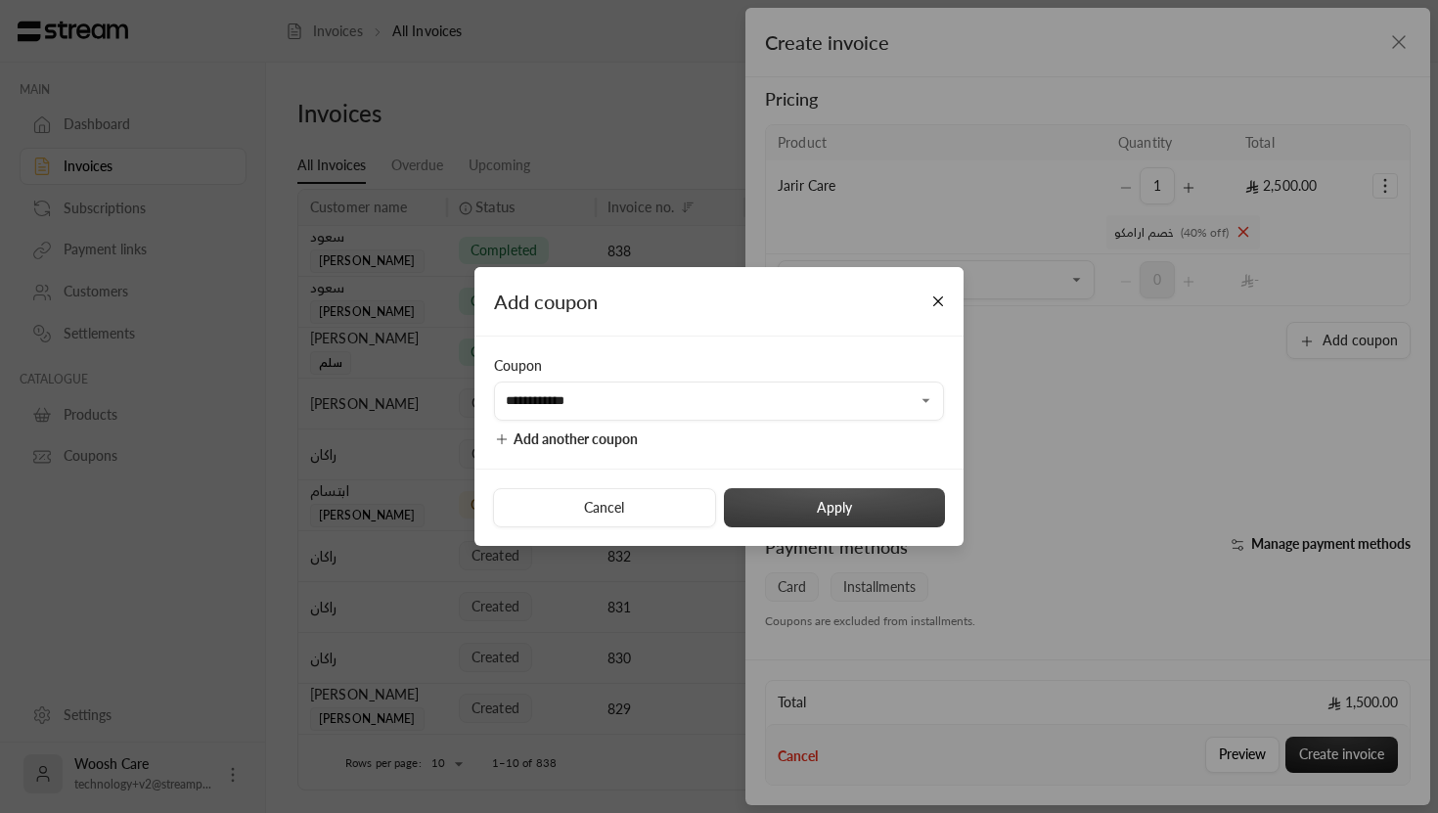
click at [804, 512] on button "Apply" at bounding box center [834, 507] width 221 height 39
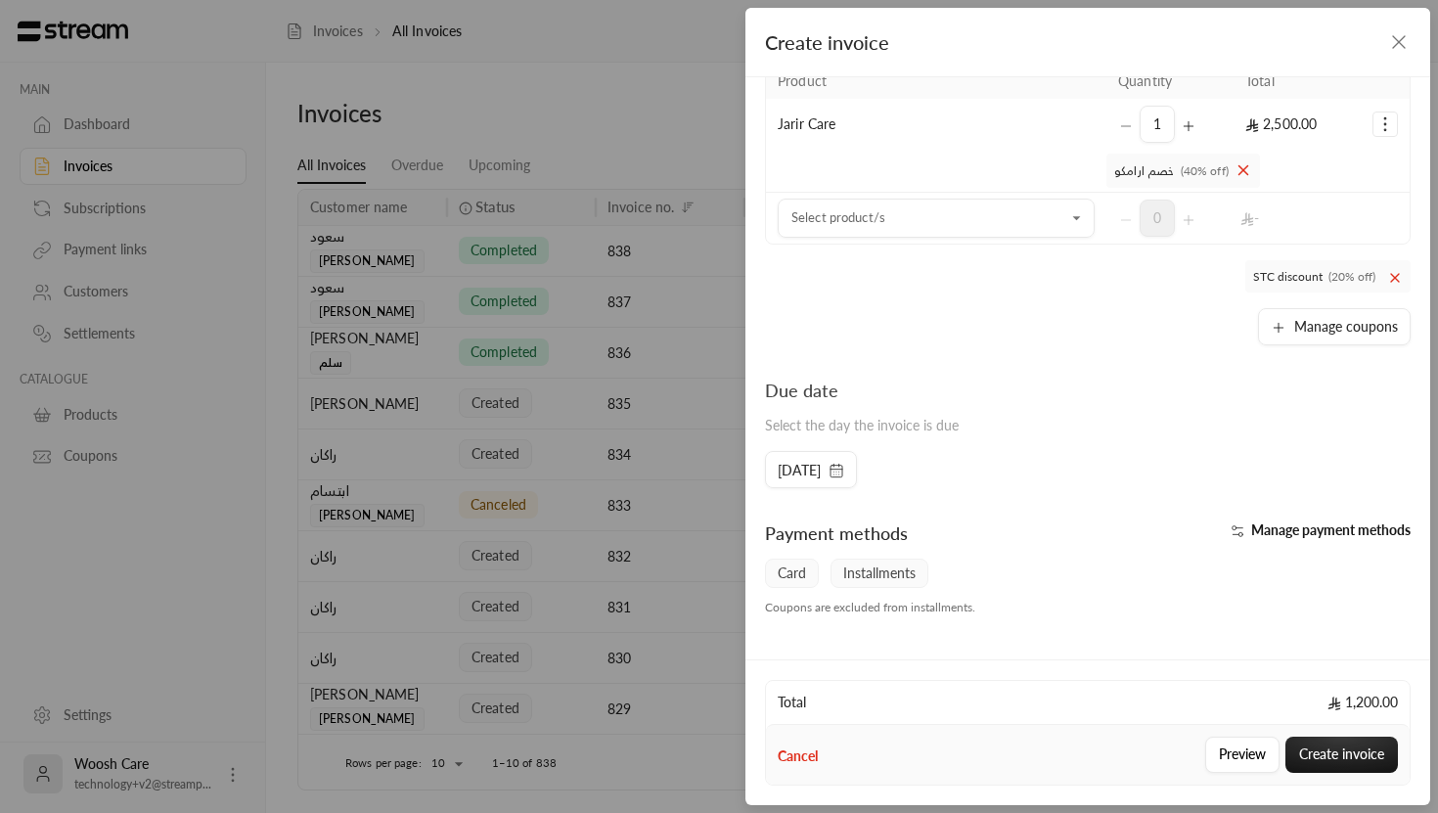
scroll to position [331, 0]
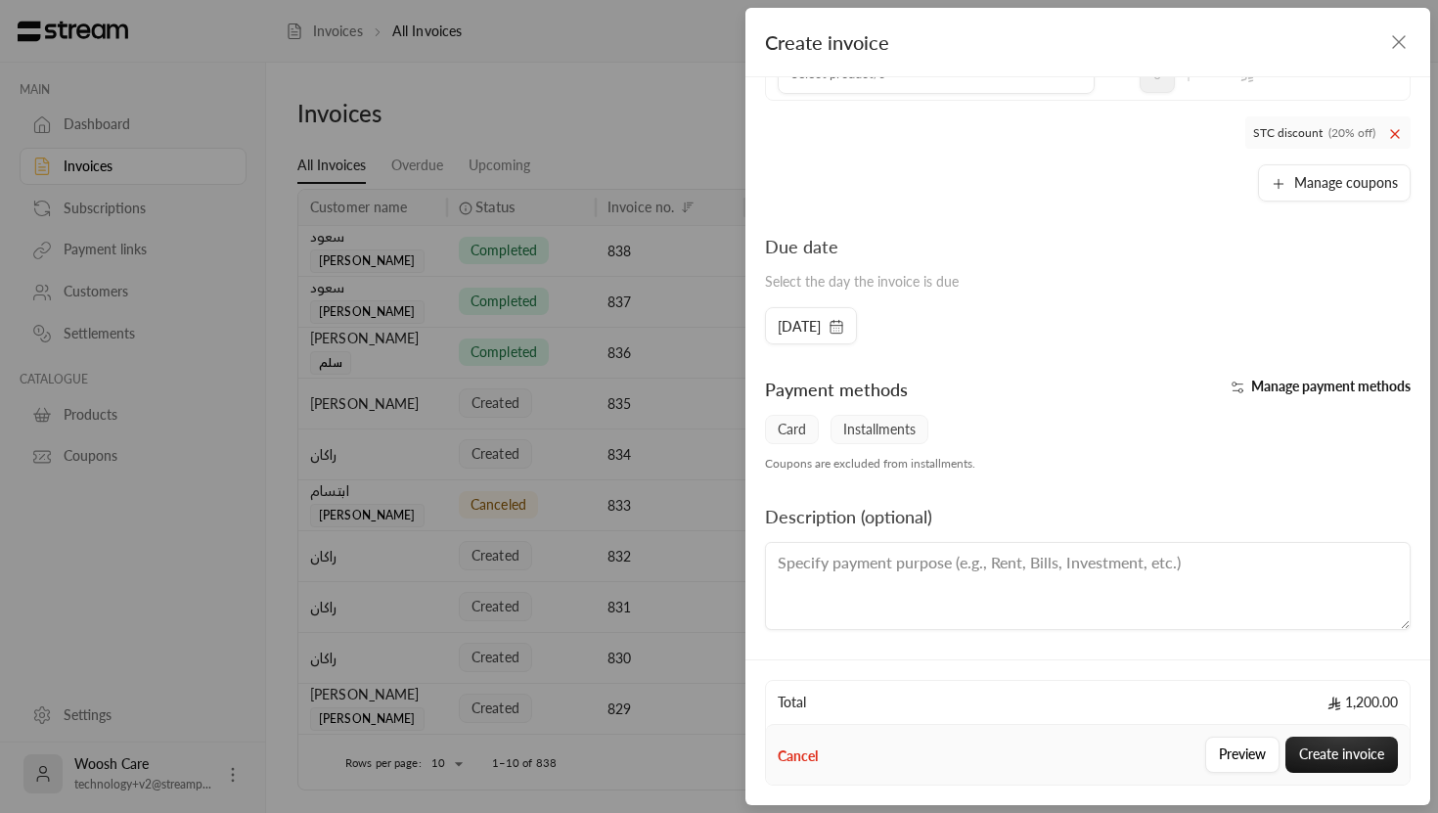
click at [1271, 389] on span "Manage payment methods" at bounding box center [1330, 386] width 159 height 17
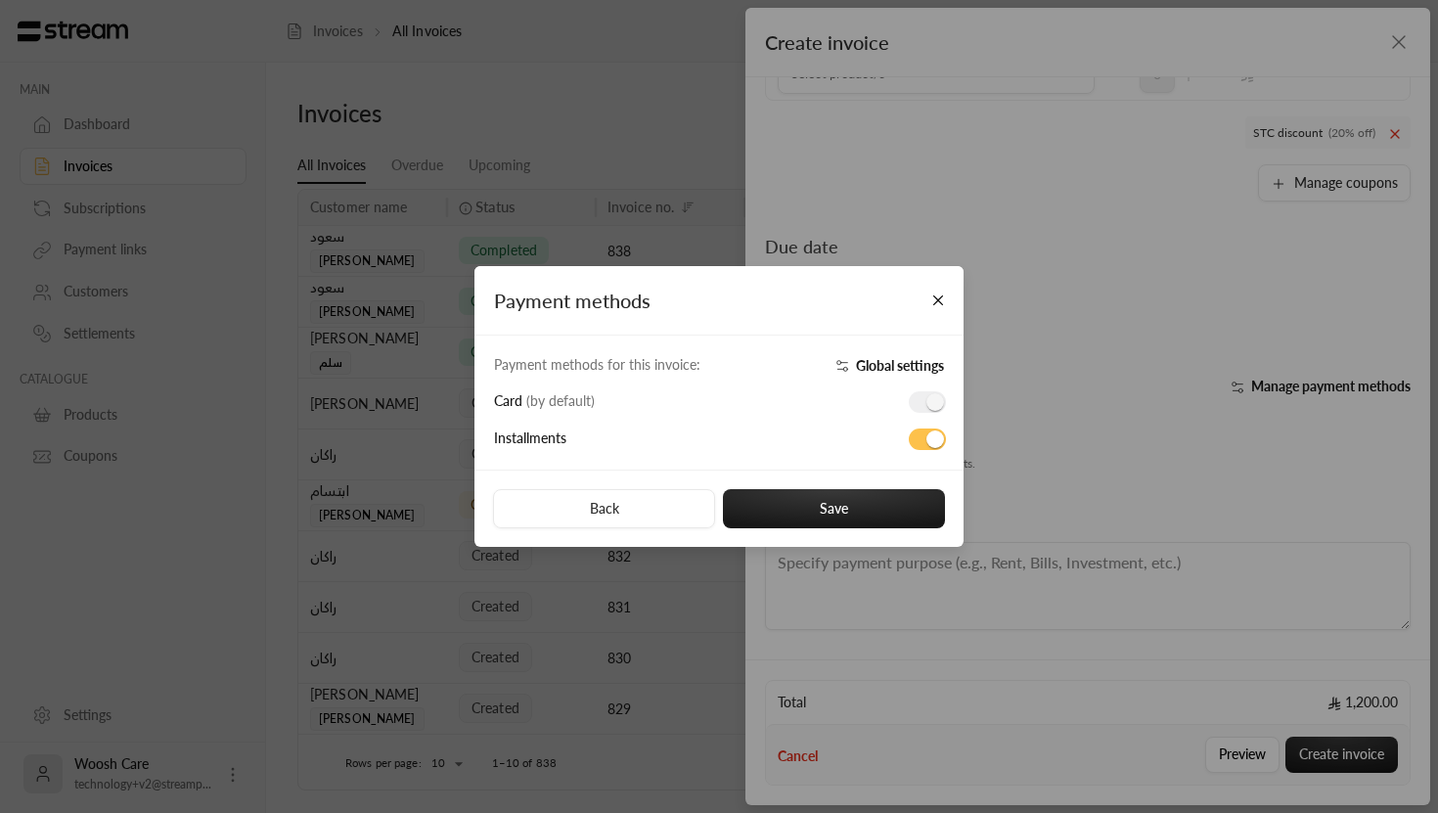
click at [928, 399] on span at bounding box center [927, 402] width 37 height 22
click at [850, 361] on link "Global settings" at bounding box center [885, 366] width 115 height 20
click at [946, 295] on button "Close" at bounding box center [938, 301] width 34 height 34
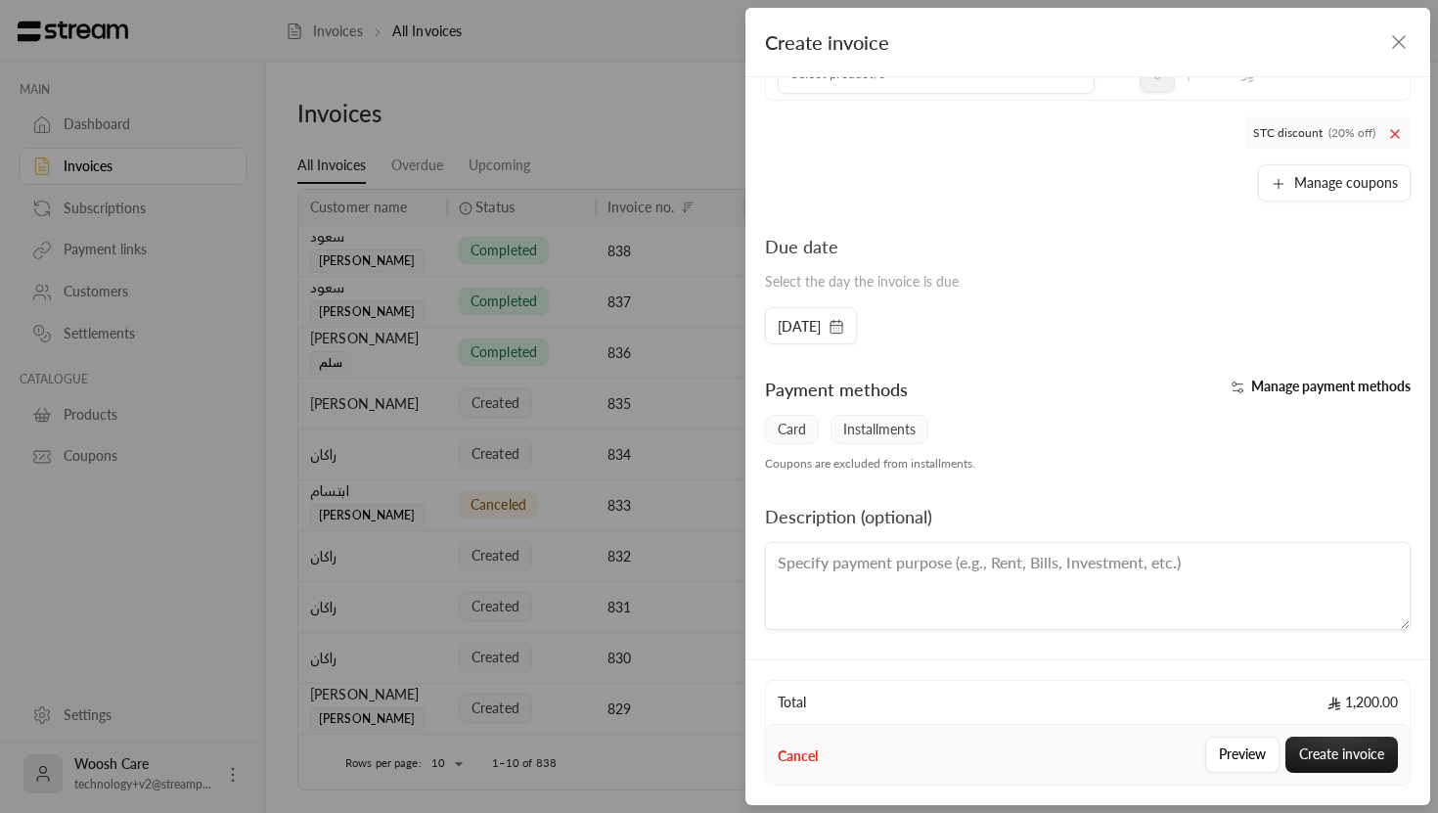
click at [939, 561] on textarea at bounding box center [1088, 586] width 646 height 88
click at [1070, 527] on div "Description (optional)" at bounding box center [1087, 566] width 665 height 127
click at [1316, 753] on button "Create invoice" at bounding box center [1341, 754] width 112 height 36
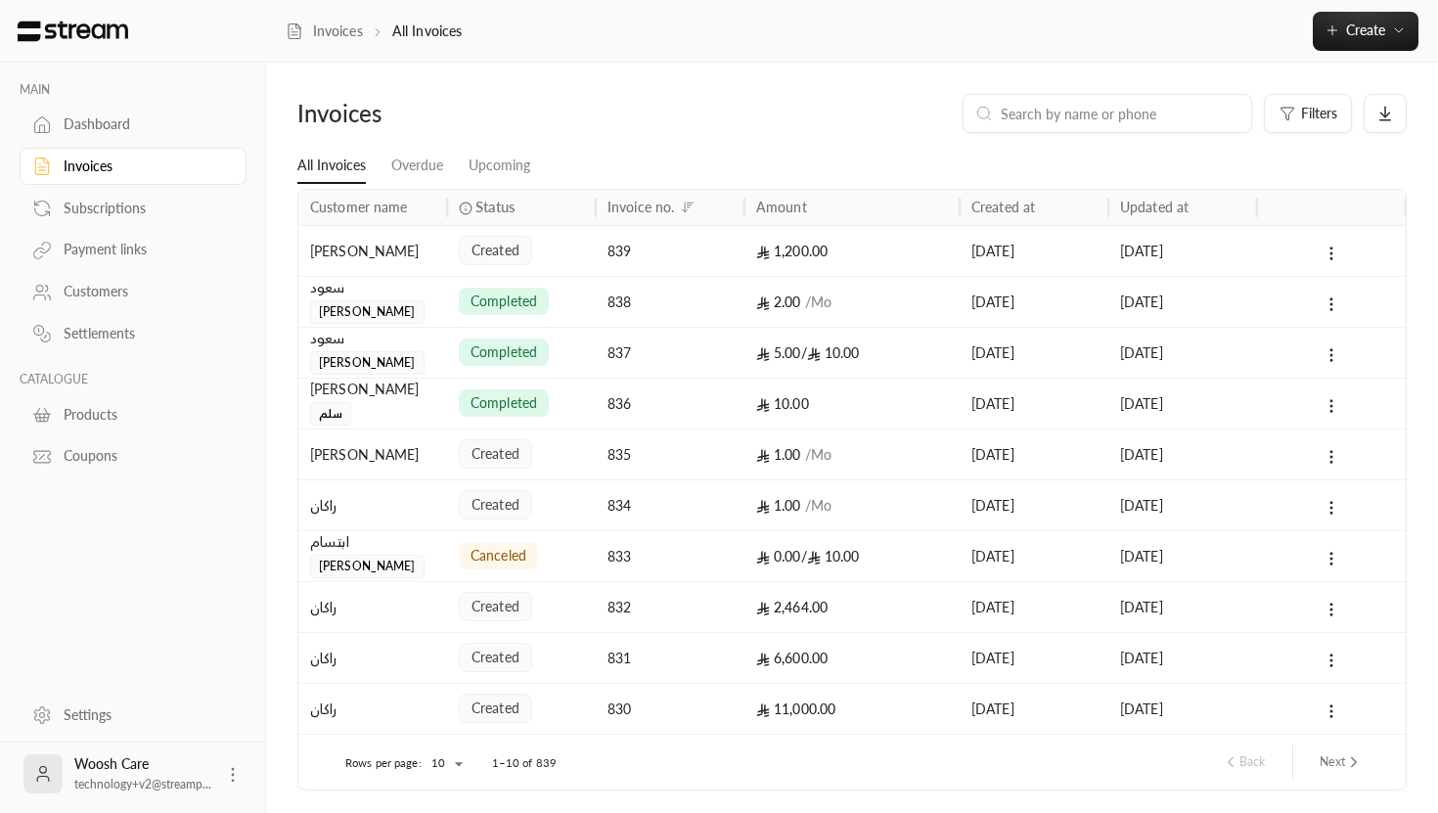
click at [849, 252] on div "1,200.00" at bounding box center [852, 251] width 192 height 50
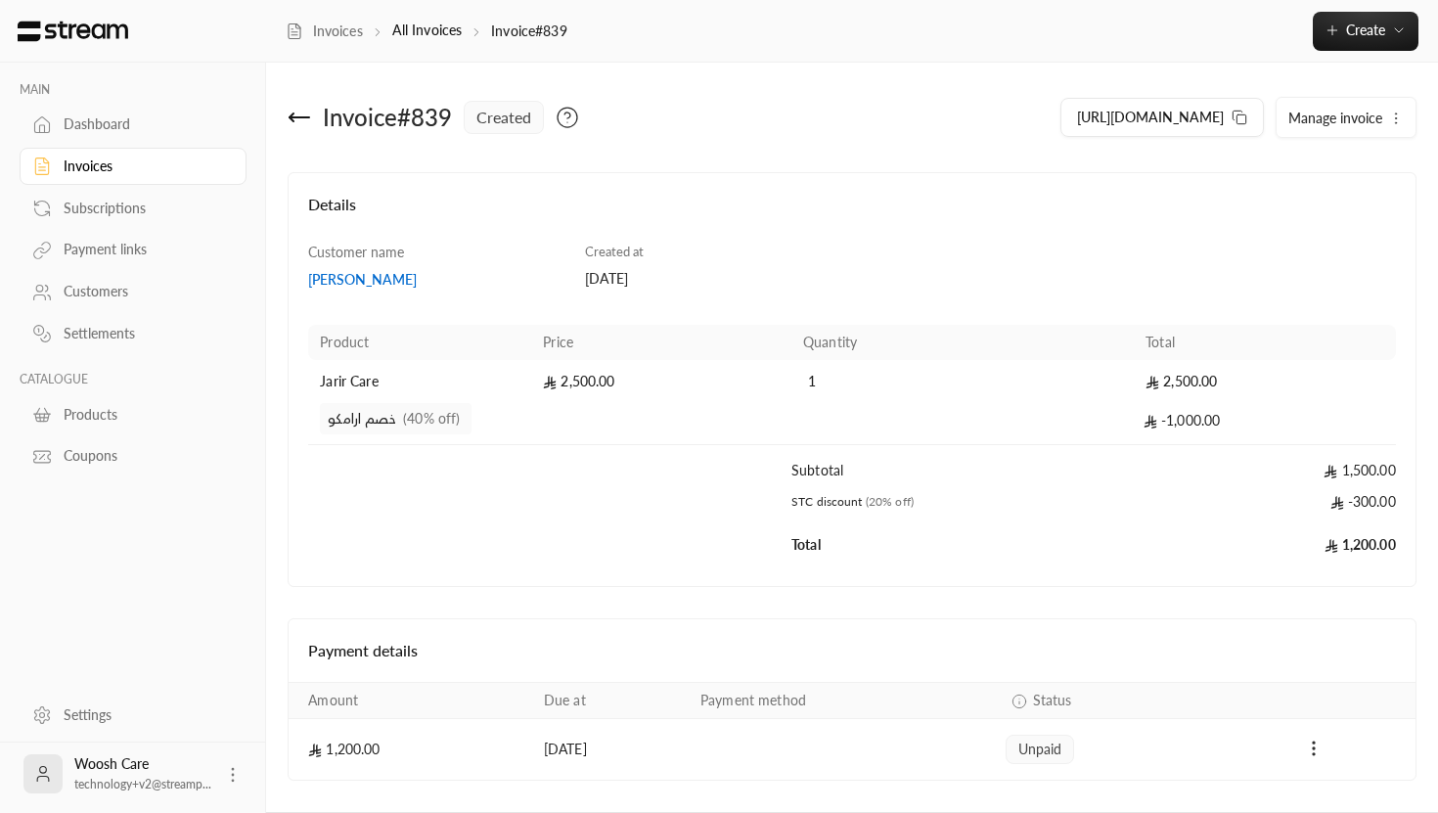
scroll to position [59, 0]
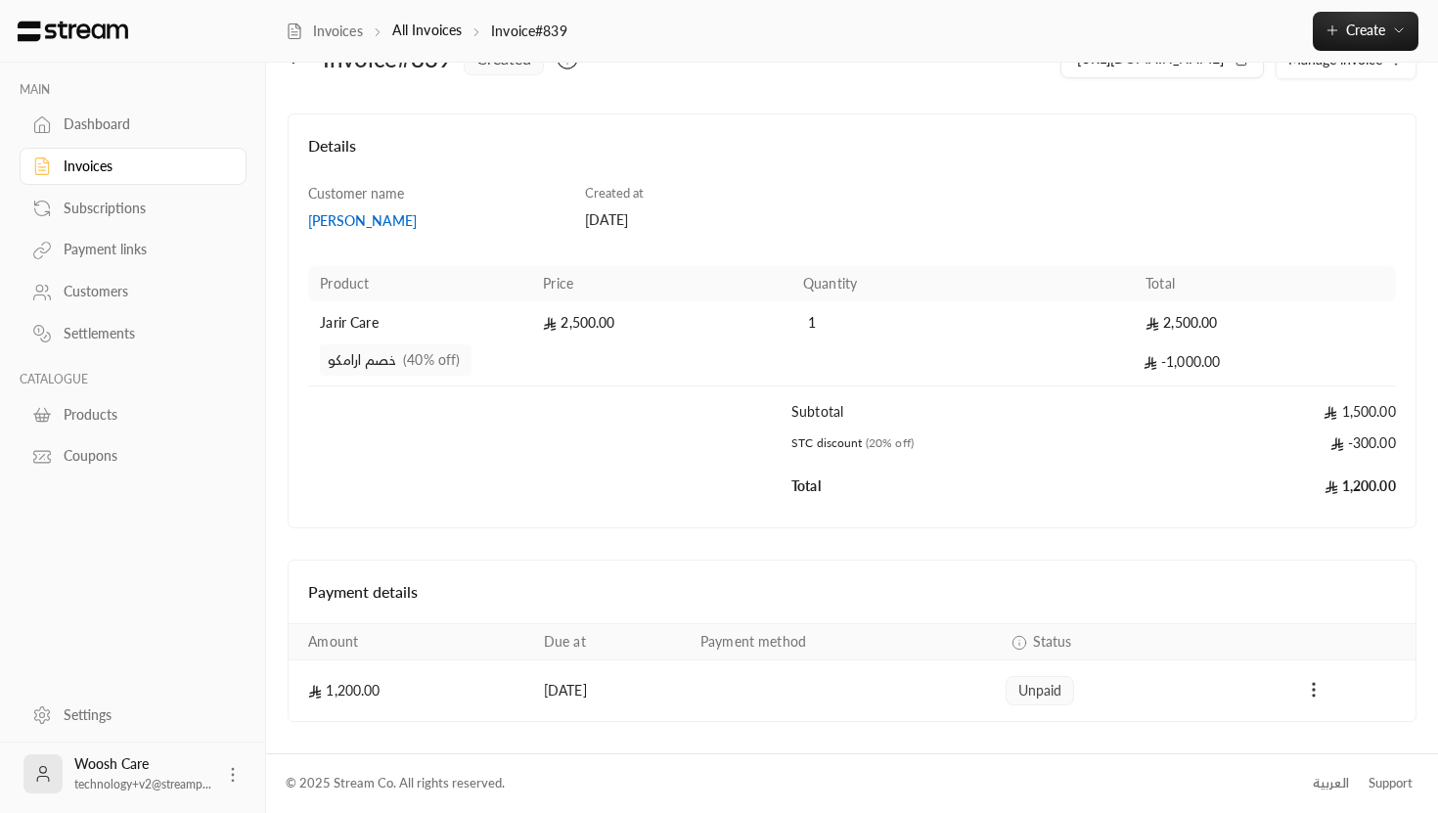
click at [1318, 690] on icon "Payments" at bounding box center [1314, 690] width 20 height 20
click at [1290, 694] on div at bounding box center [719, 406] width 1438 height 813
click at [1315, 684] on circle "Payments" at bounding box center [1314, 684] width 2 height 2
click at [1348, 742] on li "Mark as paid" at bounding box center [1357, 740] width 90 height 35
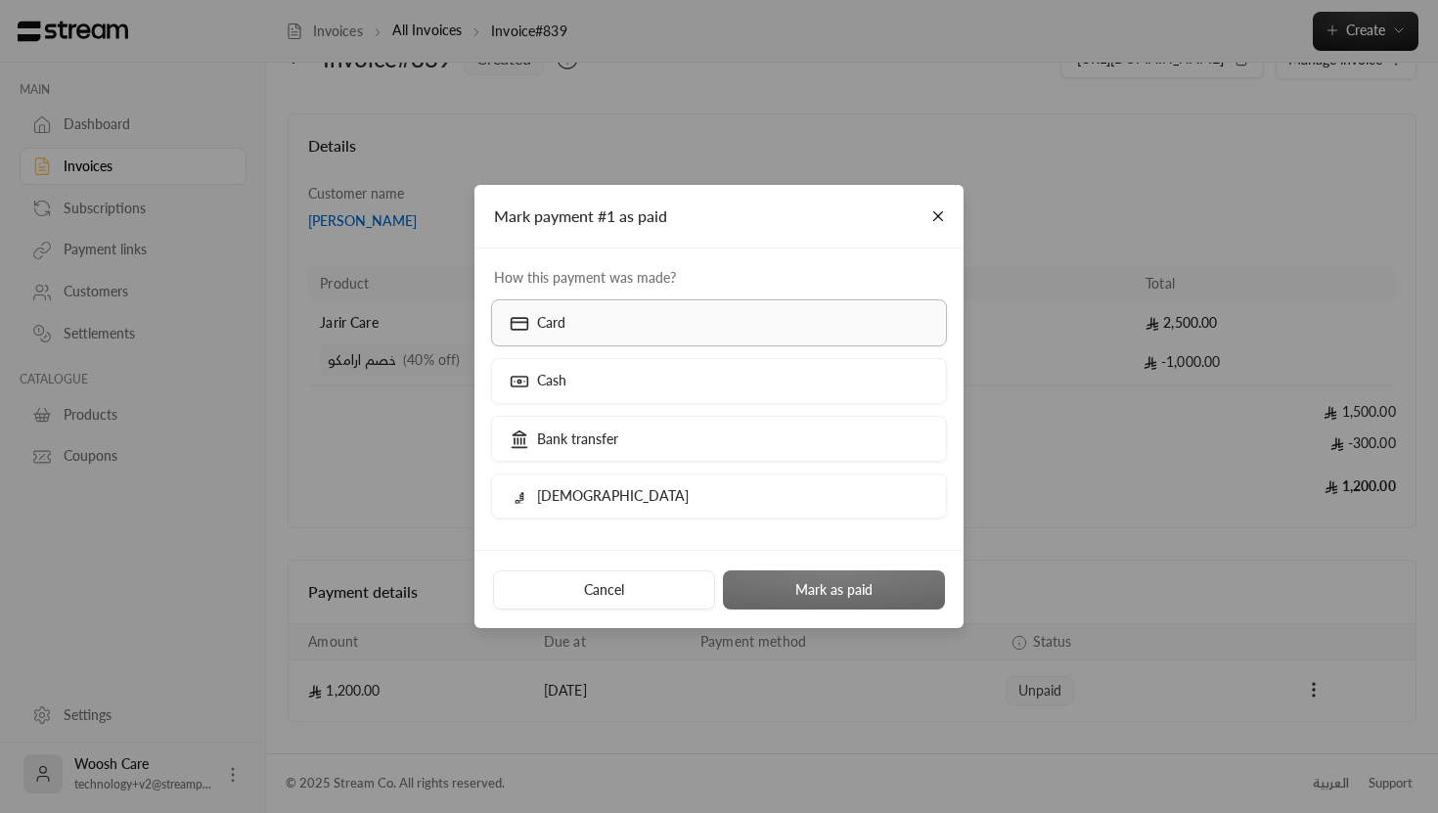
click at [748, 328] on label "Card" at bounding box center [719, 322] width 457 height 46
click at [801, 579] on button "Mark as paid" at bounding box center [834, 589] width 222 height 39
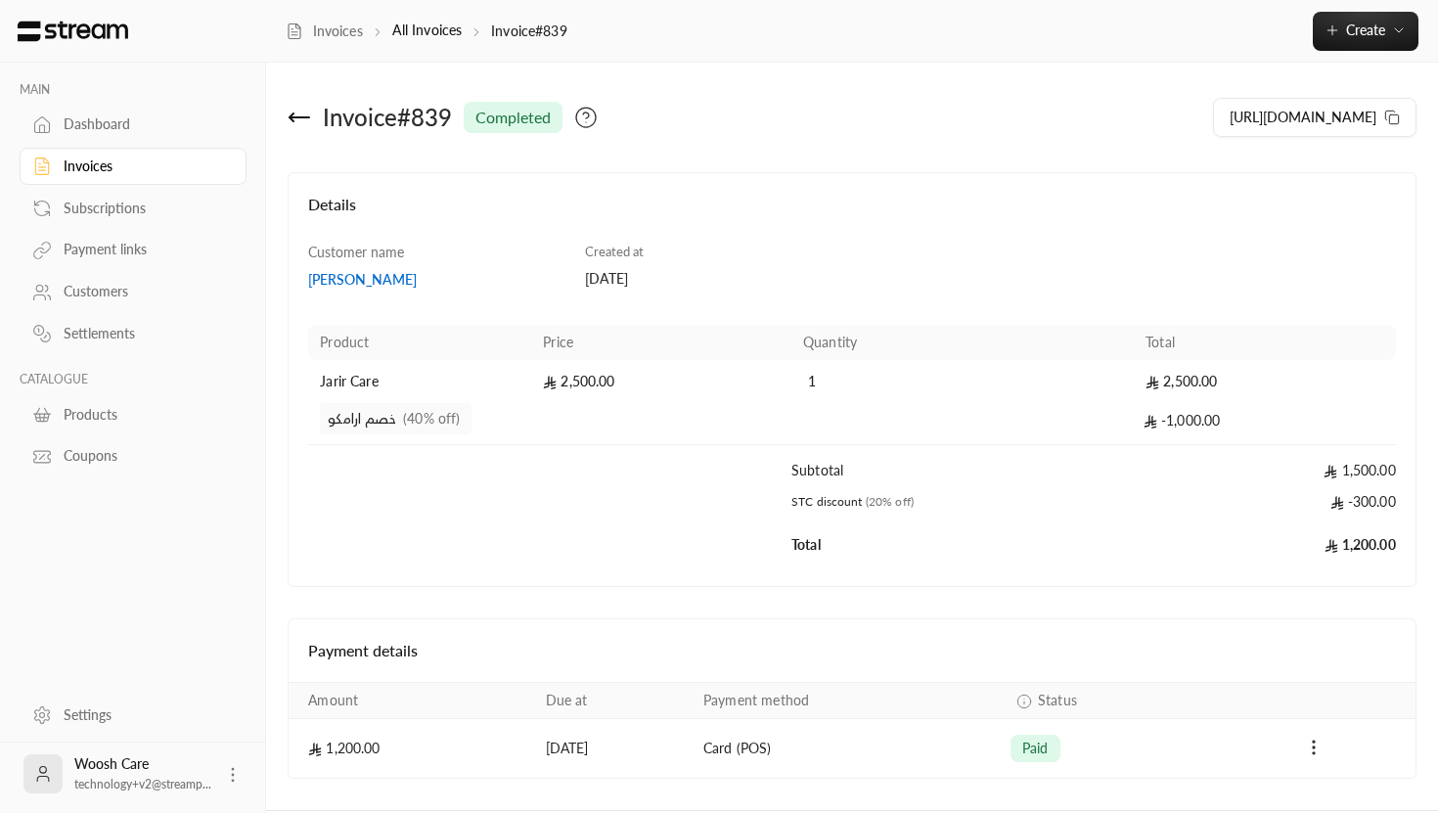
scroll to position [57, 0]
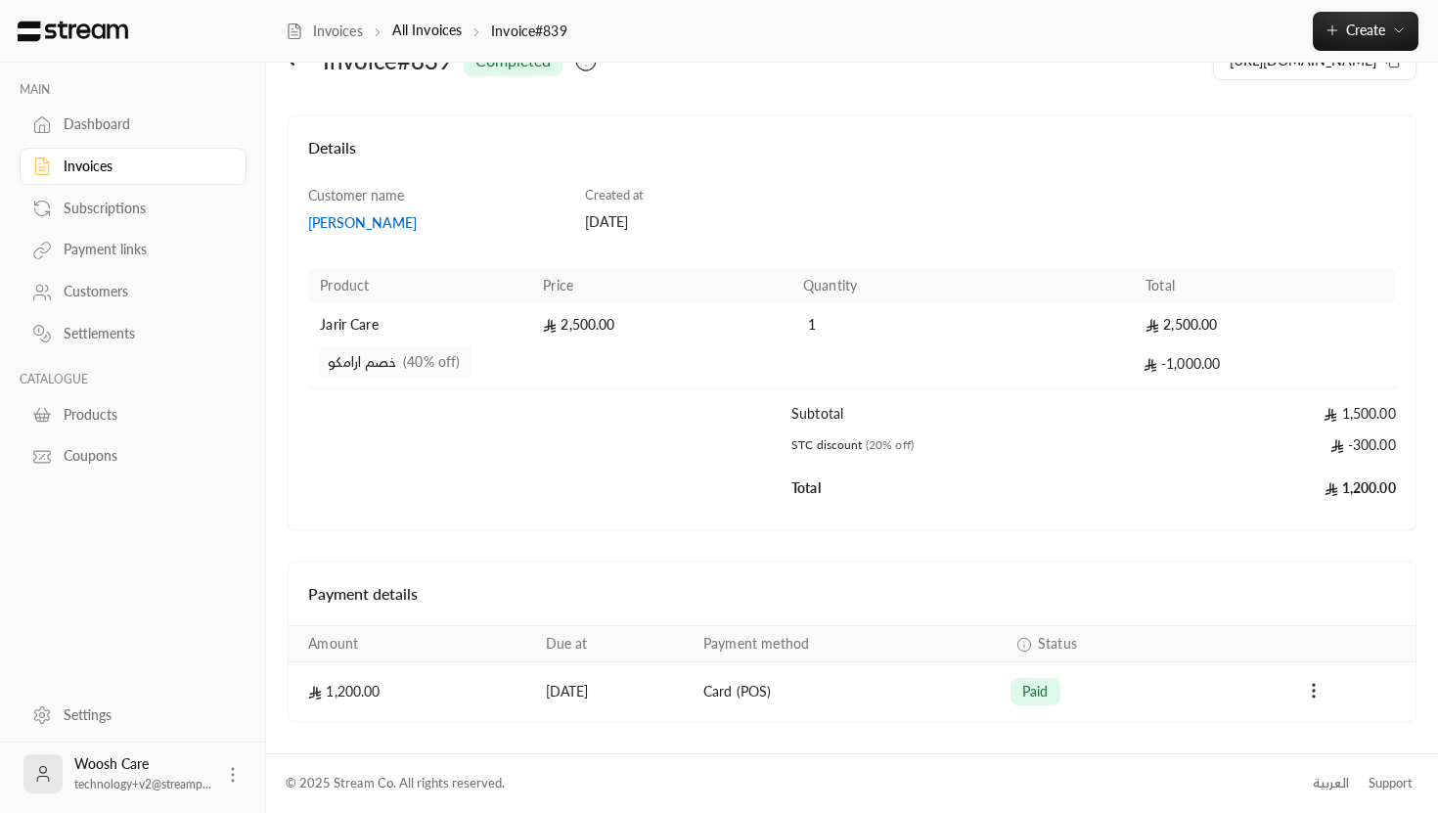
click at [114, 30] on img at bounding box center [73, 32] width 114 height 22
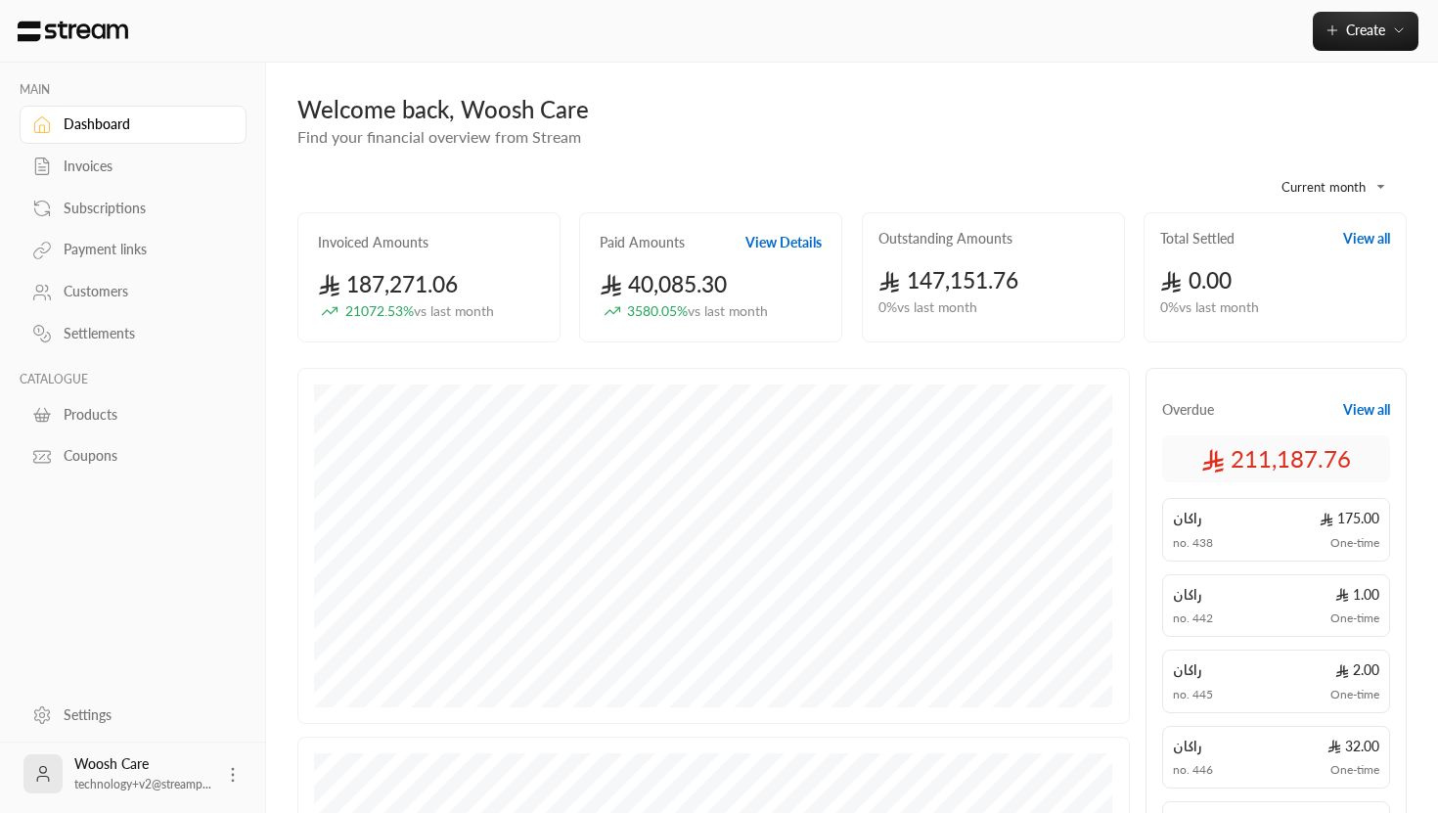
click at [787, 241] on button "View Details" at bounding box center [783, 243] width 76 height 20
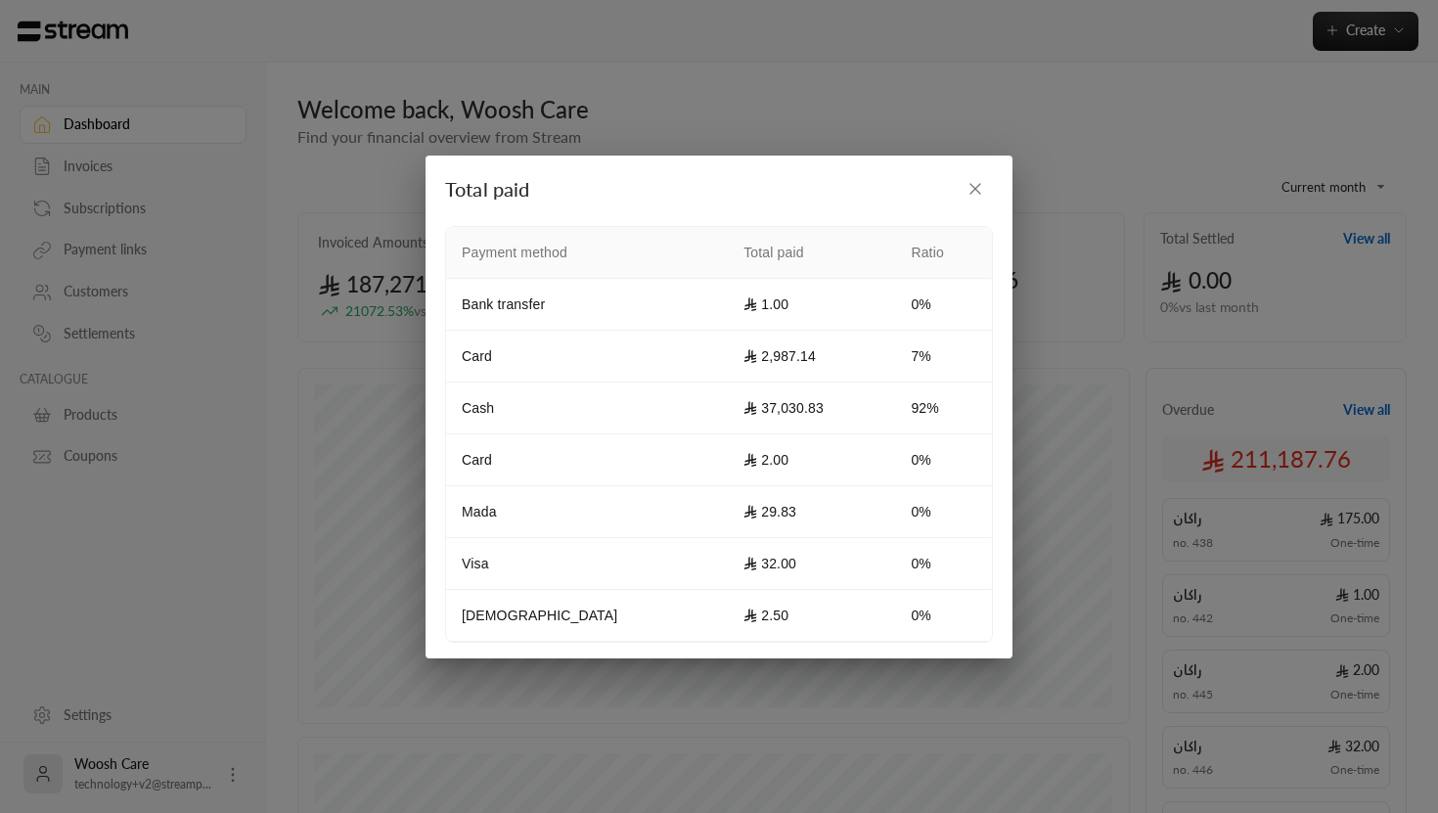
click at [862, 702] on div "Total paid Payment method Total paid Ratio Bank transfer 1.00 0% Card 2,987.14 …" at bounding box center [719, 406] width 1438 height 813
